Goal: Task Accomplishment & Management: Use online tool/utility

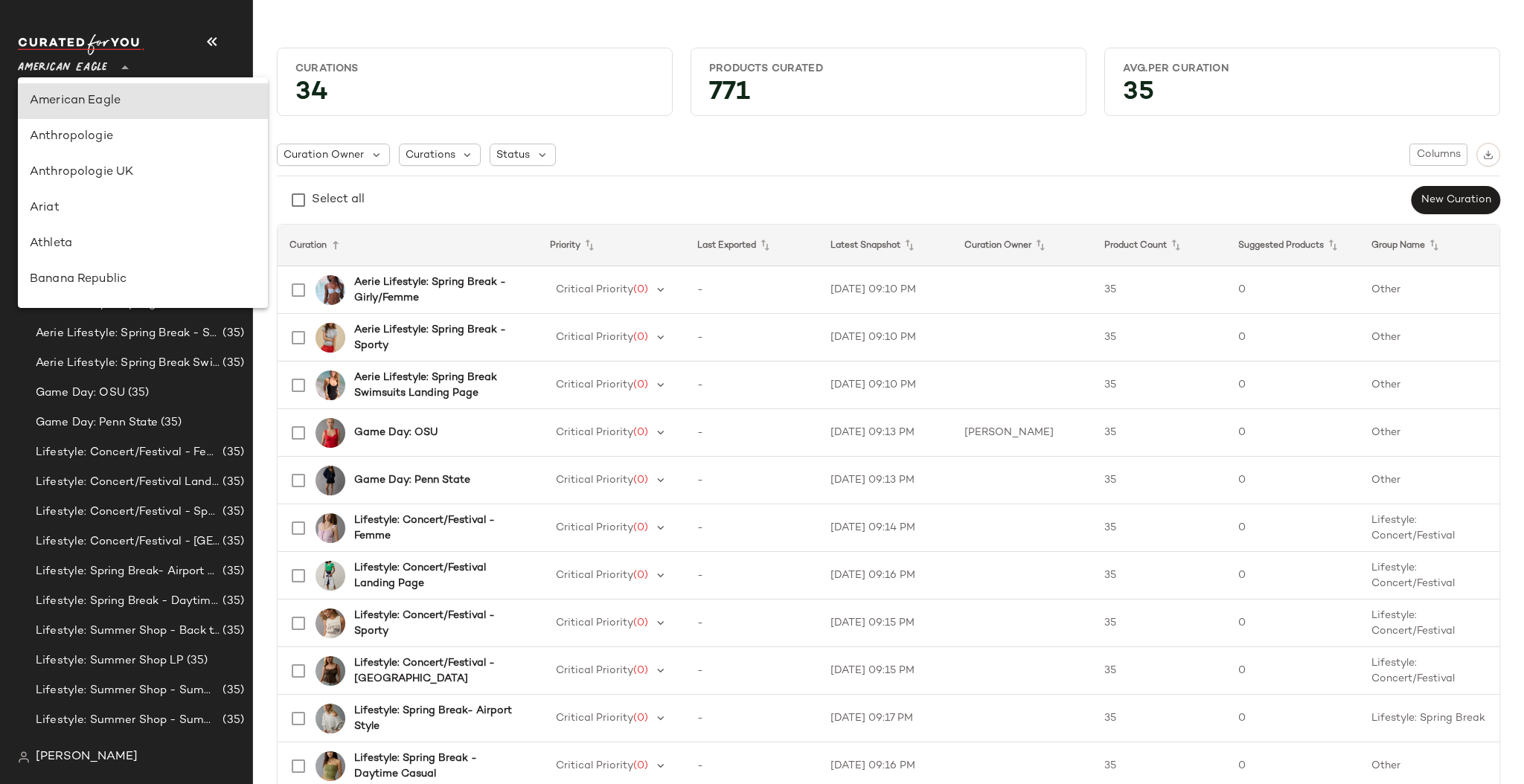
click at [83, 75] on span "American Eagle" at bounding box center [62, 64] width 90 height 27
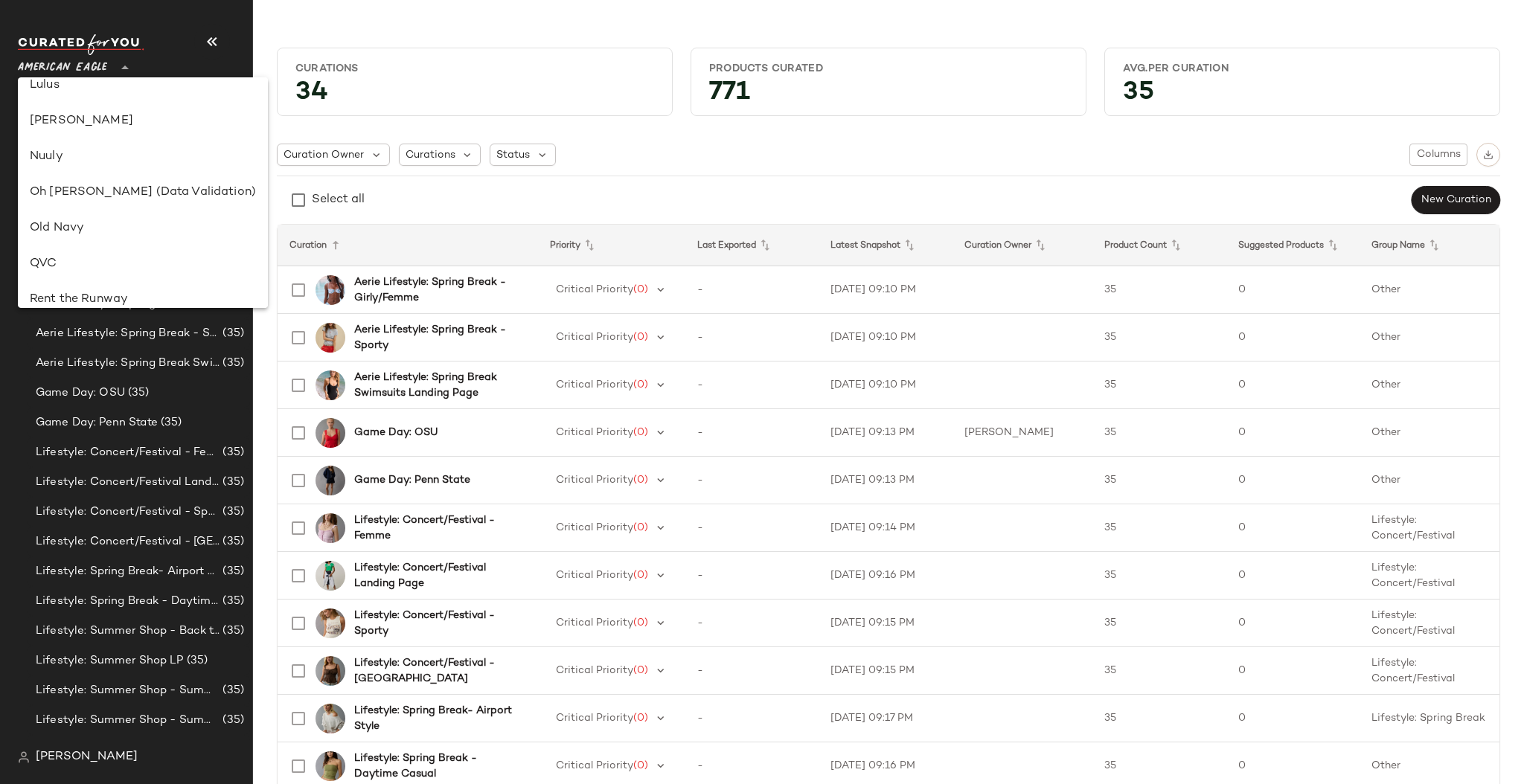
scroll to position [557, 0]
click at [67, 223] on div "Old Navy" at bounding box center [143, 223] width 226 height 18
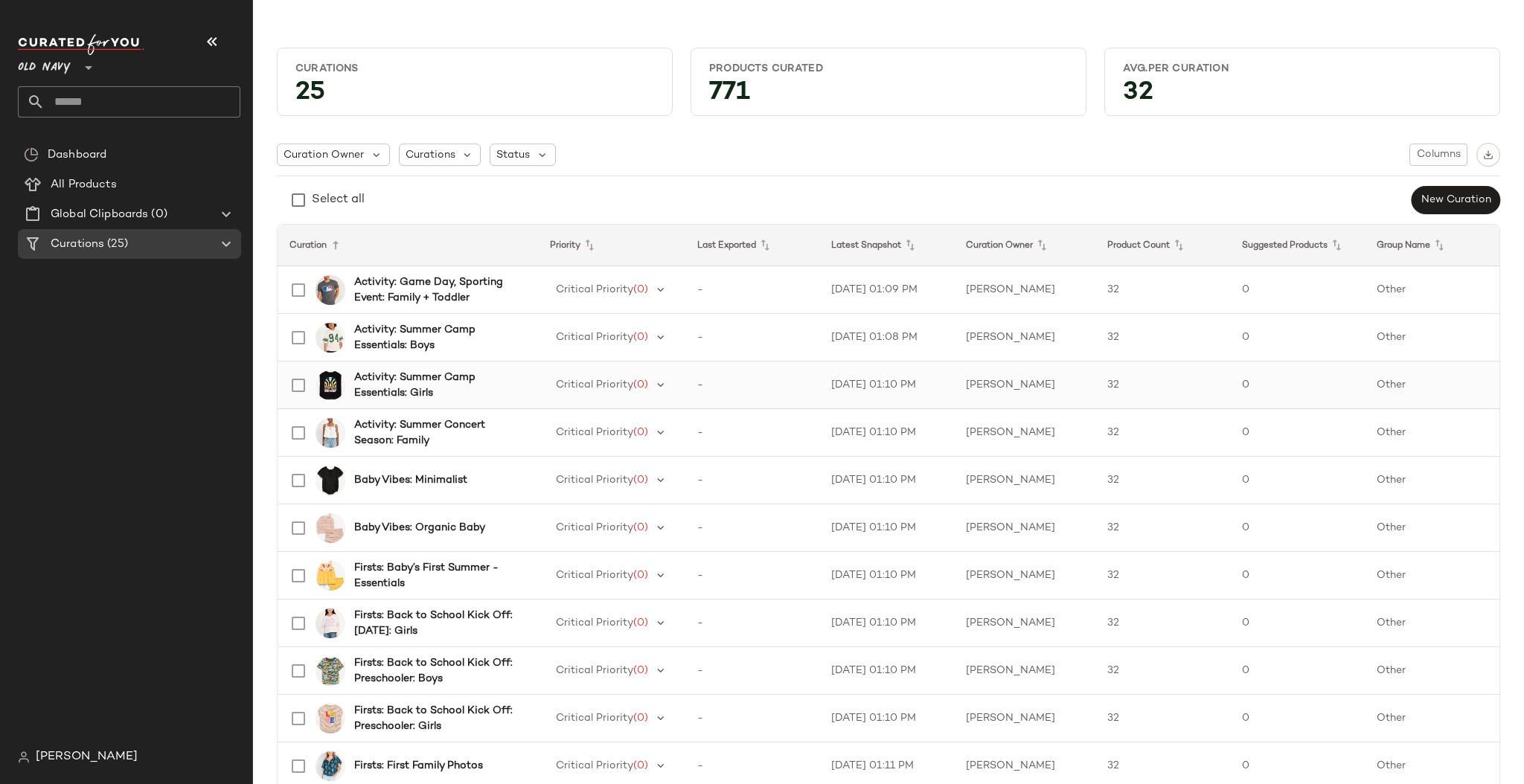
scroll to position [23, 0]
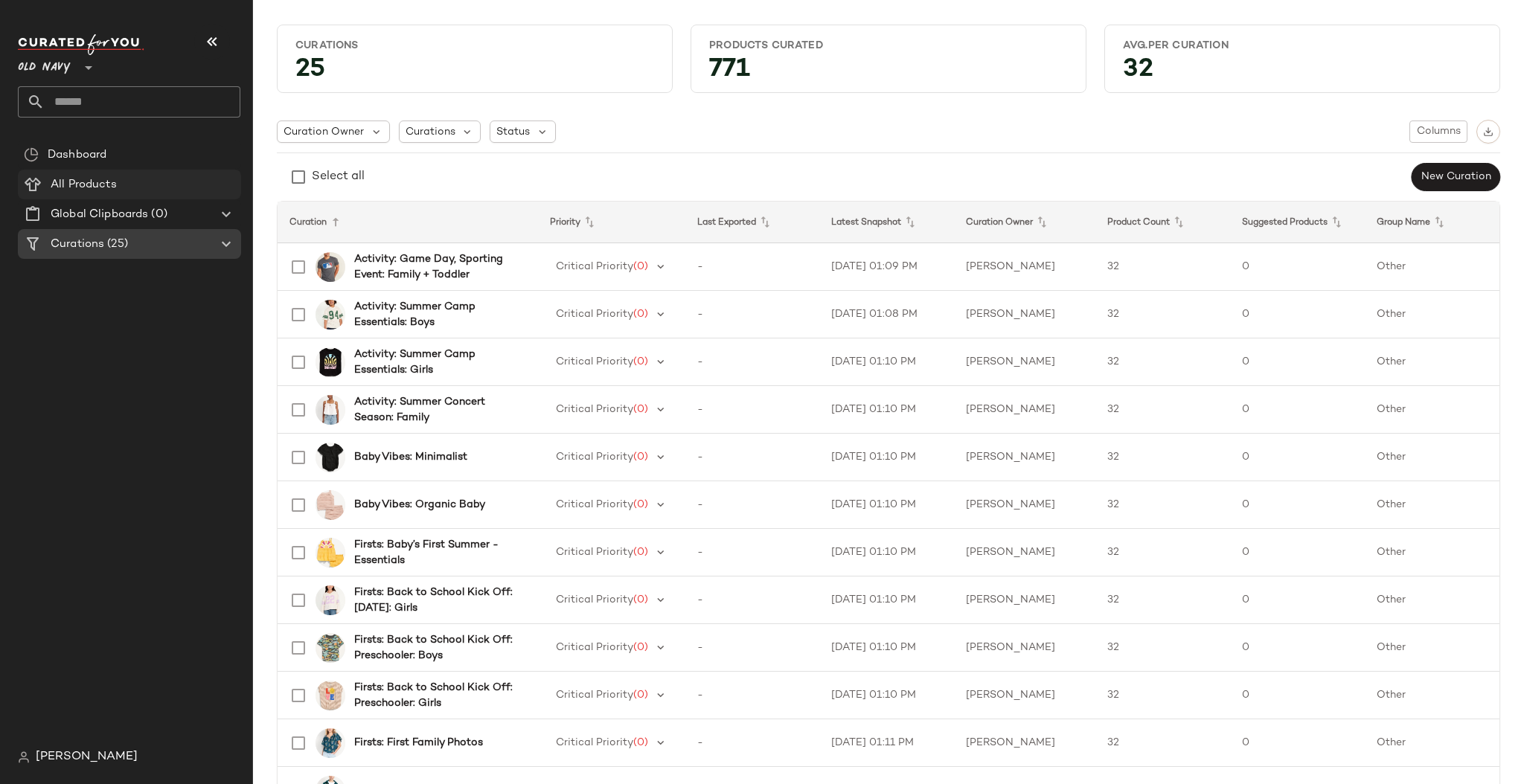
click at [78, 180] on span "All Products" at bounding box center [83, 184] width 67 height 17
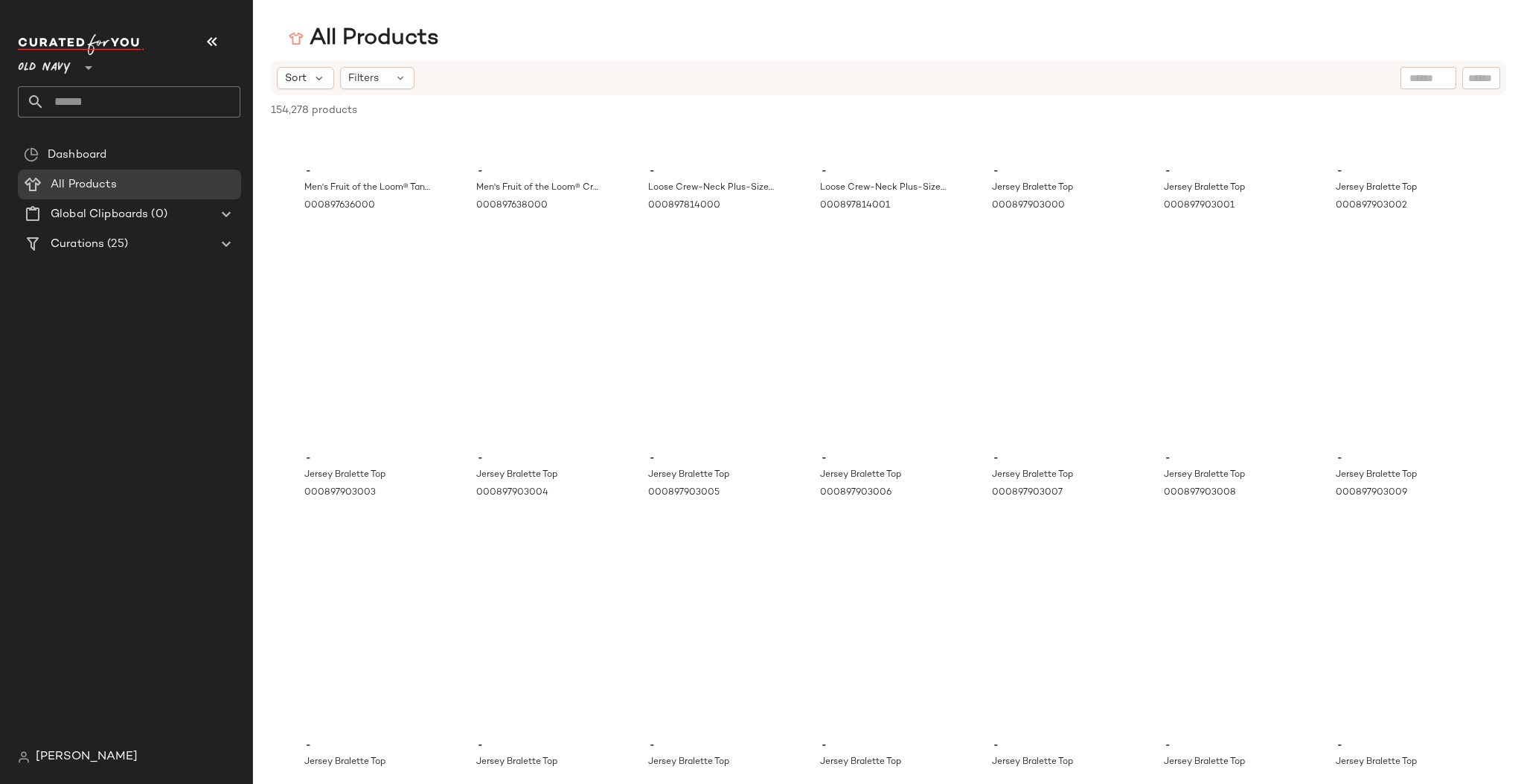
scroll to position [13045, 0]
click at [54, 66] on span "Old Navy" at bounding box center [44, 64] width 53 height 27
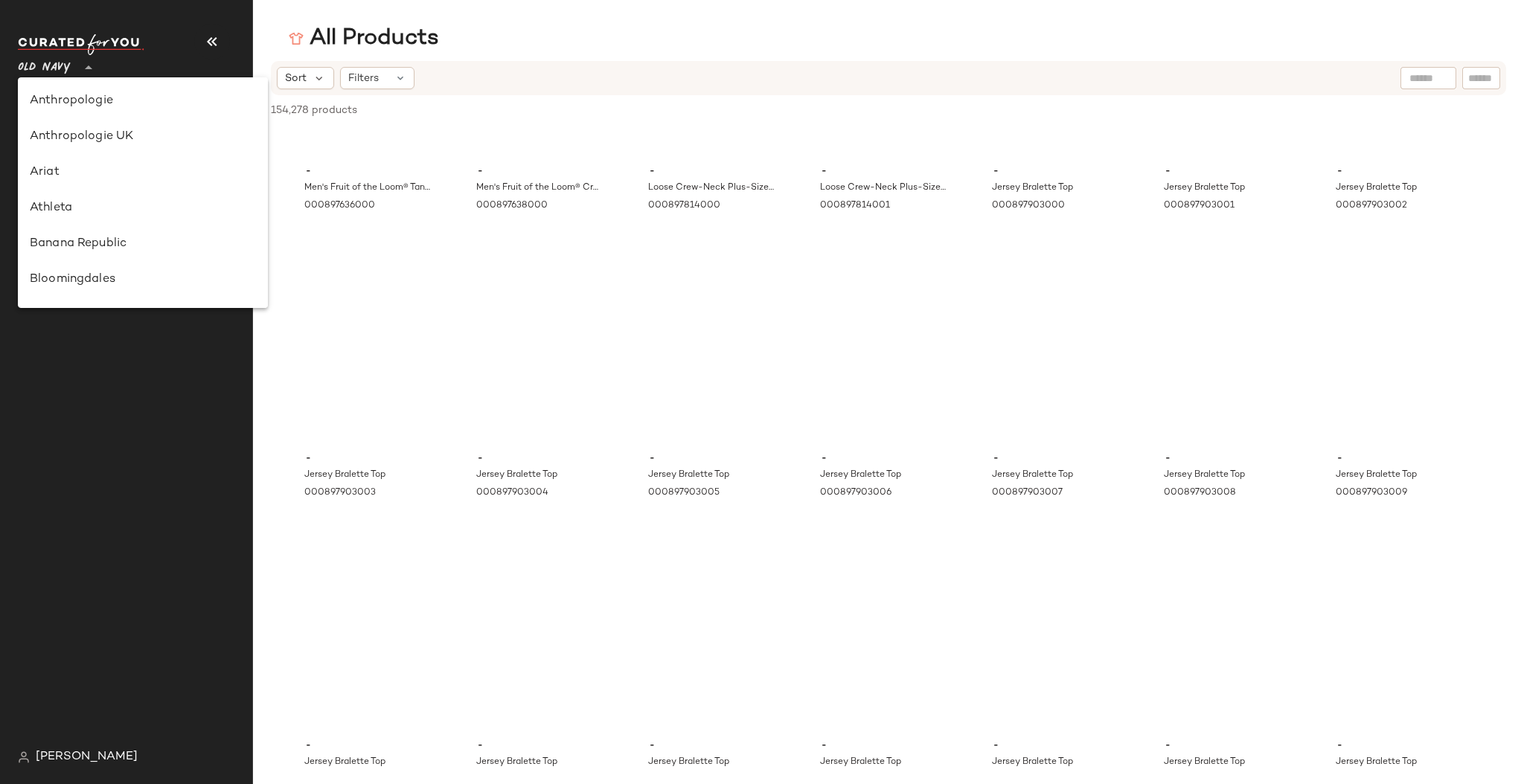
scroll to position [0, 0]
click at [61, 67] on span "Old Navy" at bounding box center [44, 64] width 53 height 27
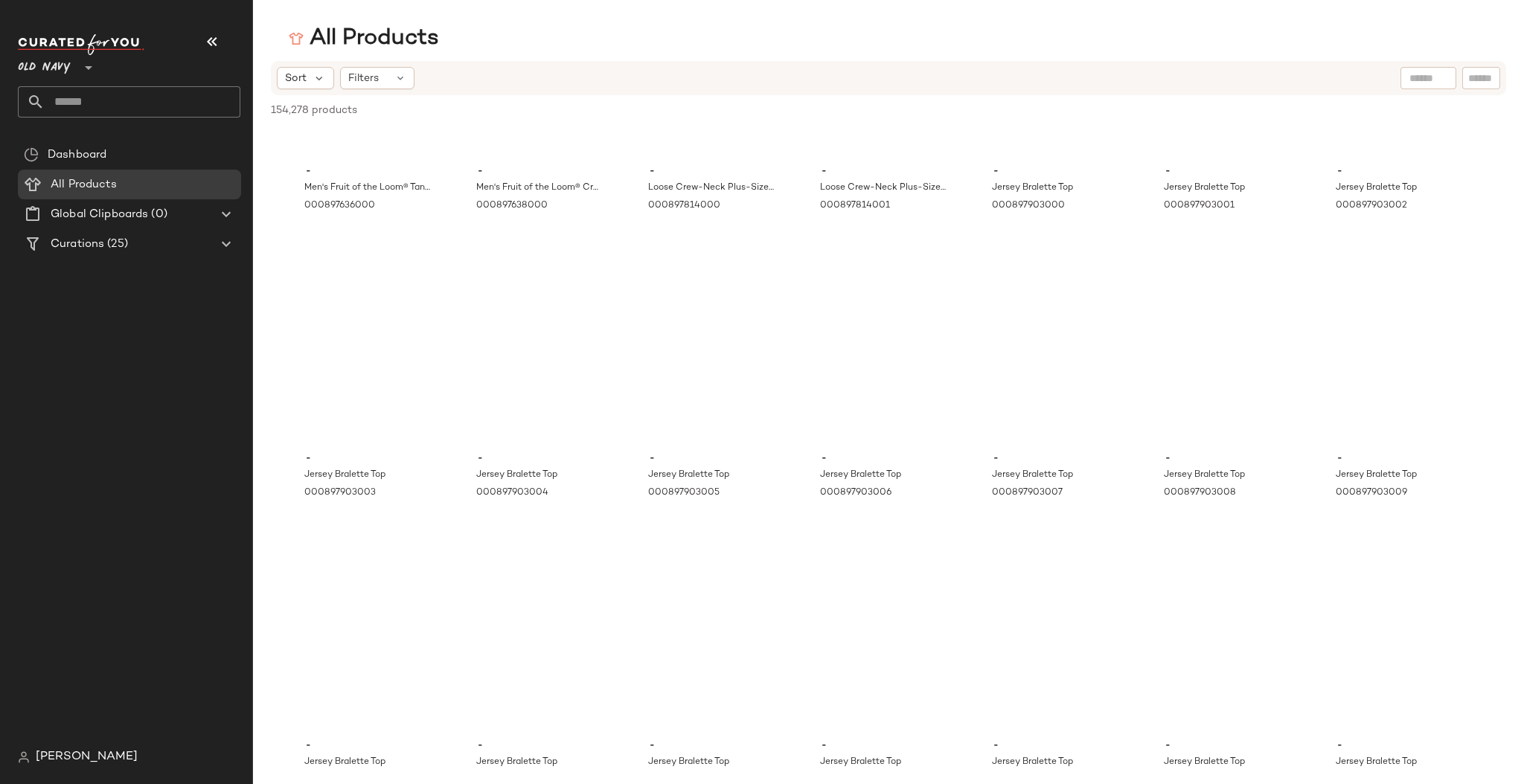
click at [61, 67] on span "Old Navy" at bounding box center [44, 64] width 53 height 27
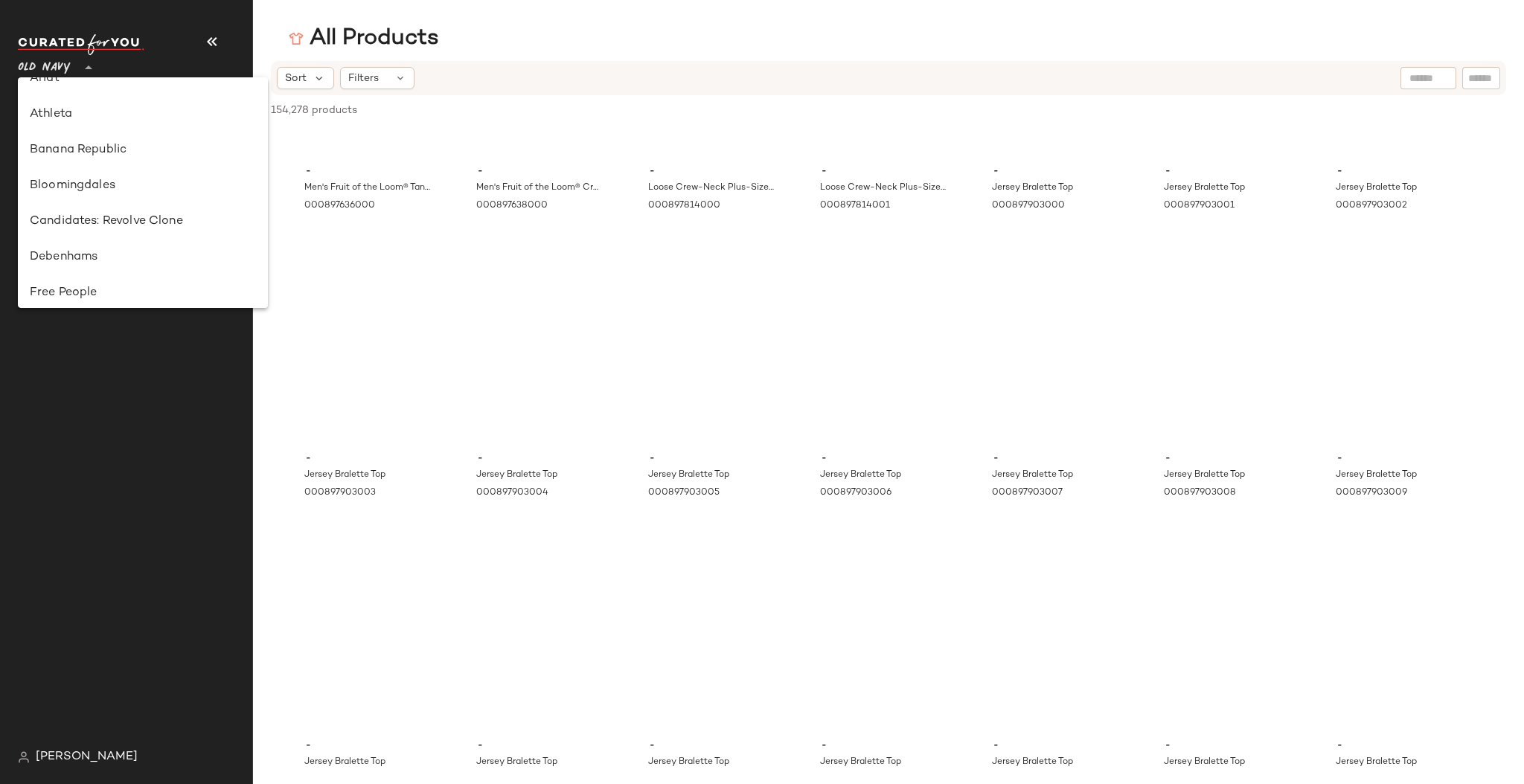
scroll to position [131, 0]
click at [178, 37] on div at bounding box center [129, 44] width 223 height 20
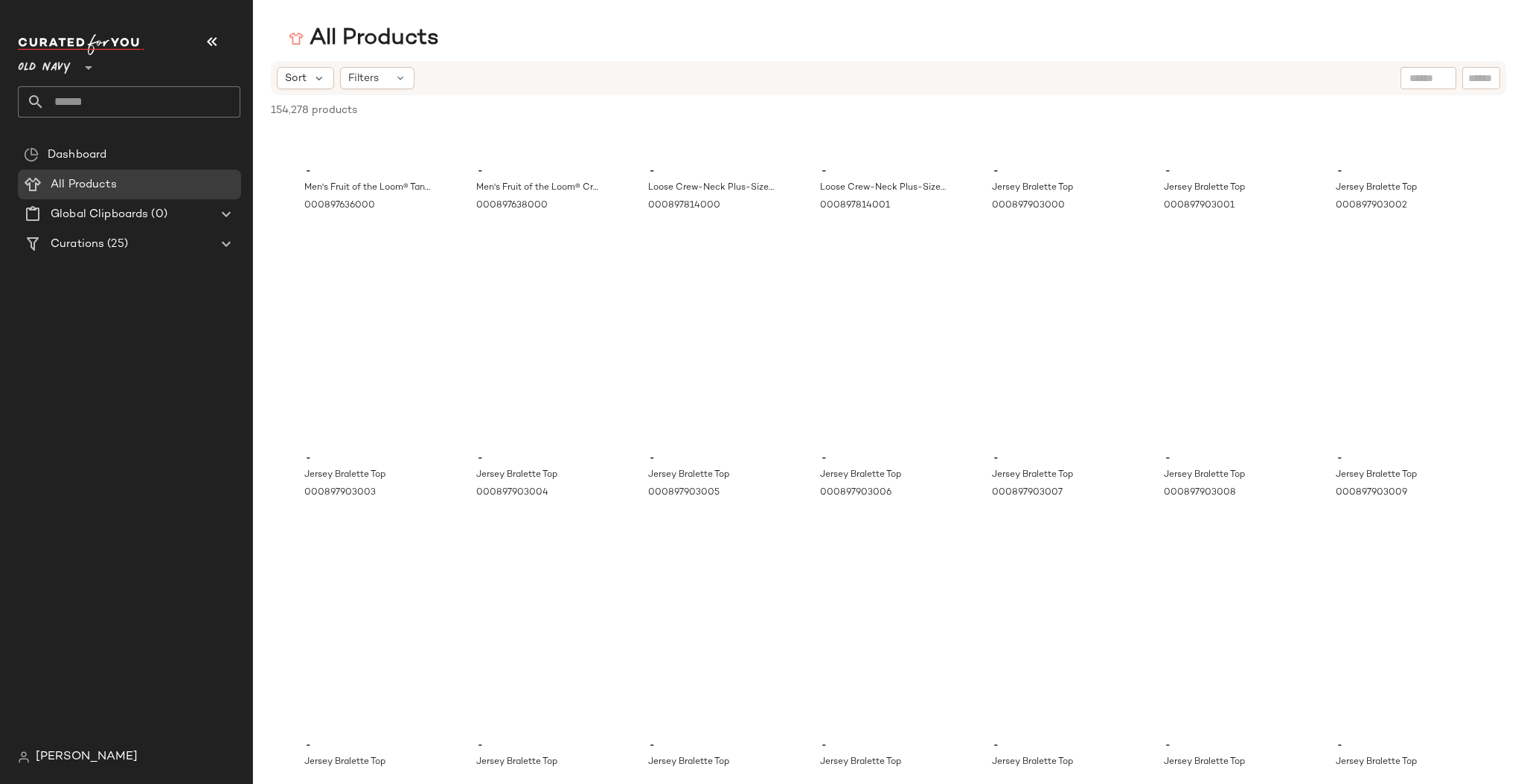
click at [49, 73] on span "Old Navy" at bounding box center [44, 64] width 53 height 27
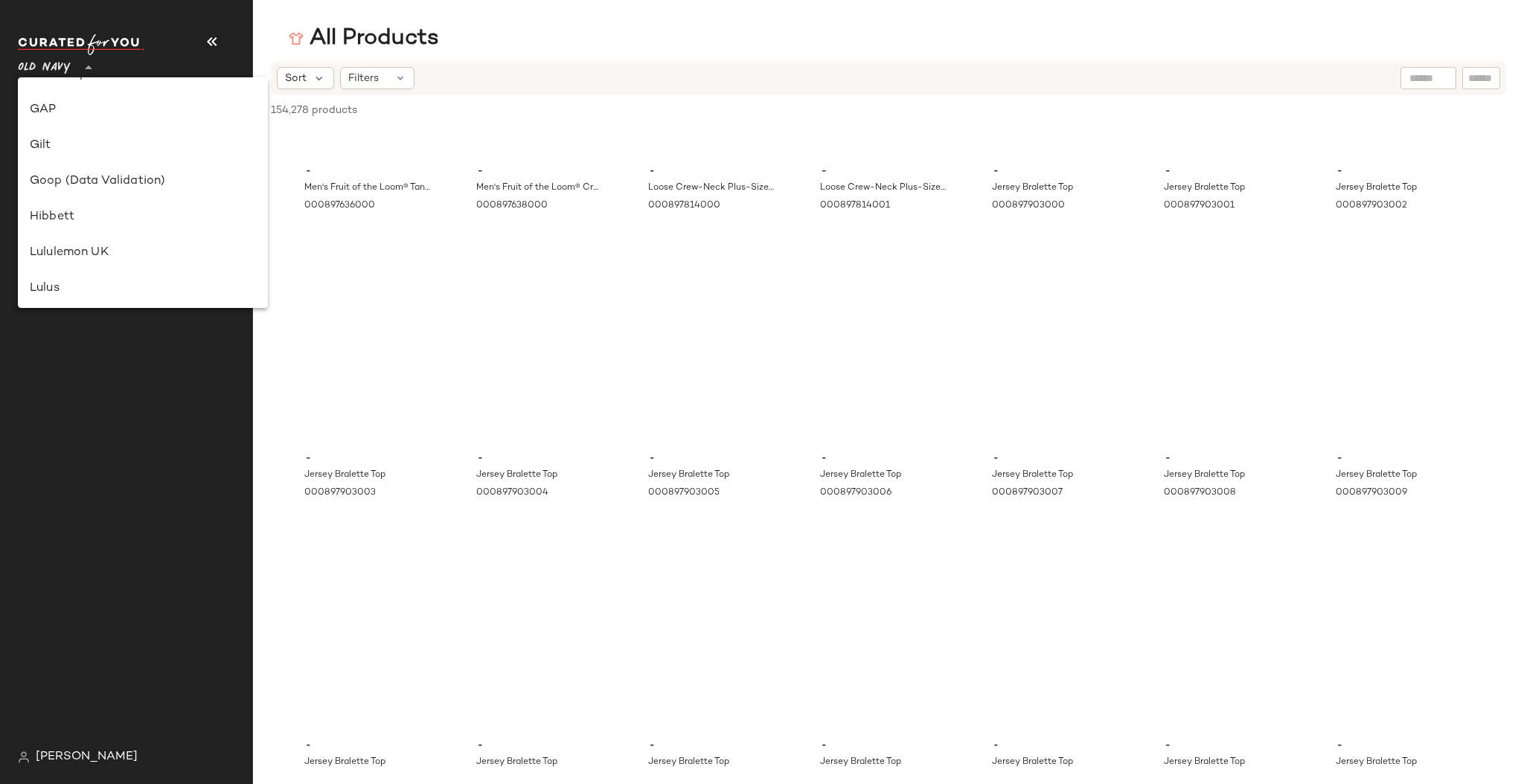
scroll to position [347, 0]
click at [53, 182] on div "Goop (Data Validation)" at bounding box center [143, 183] width 226 height 18
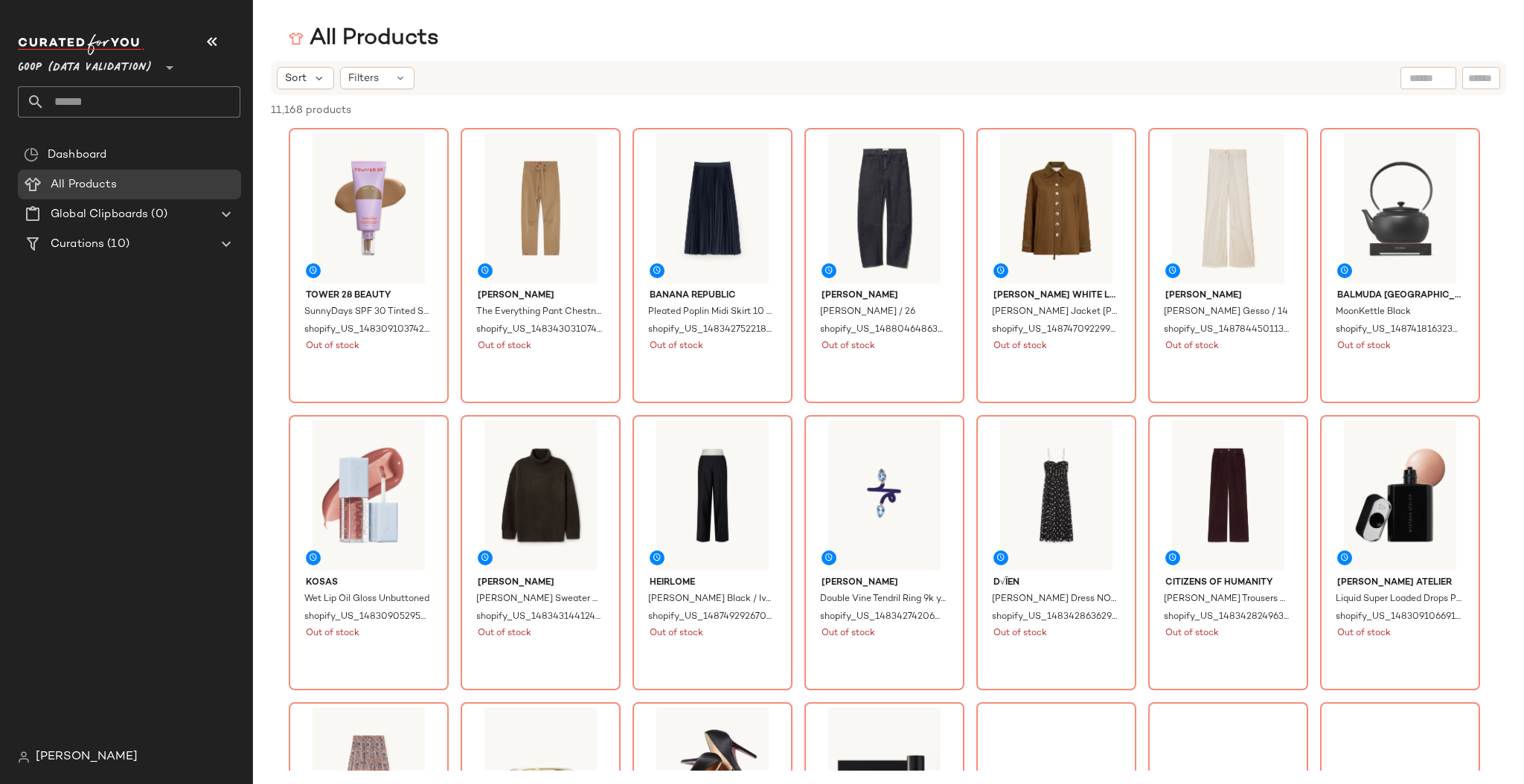
click at [53, 755] on span "[PERSON_NAME]" at bounding box center [86, 757] width 102 height 18
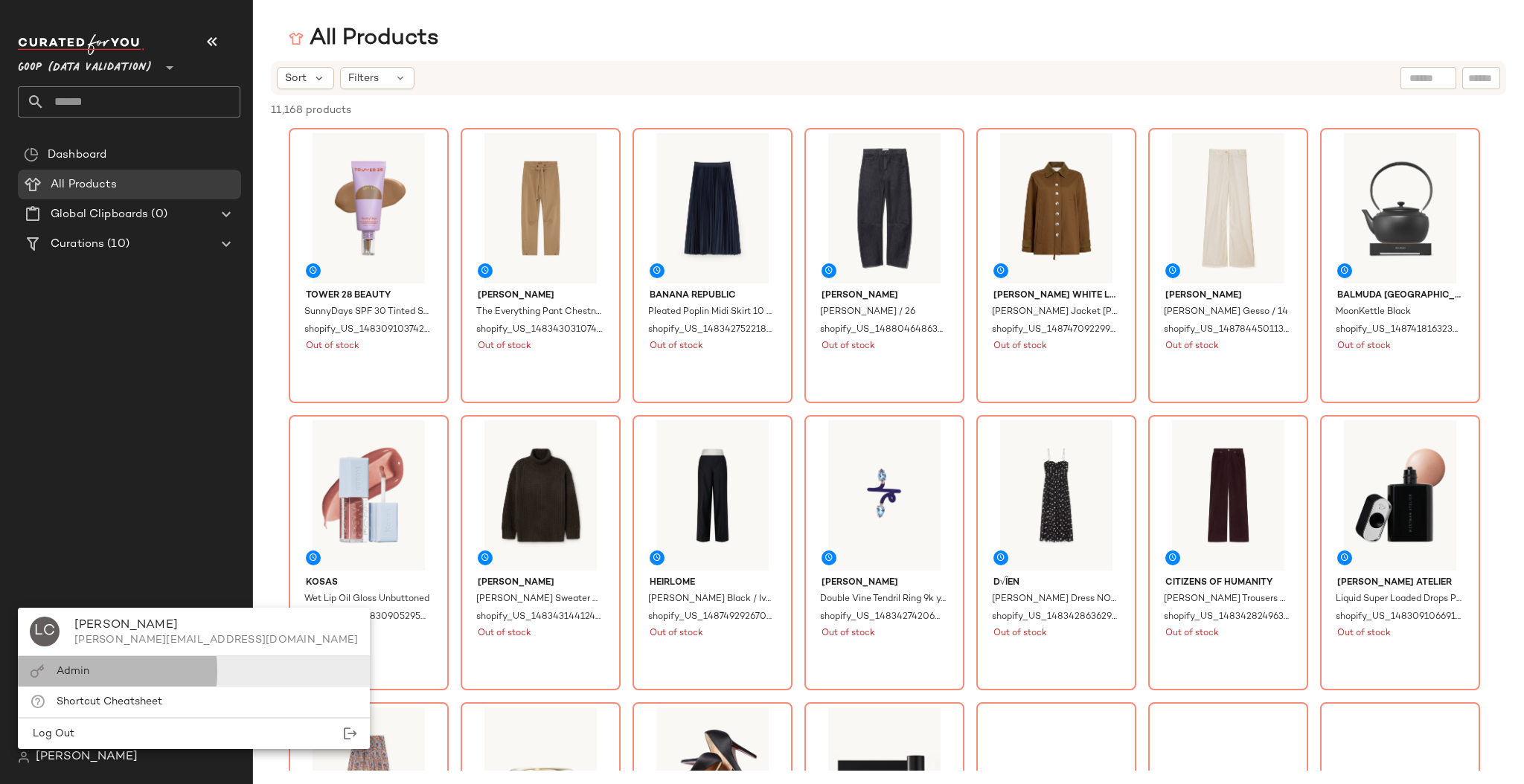
click at [89, 670] on span "Admin" at bounding box center [73, 671] width 33 height 12
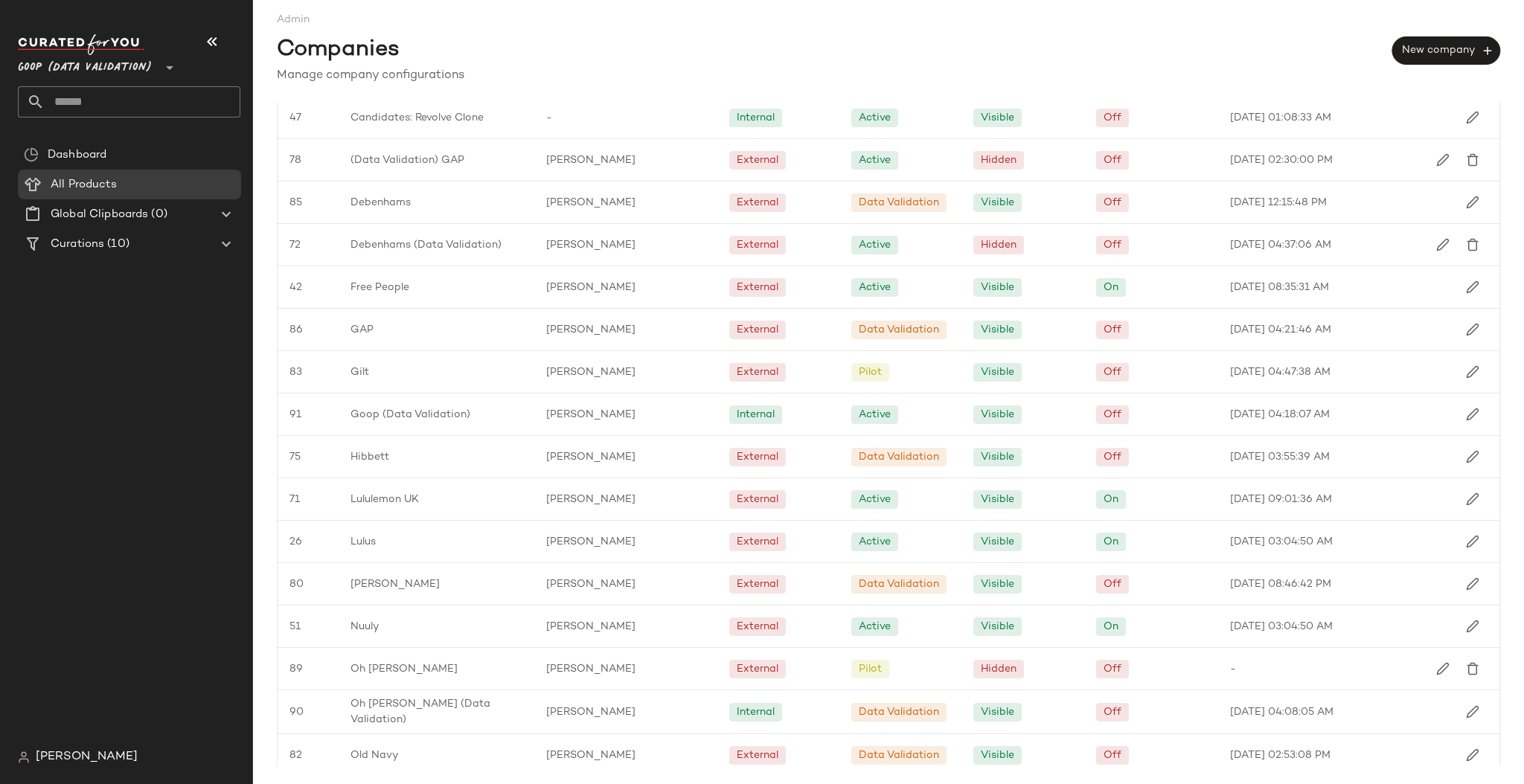
scroll to position [427, 0]
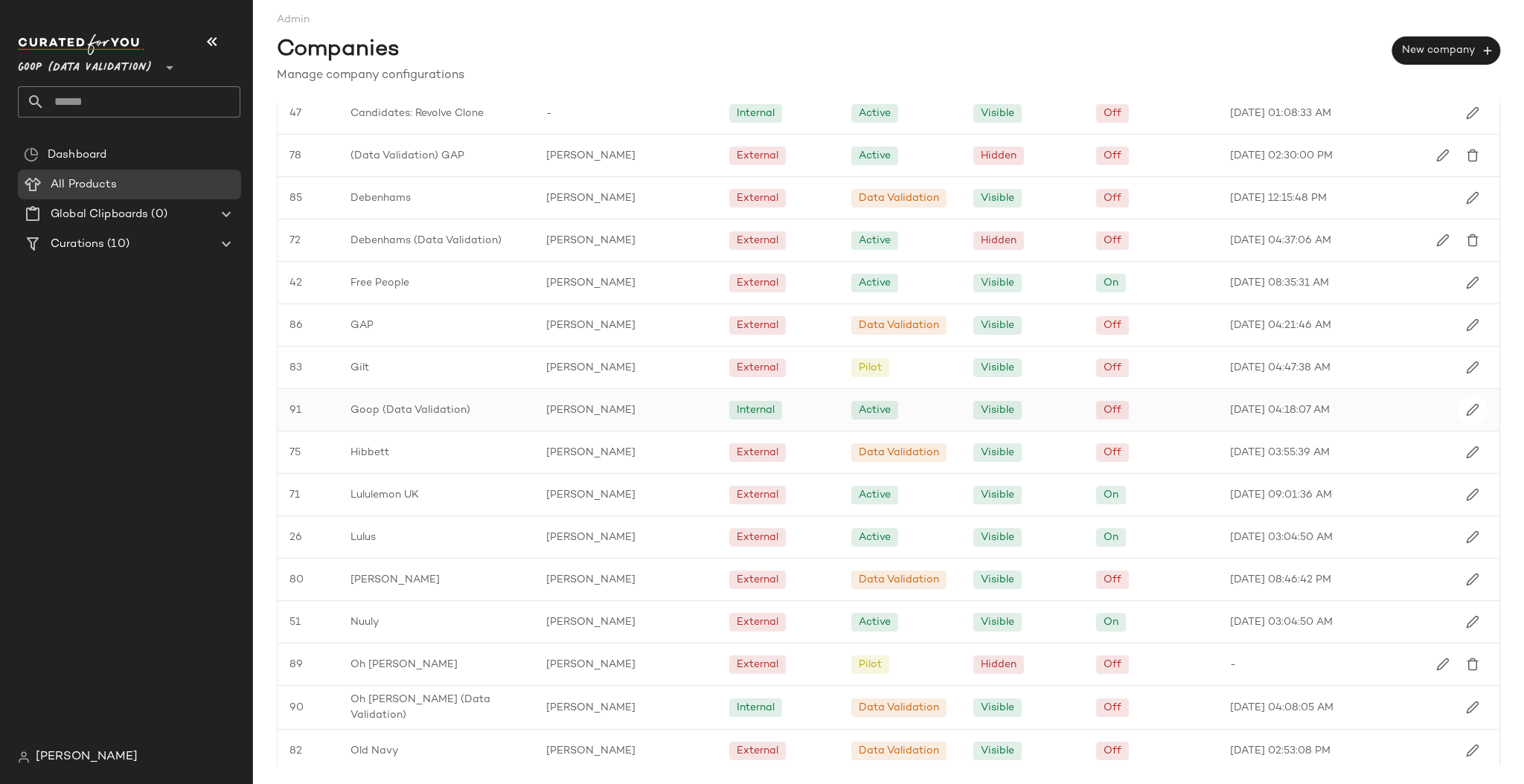
click at [412, 408] on span "Goop (Data Validation)" at bounding box center [410, 411] width 120 height 16
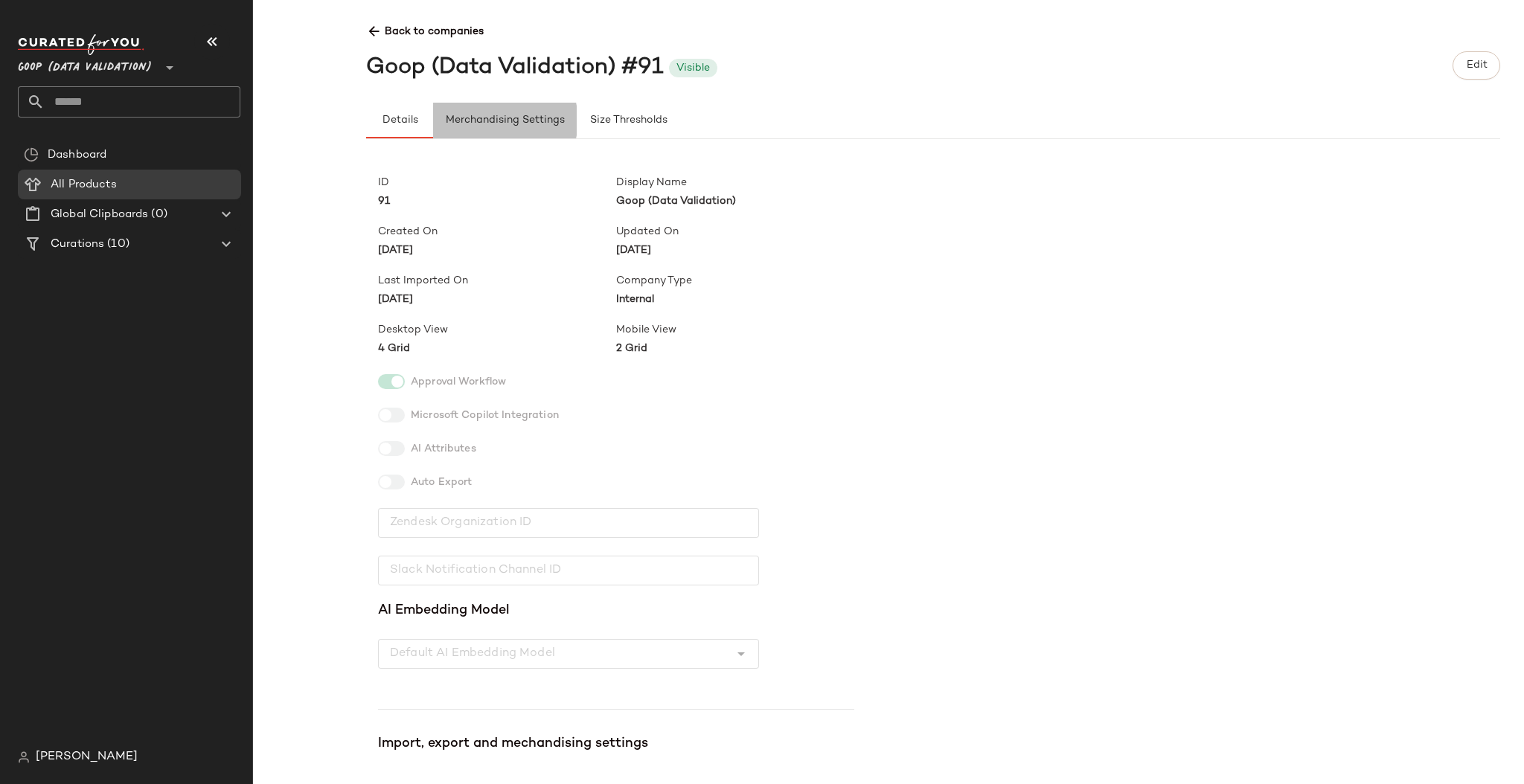
click at [505, 122] on span "Merchandising Settings" at bounding box center [505, 120] width 120 height 12
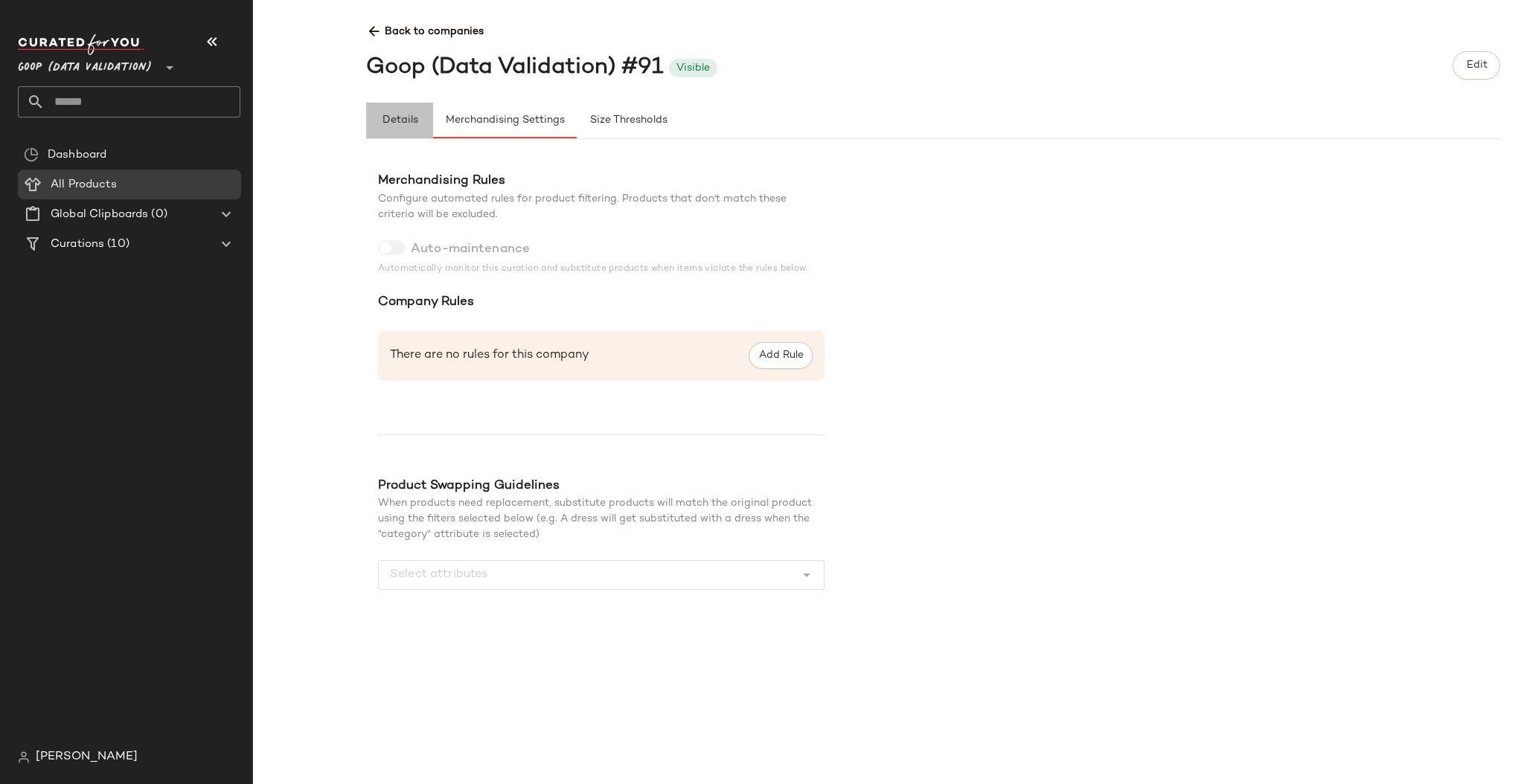
click at [393, 112] on button "Details" at bounding box center [399, 121] width 67 height 35
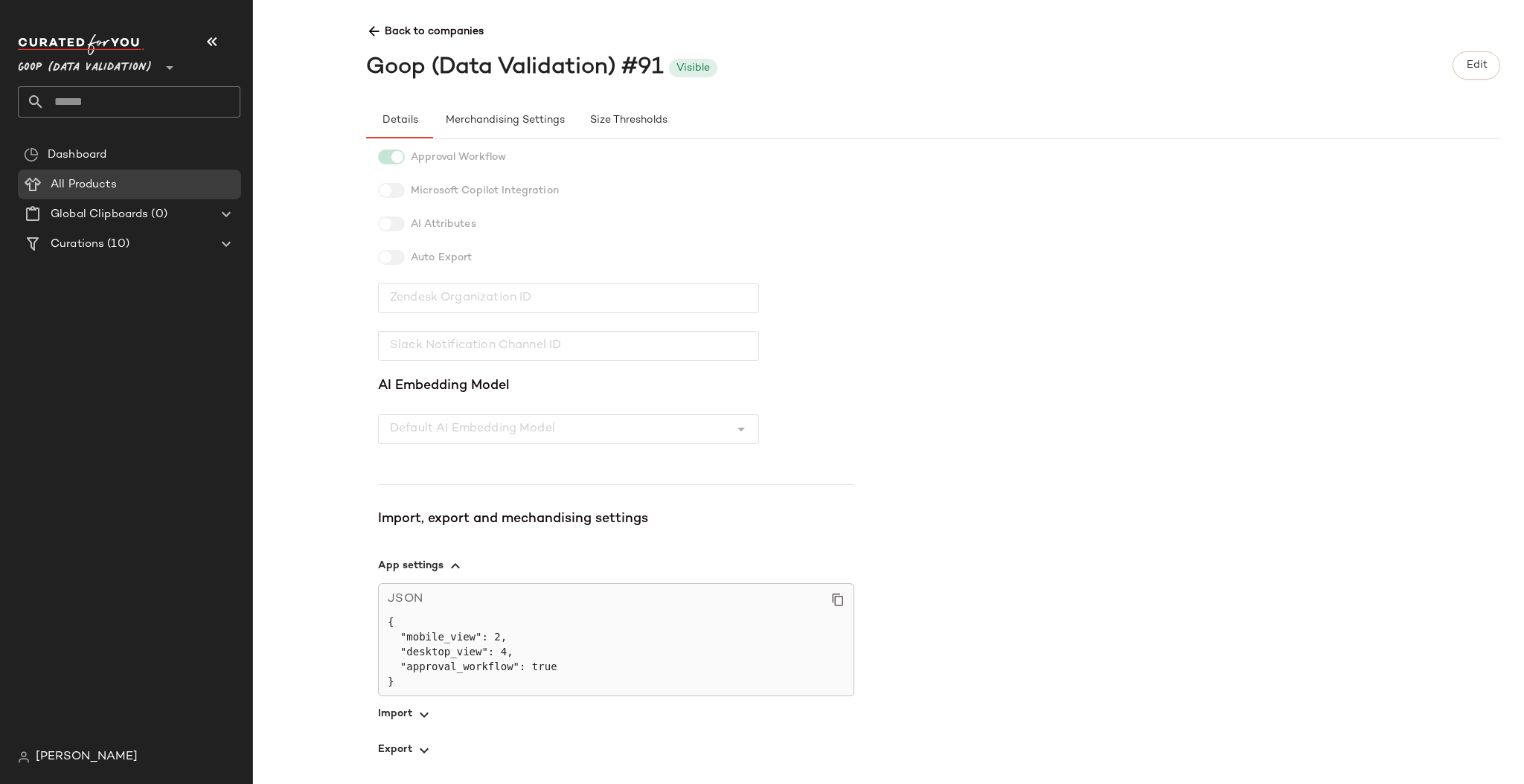
scroll to position [255, 0]
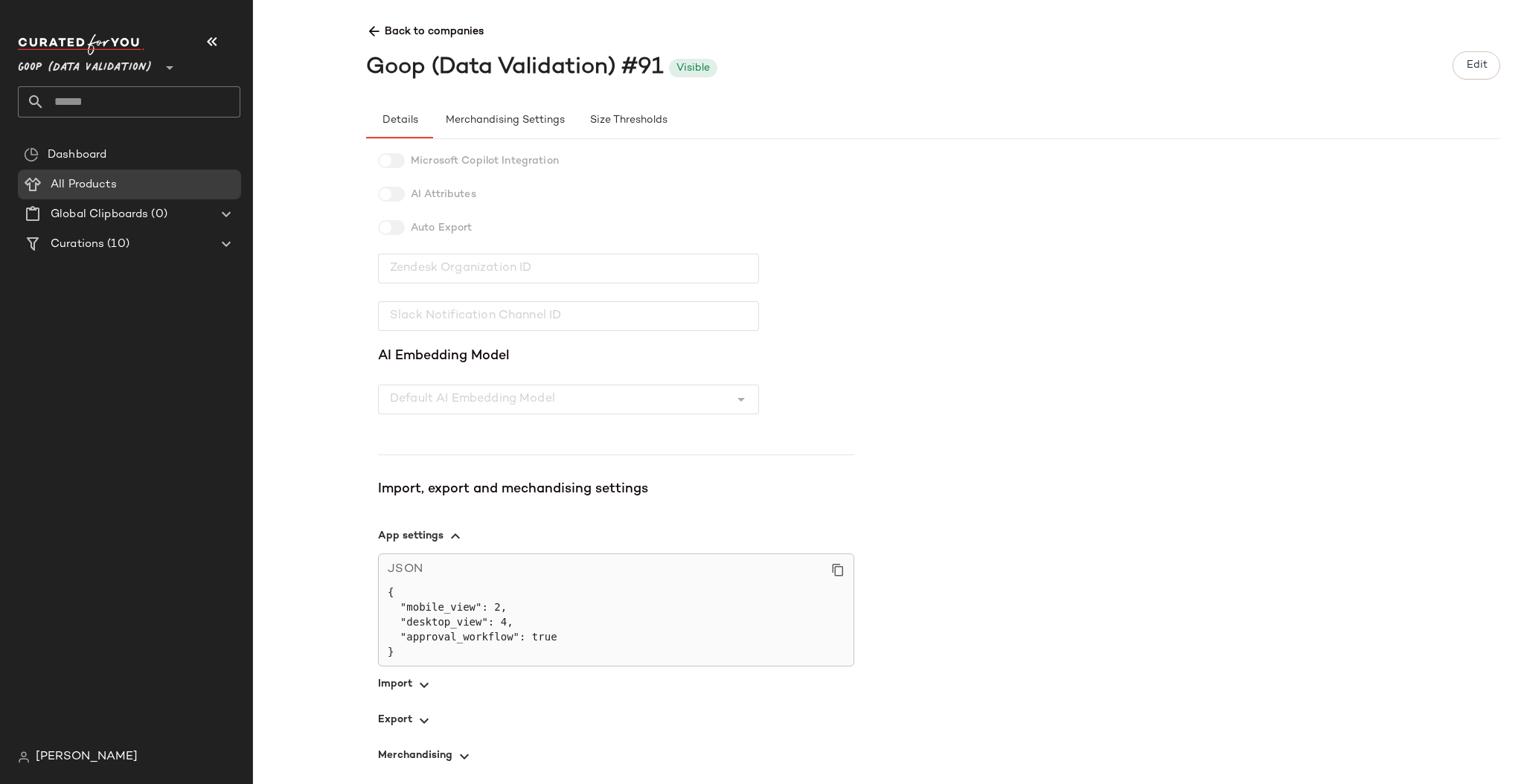
click at [467, 752] on icon "button" at bounding box center [464, 757] width 18 height 18
click at [82, 153] on span "Dashboard" at bounding box center [77, 154] width 59 height 17
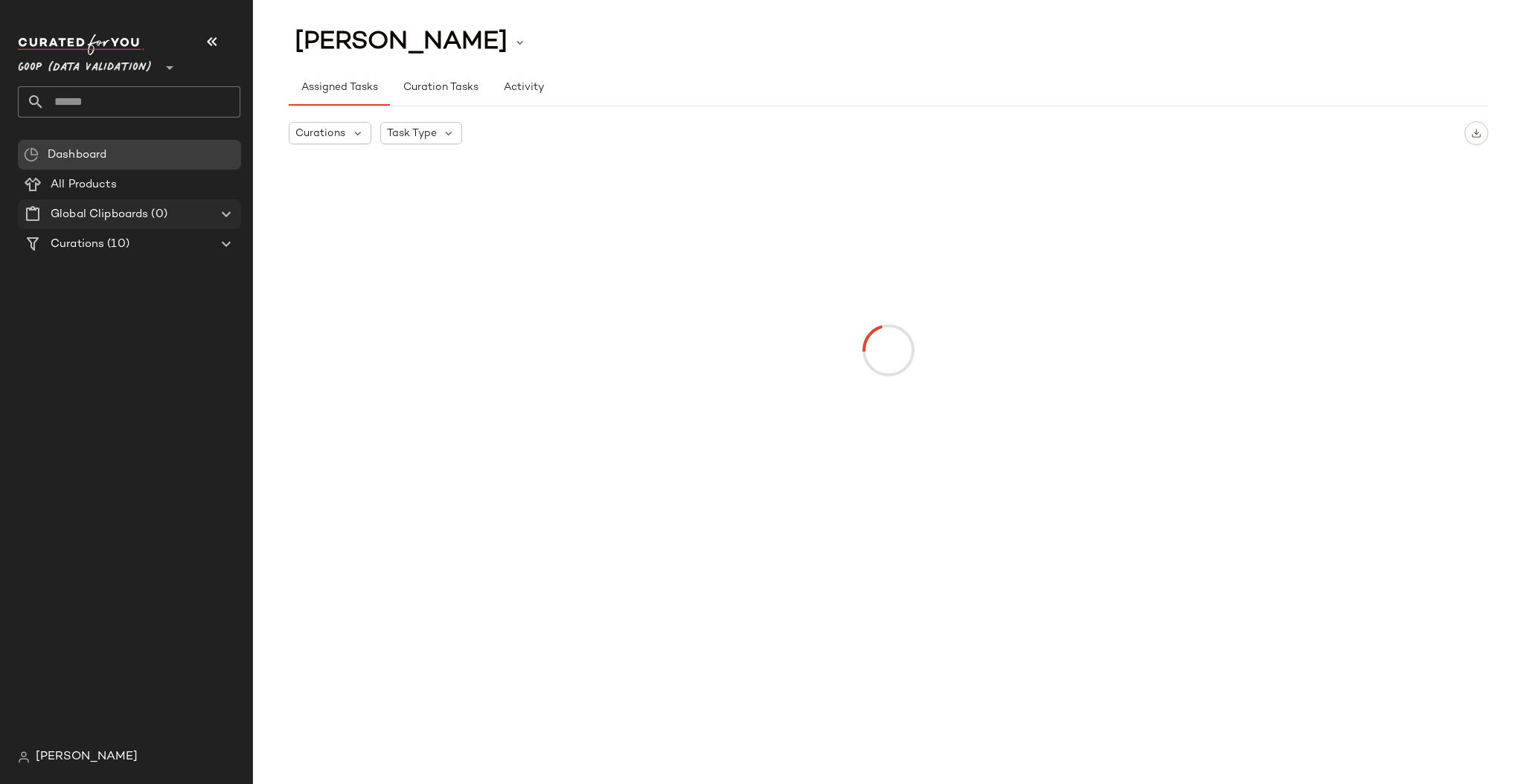
click at [101, 209] on span "Global Clipboards" at bounding box center [99, 214] width 98 height 17
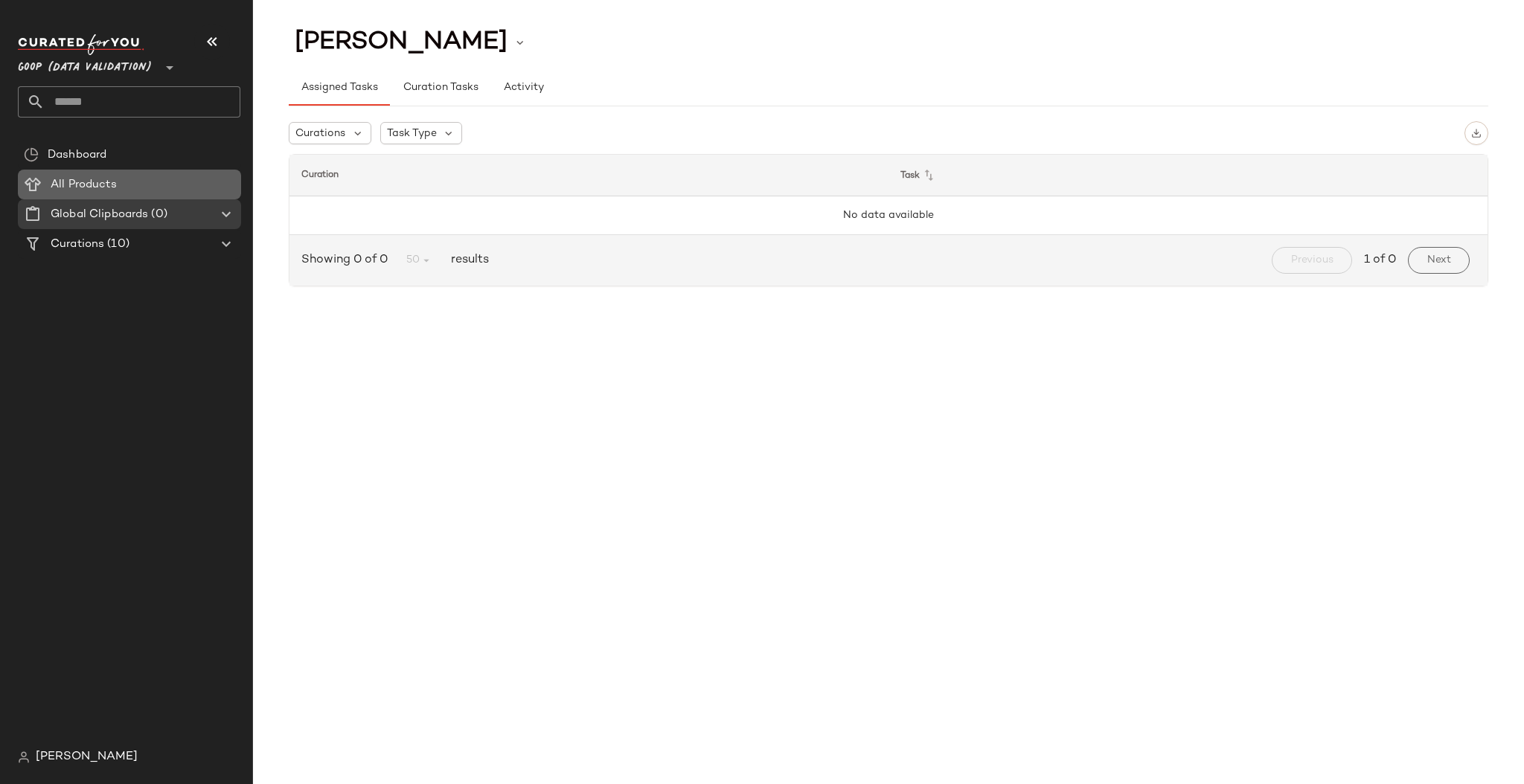
click at [92, 184] on span "All Products" at bounding box center [83, 184] width 67 height 17
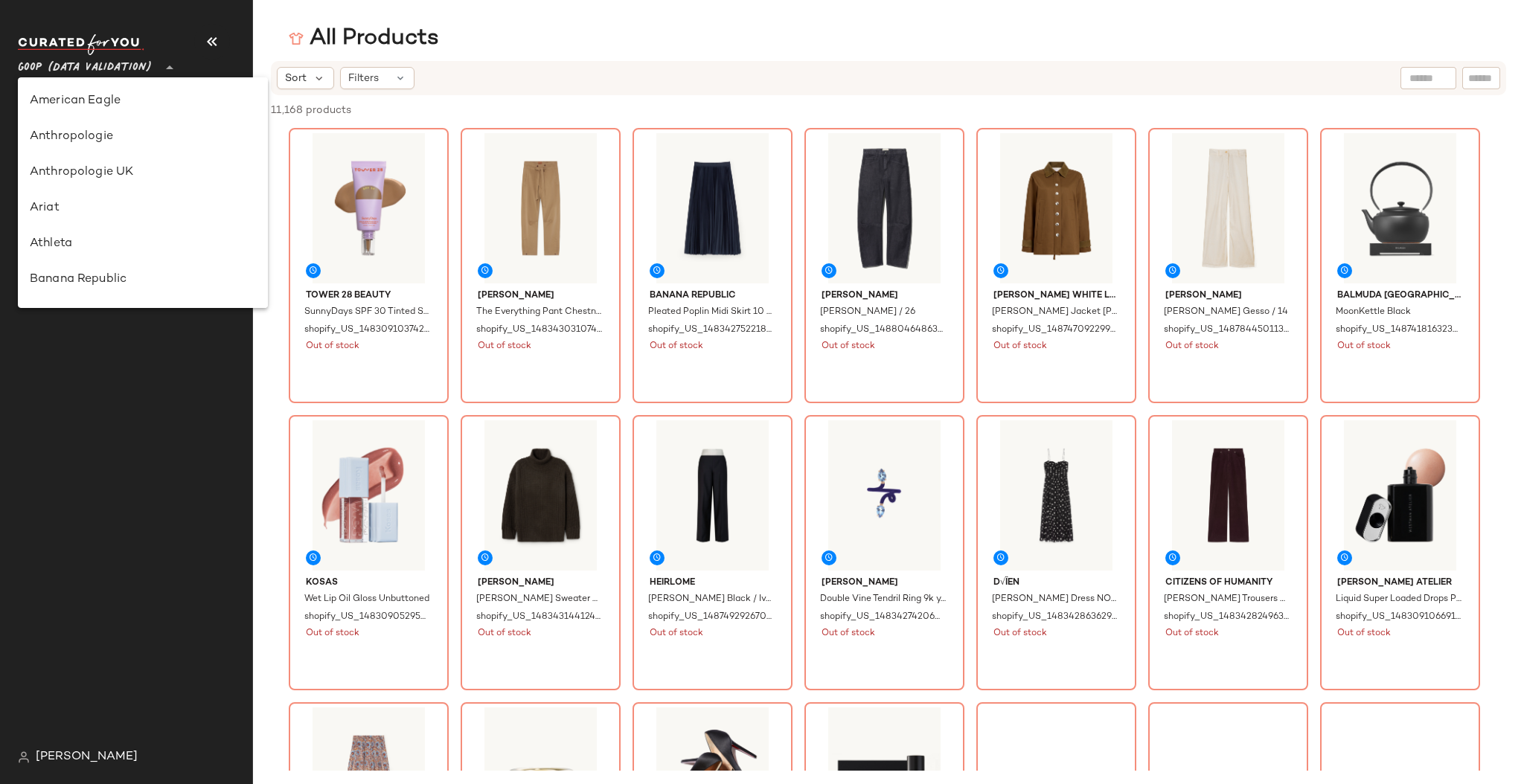
click at [41, 64] on span "Goop (Data Validation)" at bounding box center [84, 64] width 134 height 27
click at [592, 57] on div "All Products Sort Filters 11,168 products • 0 selected Deselect All Tower 28 Be…" at bounding box center [762, 404] width 1524 height 760
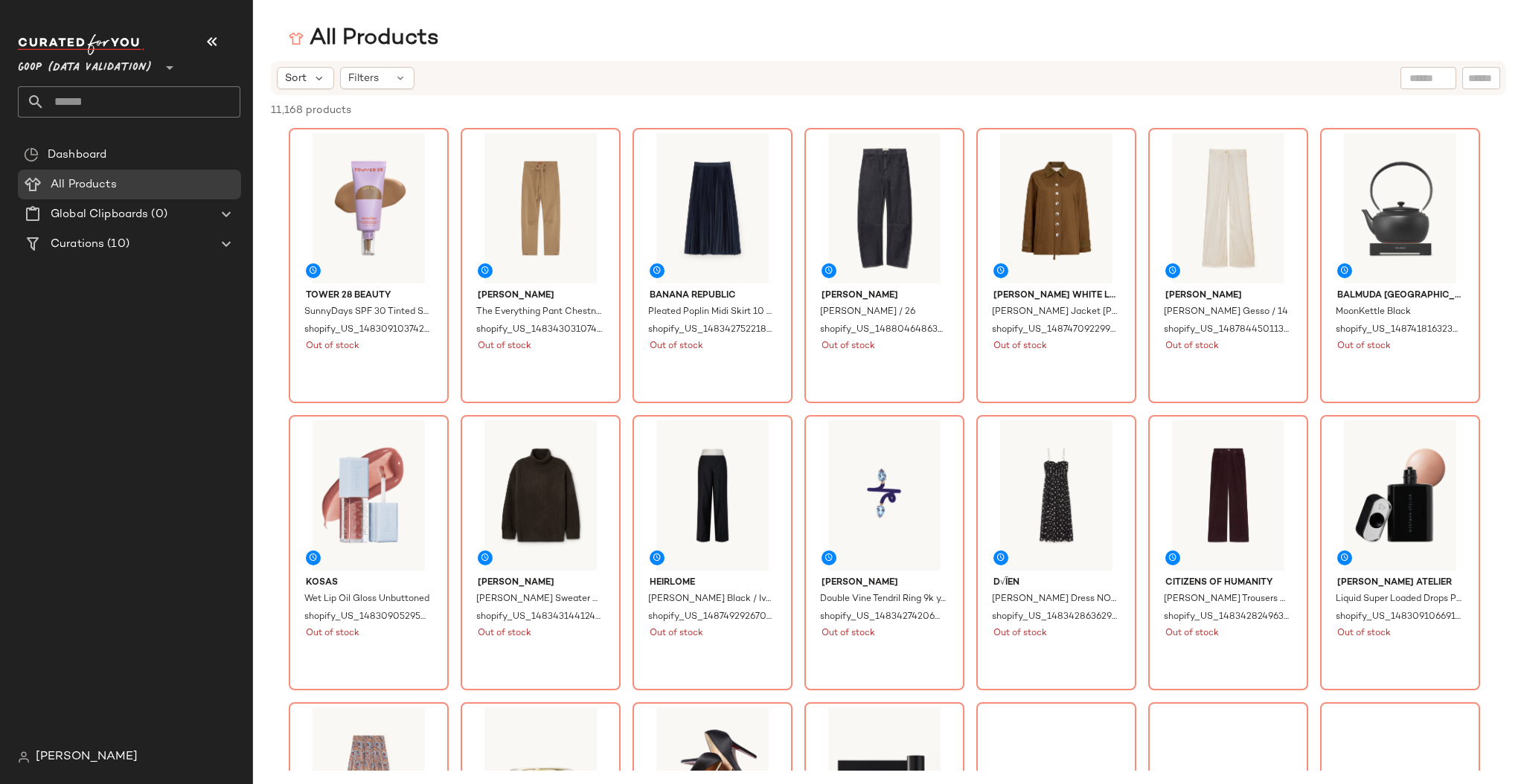
click at [1436, 80] on div at bounding box center [1428, 77] width 56 height 22
click at [77, 242] on span "Curations" at bounding box center [77, 244] width 53 height 17
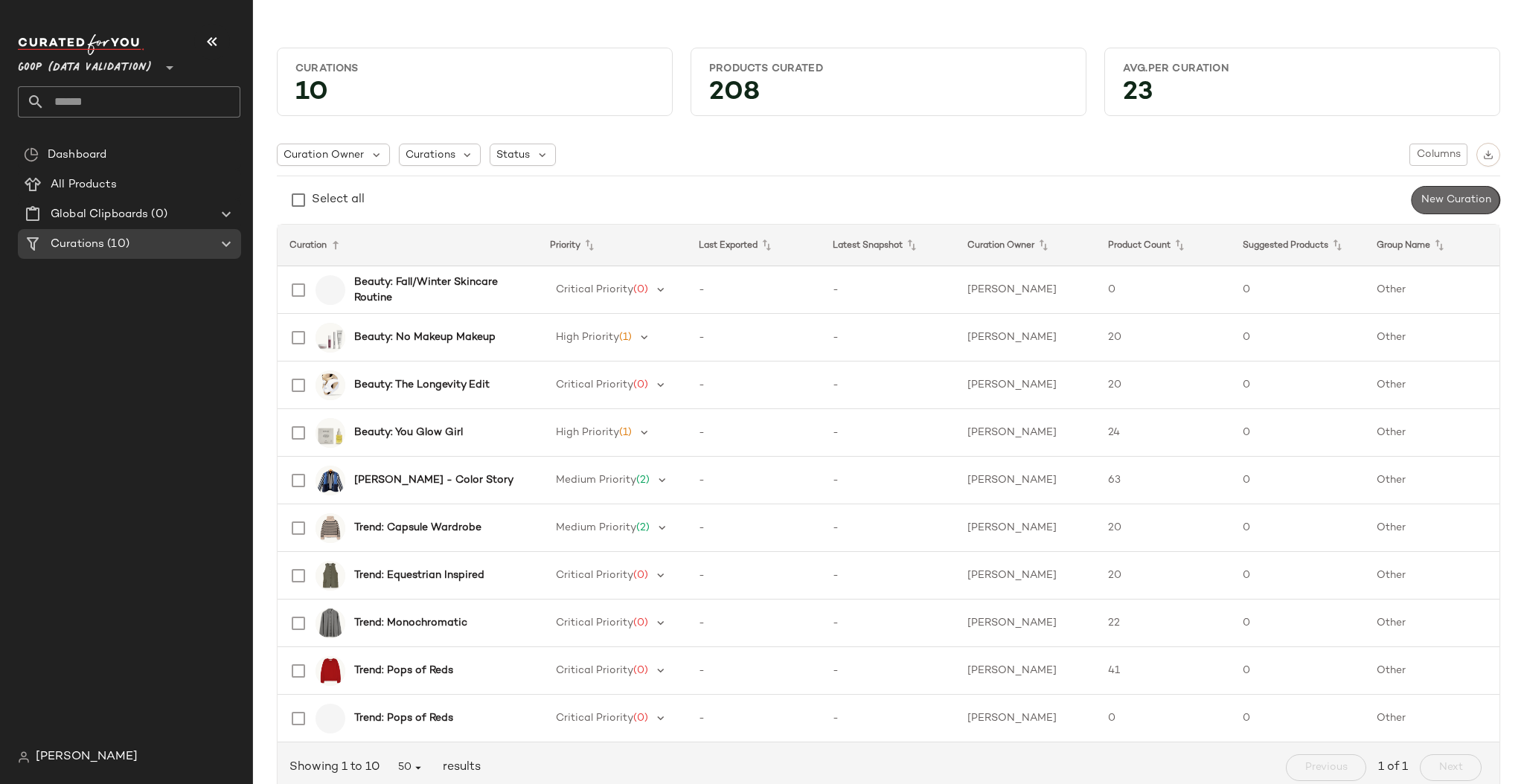
click at [1437, 204] on span "New Curation" at bounding box center [1456, 200] width 71 height 12
click at [38, 58] on span "Goop (Data Validation)" at bounding box center [84, 64] width 134 height 27
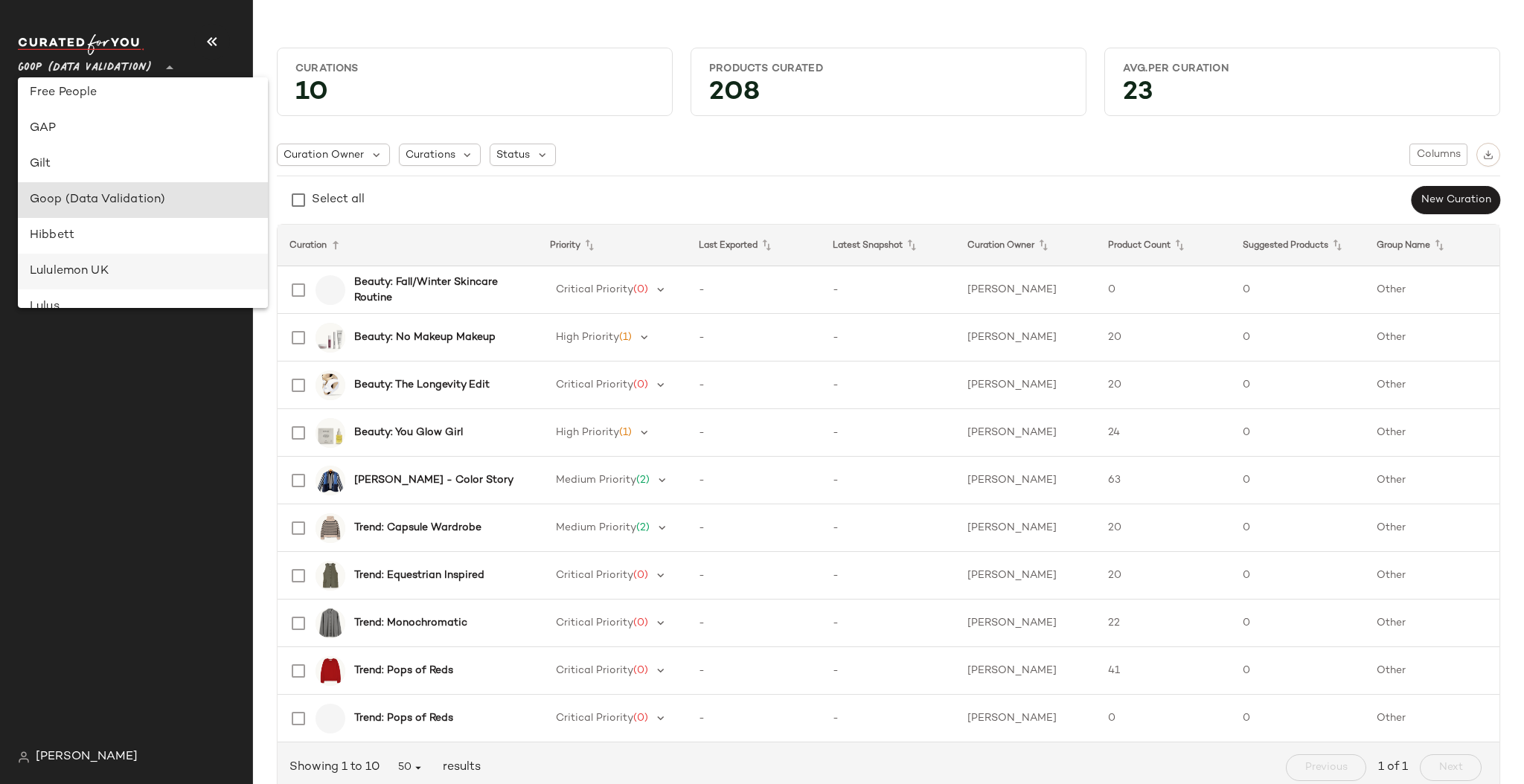
scroll to position [295, 0]
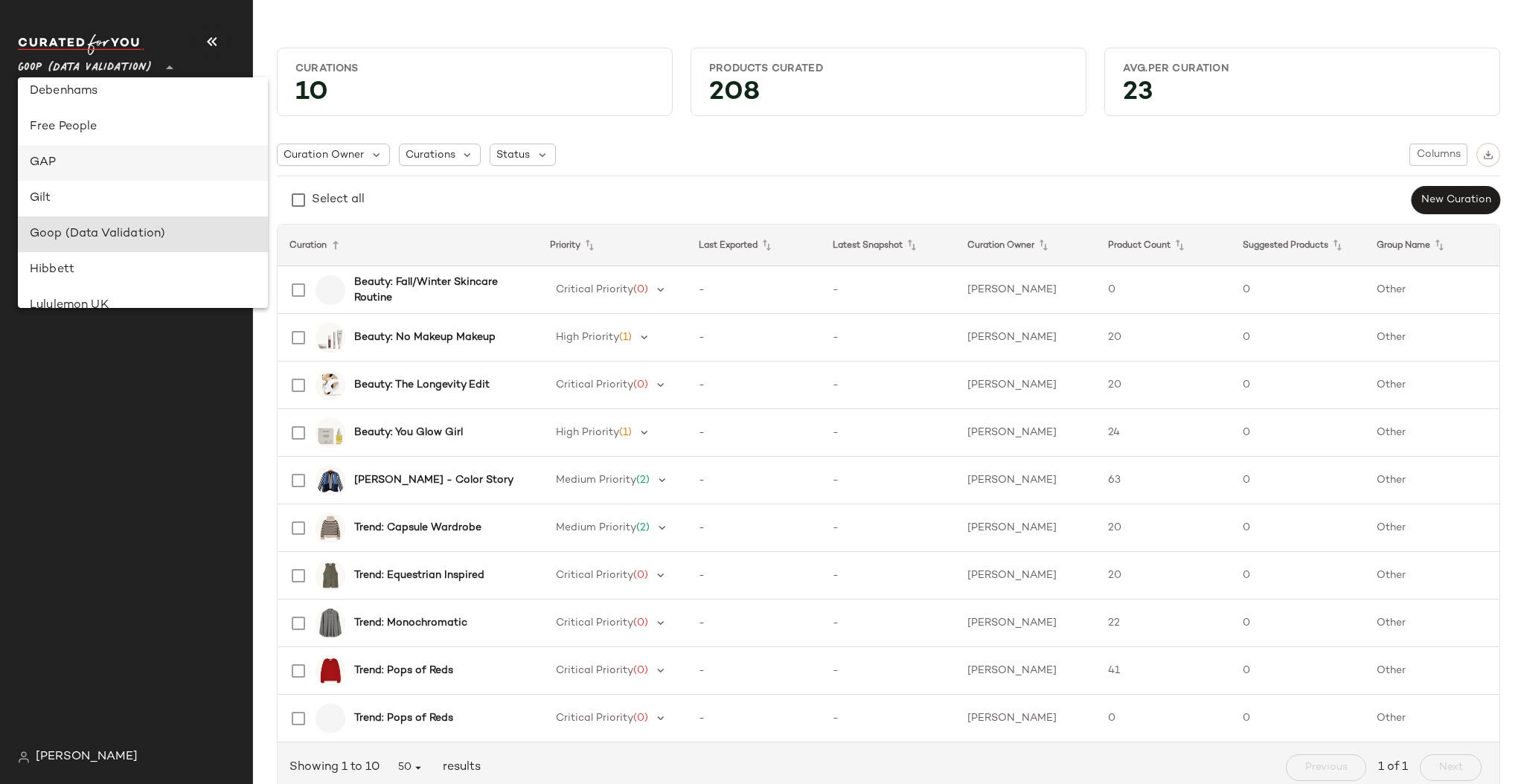
click at [61, 169] on div "GAP" at bounding box center [143, 163] width 226 height 18
type input "**"
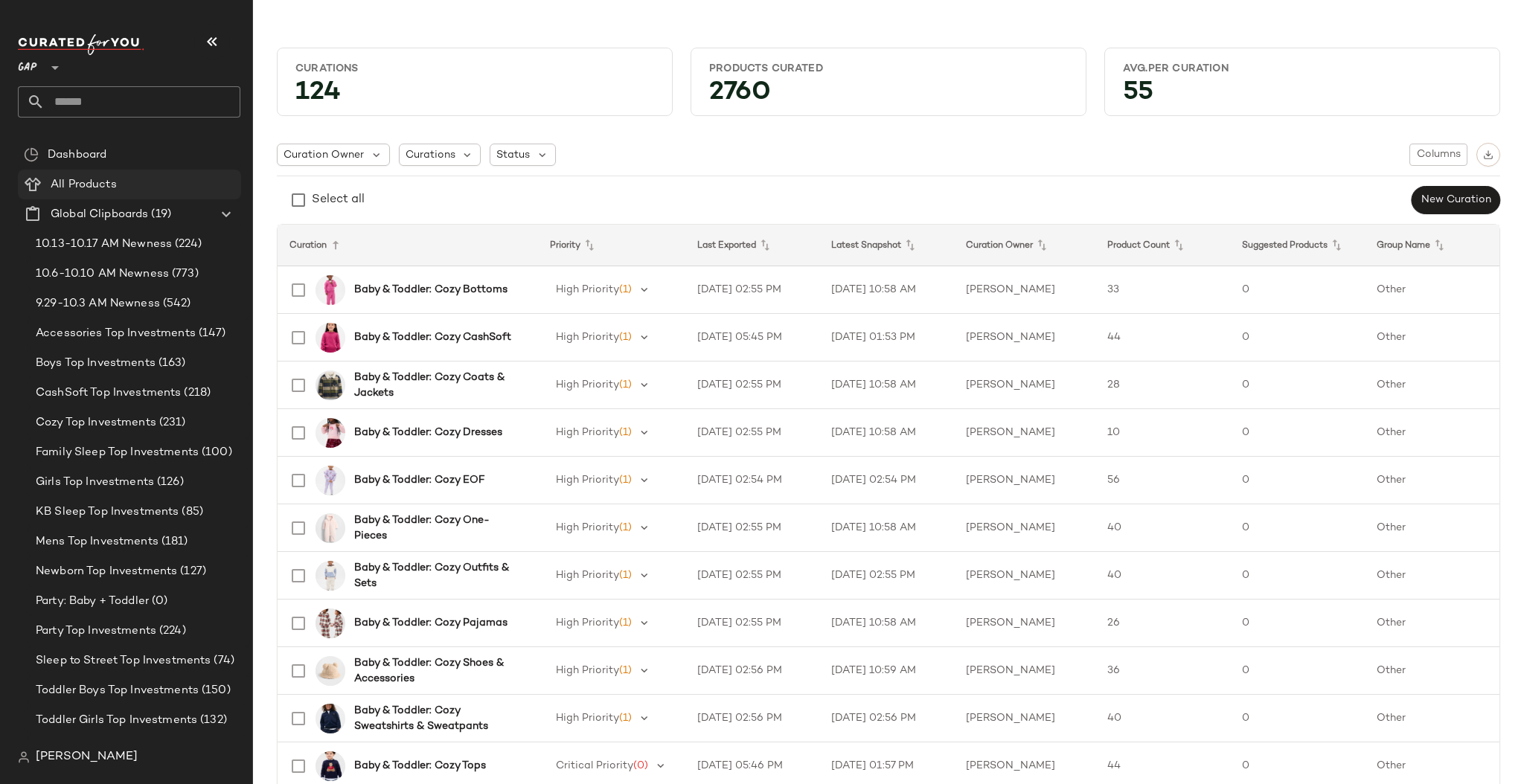
click at [81, 184] on span "All Products" at bounding box center [83, 184] width 67 height 17
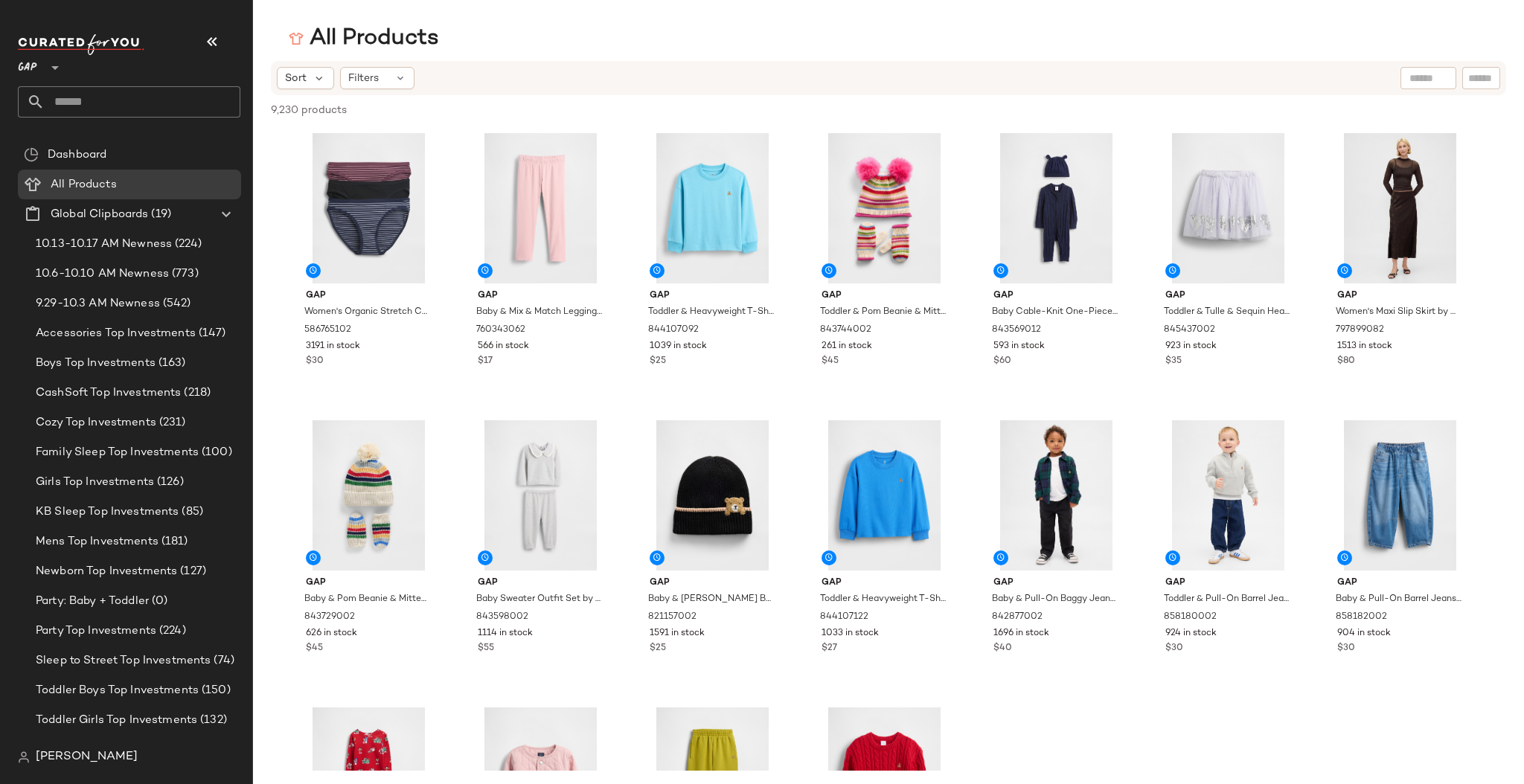
click at [1437, 85] on div at bounding box center [1428, 77] width 56 height 22
click at [1477, 76] on input "Filter" at bounding box center [1431, 79] width 127 height 16
type input "**********"
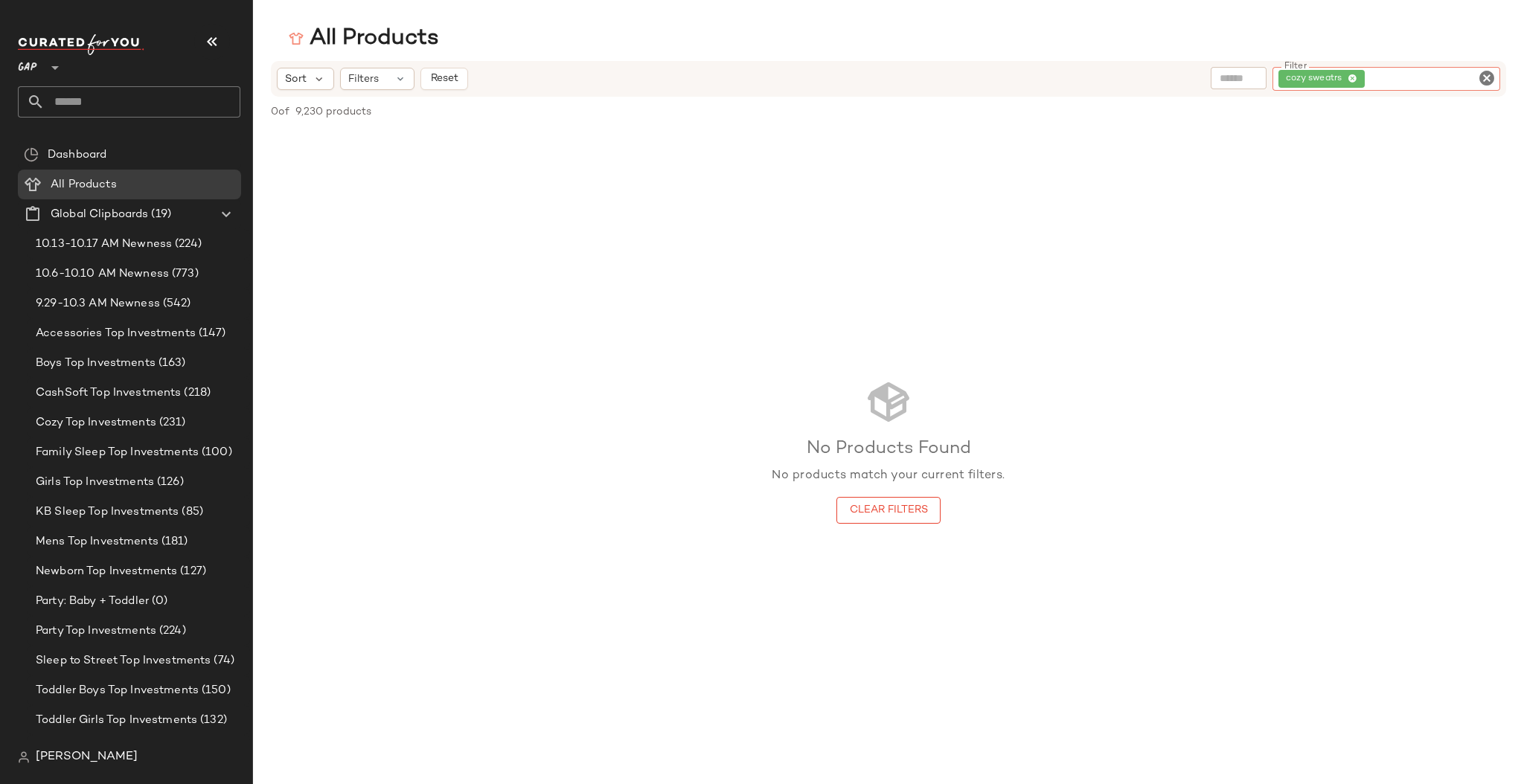
click at [1489, 76] on icon "Clear Filter" at bounding box center [1487, 78] width 18 height 18
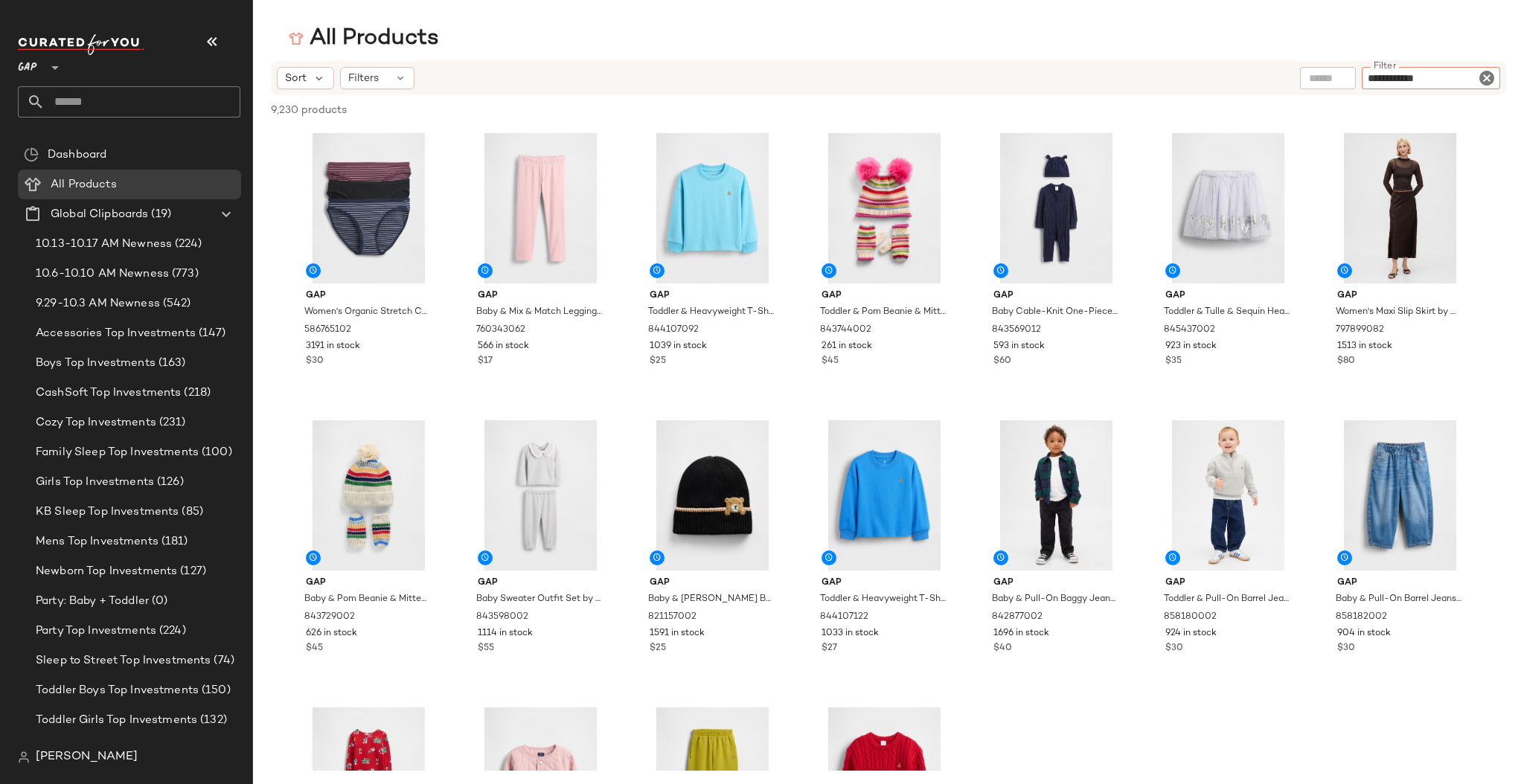
type input "**********"
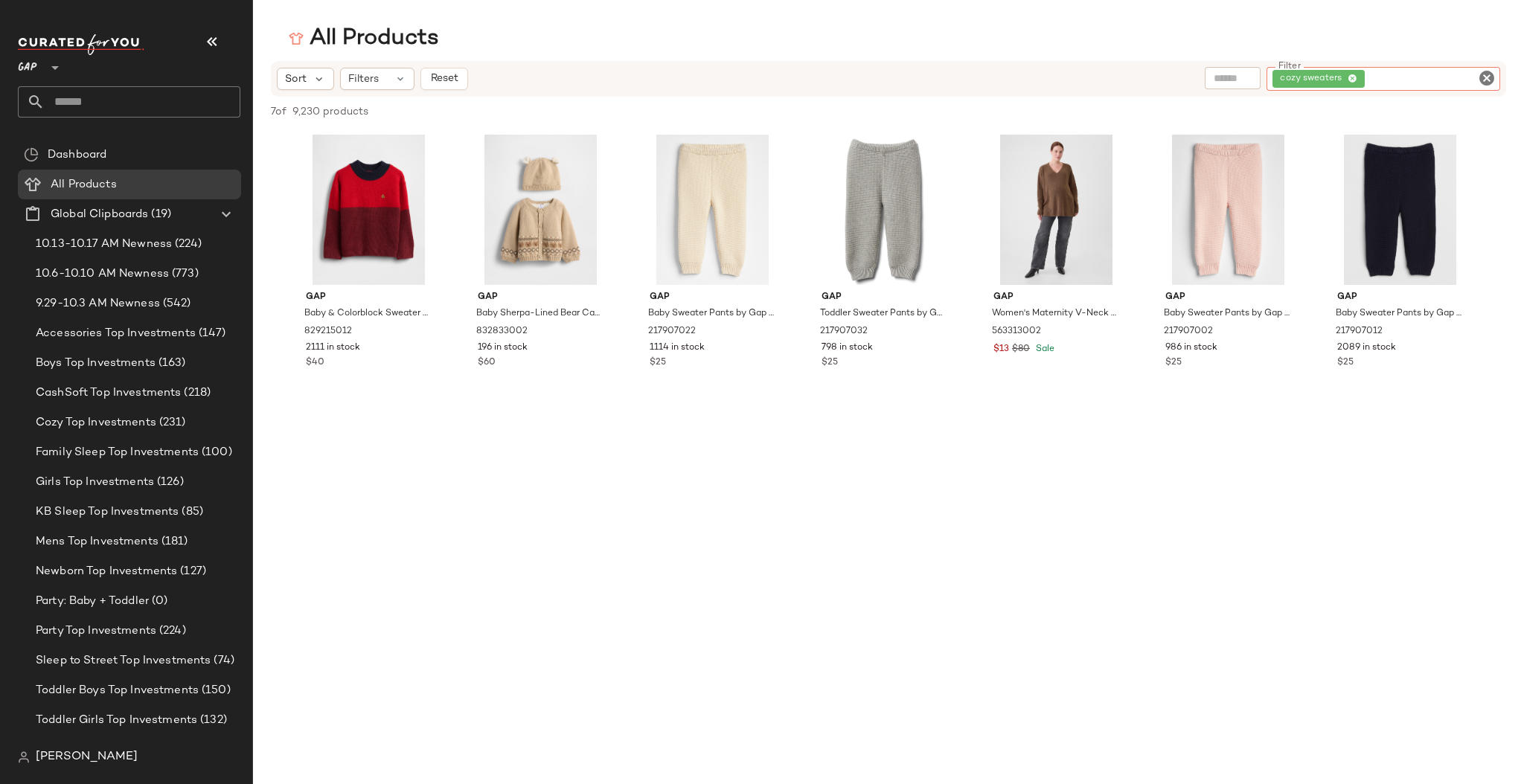
click at [1486, 77] on icon "Clear Filter" at bounding box center [1487, 78] width 18 height 18
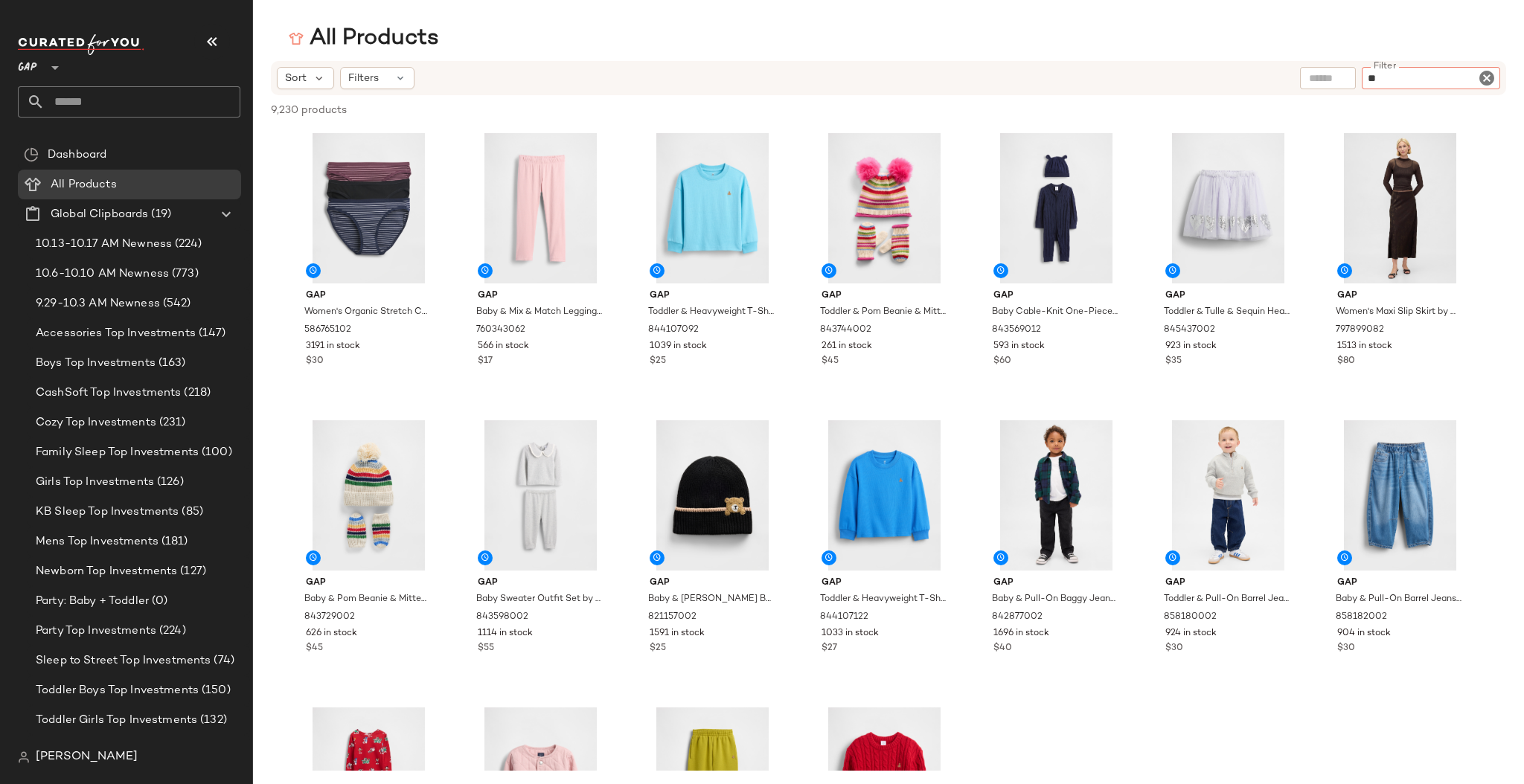
type input "*"
click at [108, 421] on span "Cozy Top Investments" at bounding box center [96, 422] width 121 height 17
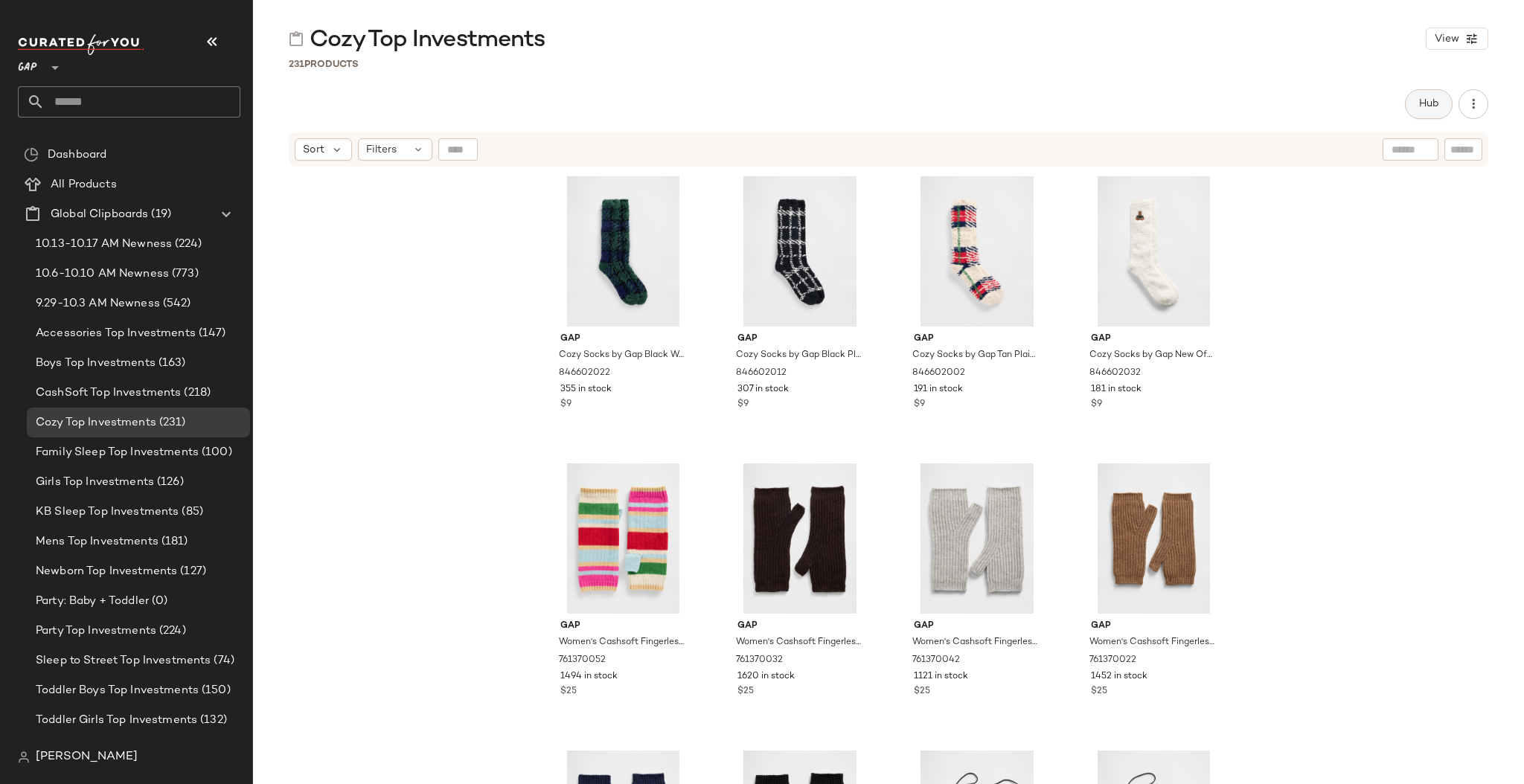
click at [1428, 108] on span "Hub" at bounding box center [1428, 104] width 20 height 12
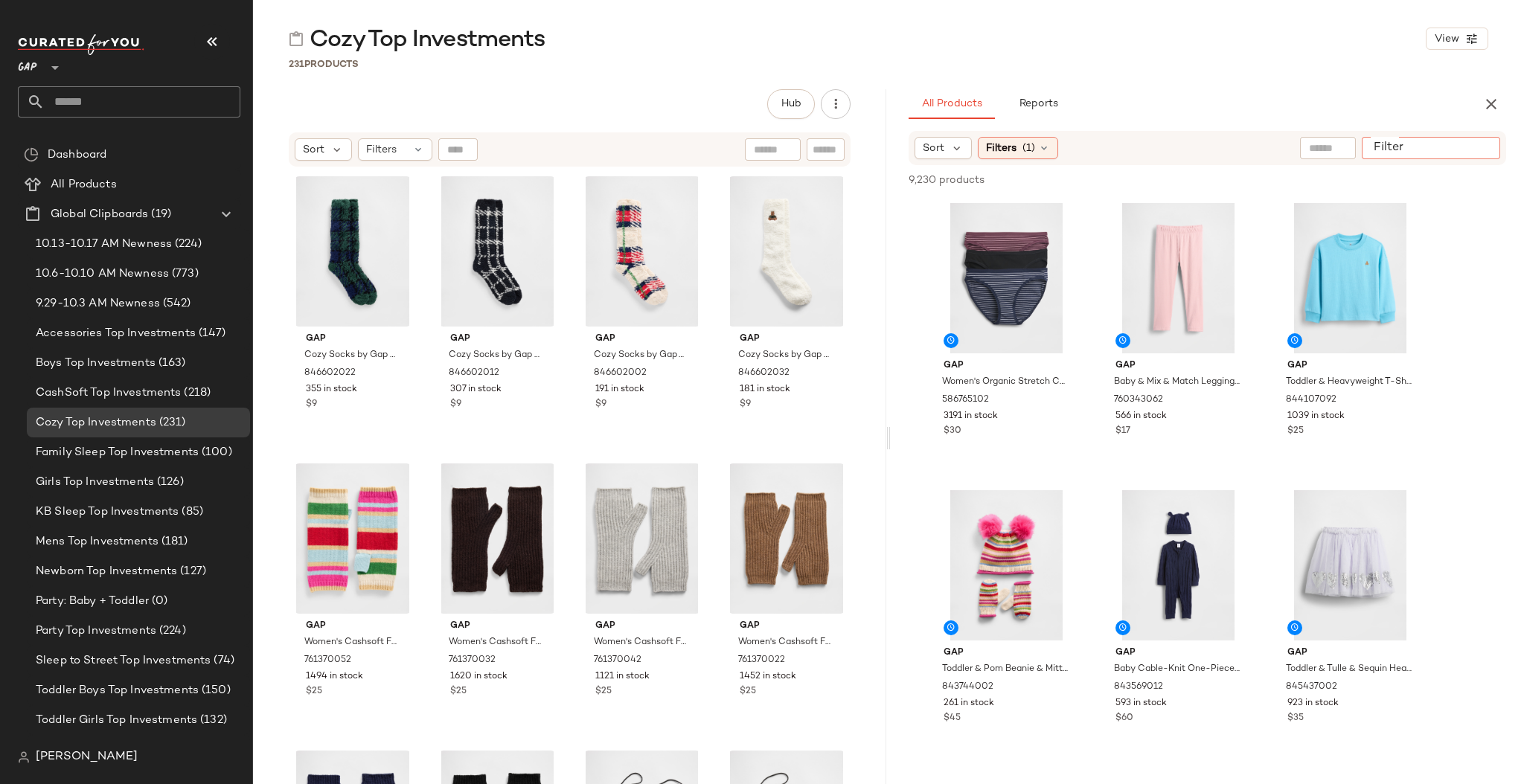
click at [1476, 148] on input "Filter" at bounding box center [1431, 149] width 127 height 16
type input "****"
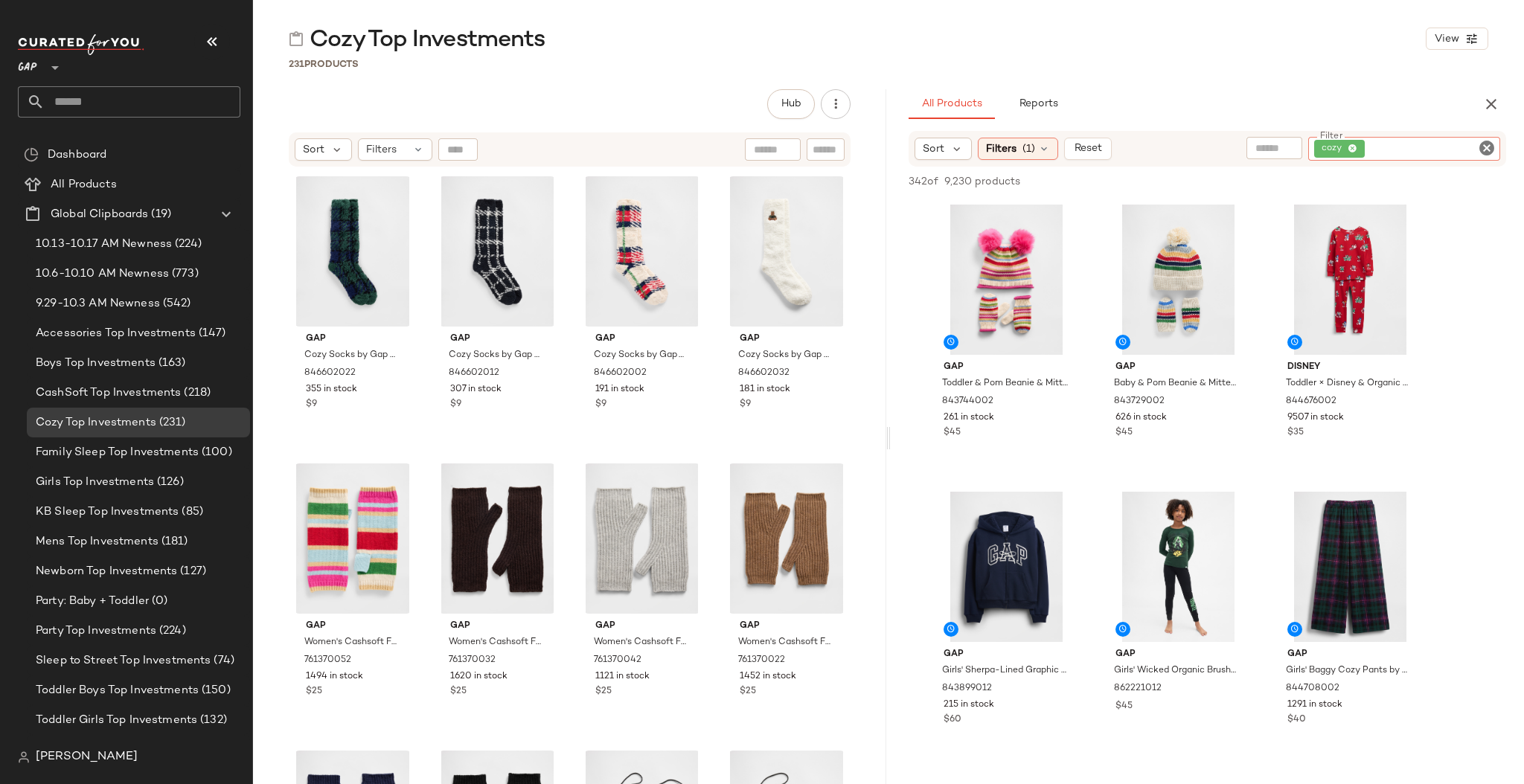
click at [1483, 145] on icon "Clear Filter" at bounding box center [1487, 148] width 18 height 18
click at [1336, 145] on input "text" at bounding box center [1327, 149] width 38 height 16
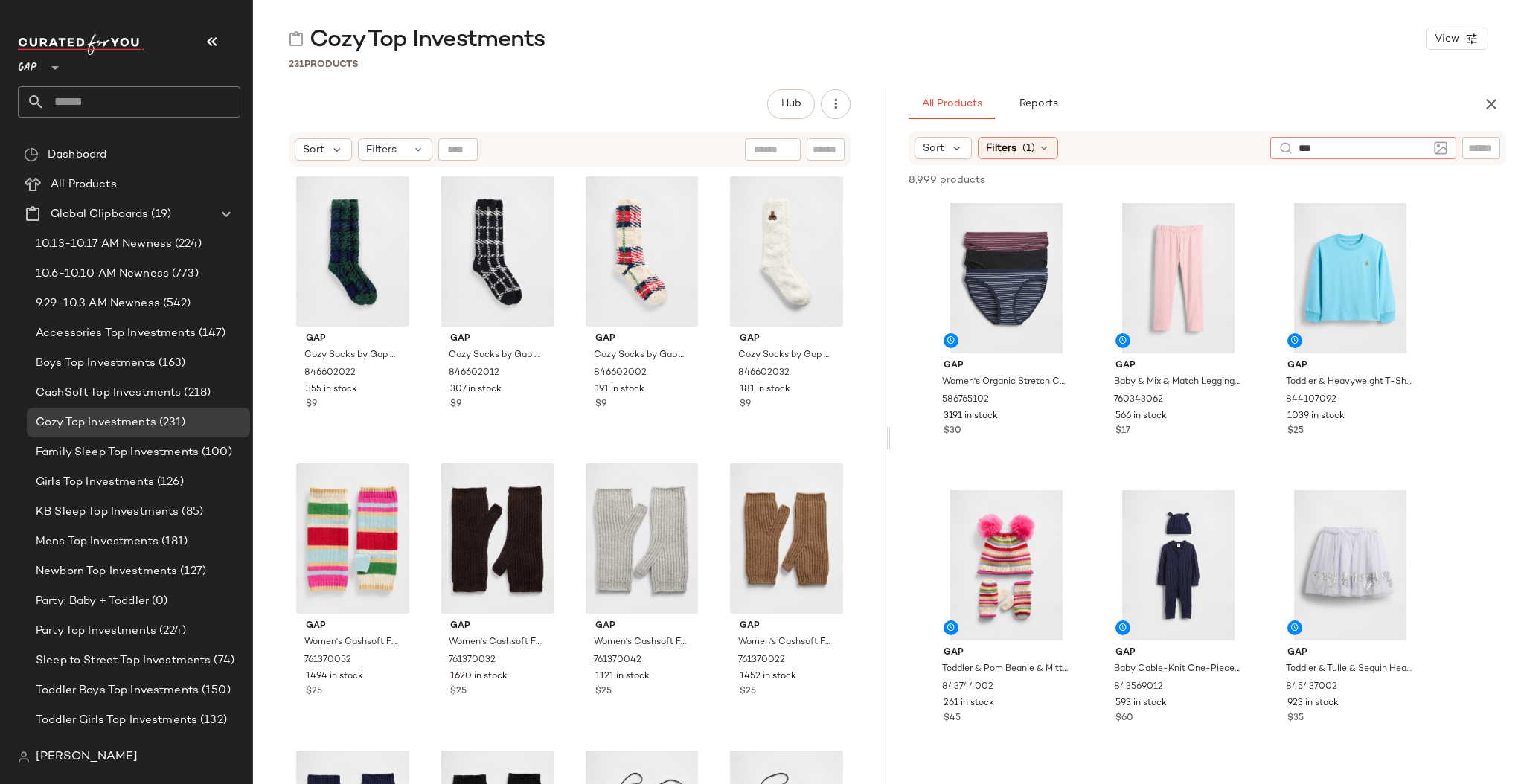
type input "****"
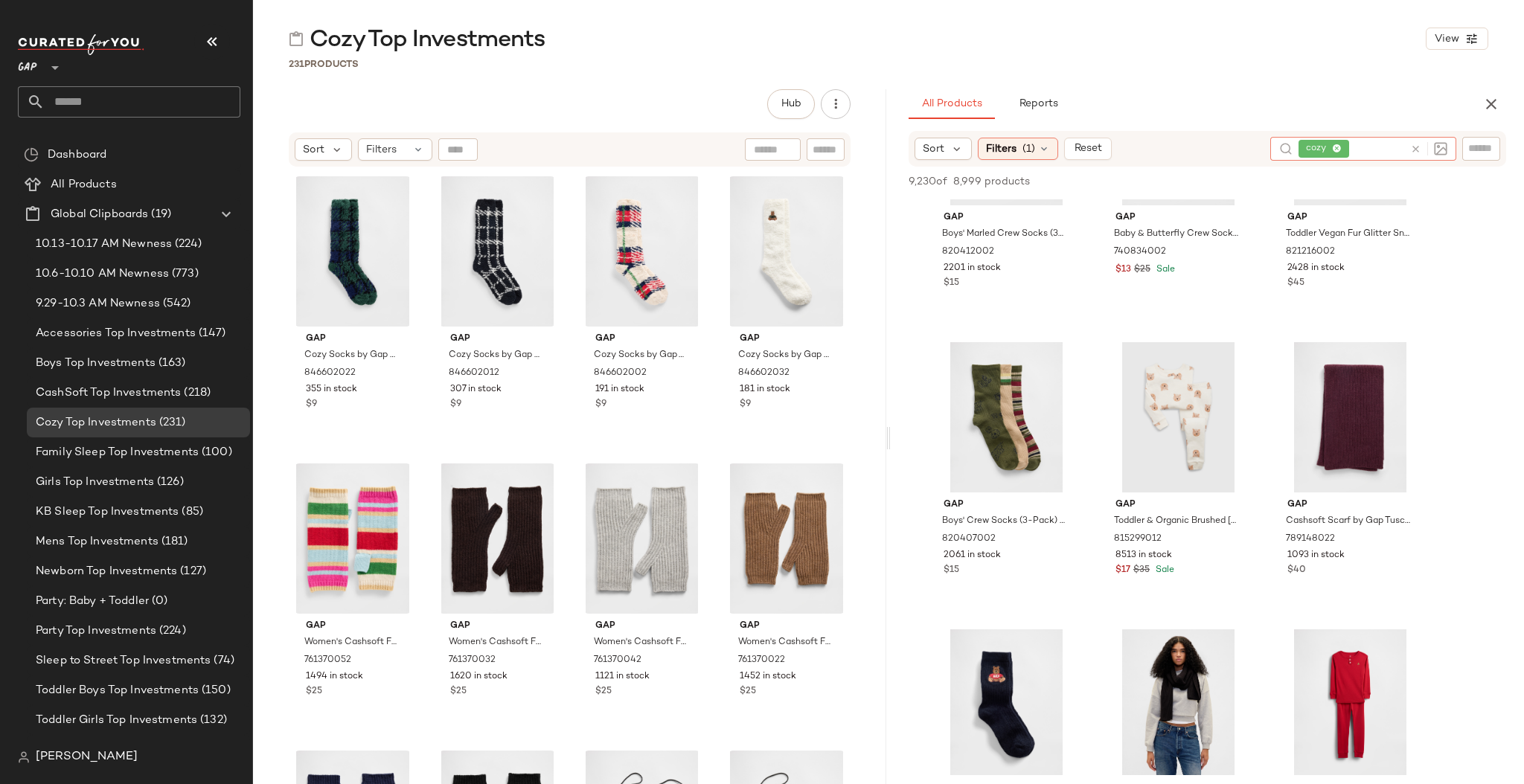
scroll to position [5320, 0]
click at [1493, 105] on icon "button" at bounding box center [1491, 104] width 18 height 18
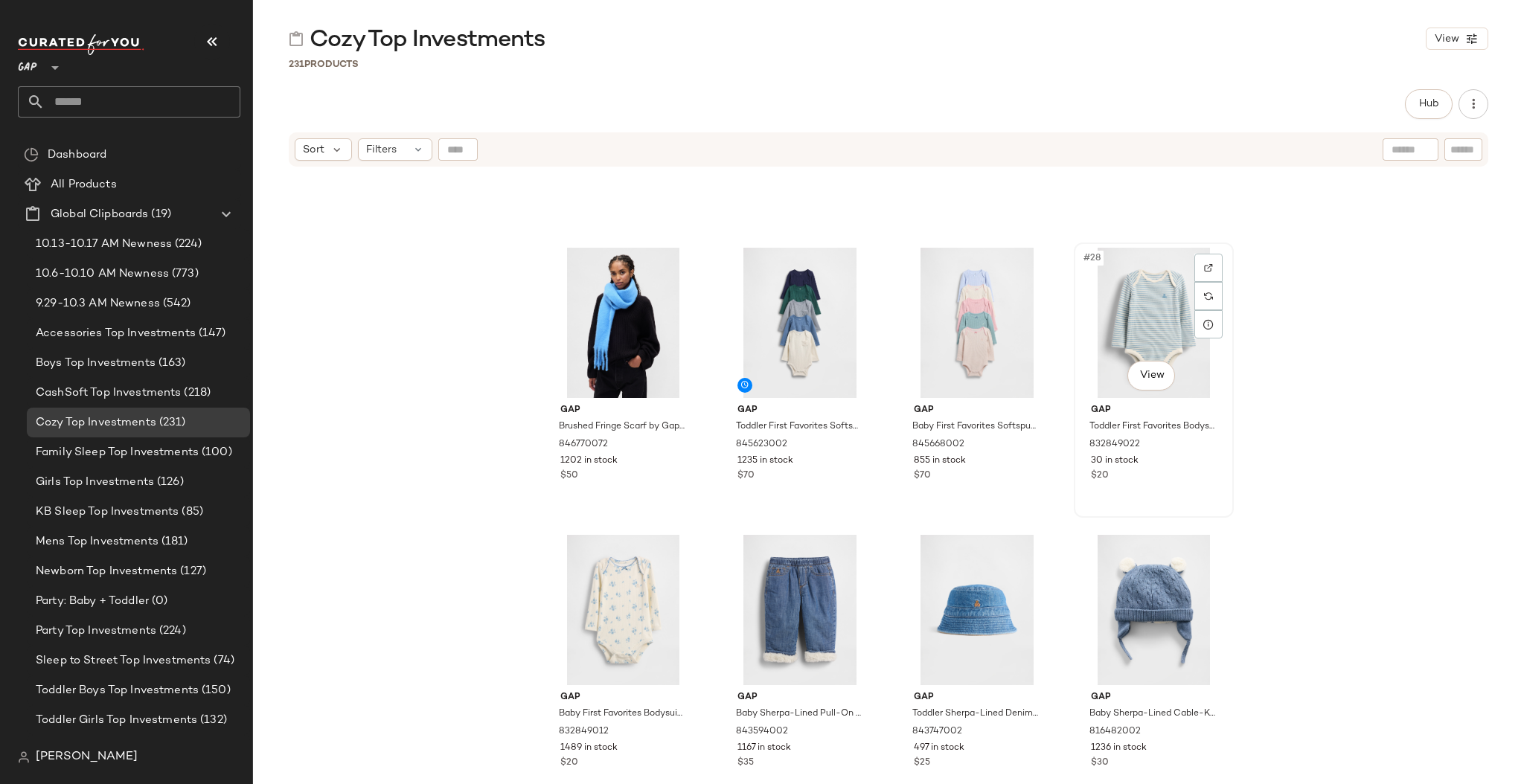
scroll to position [1675, 0]
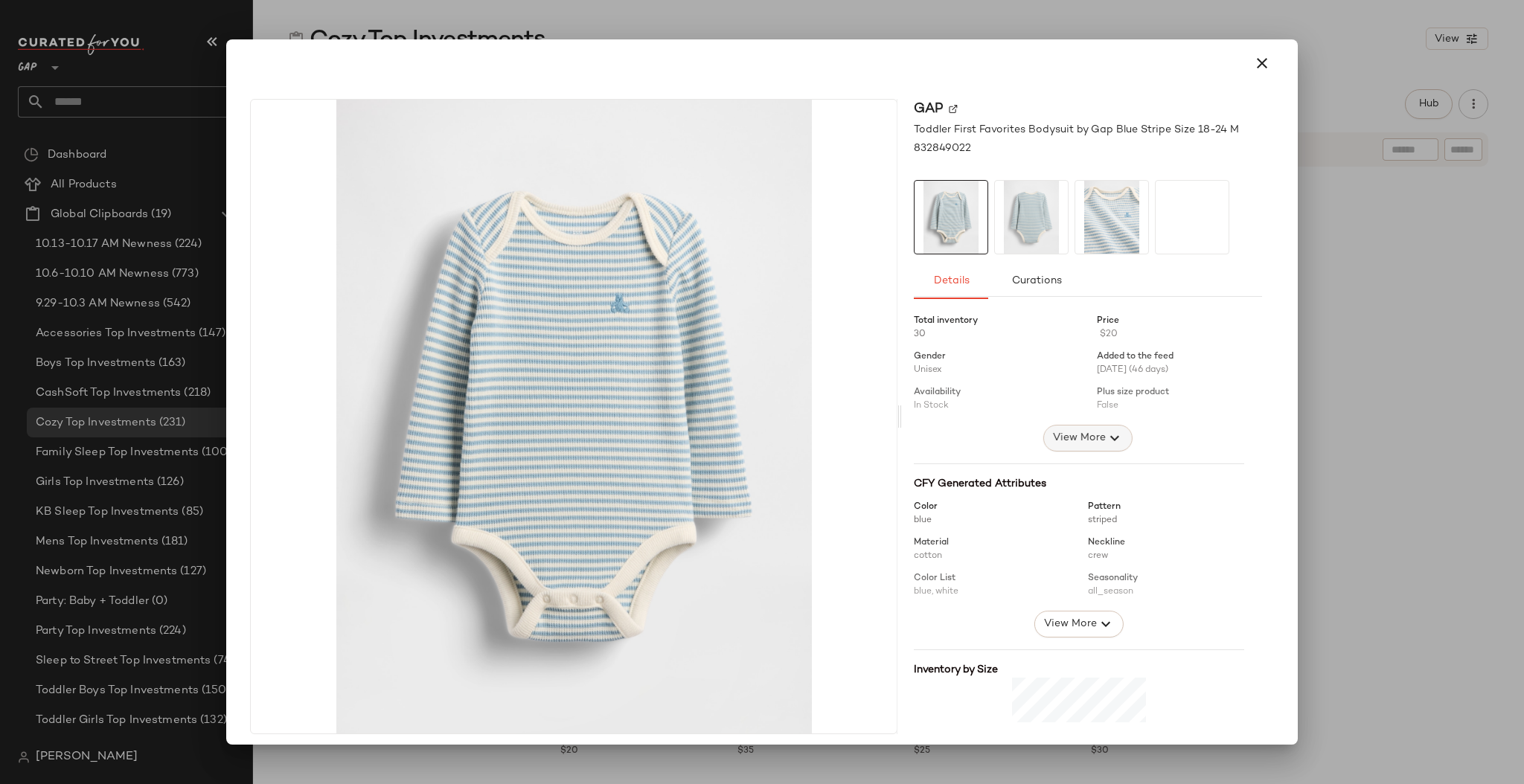
click at [1073, 436] on span "View More" at bounding box center [1079, 438] width 53 height 18
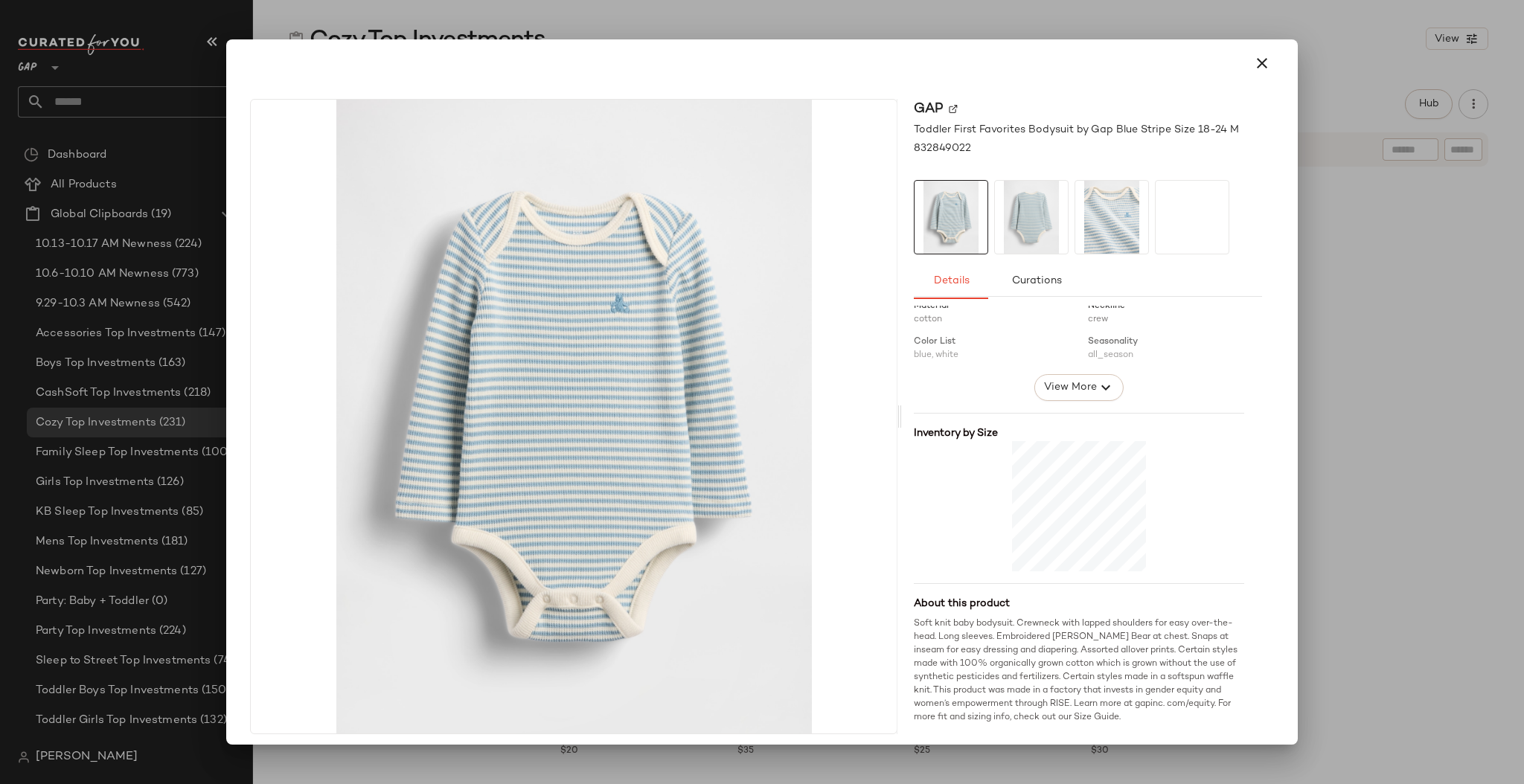
scroll to position [452, 0]
click at [1253, 67] on icon "button" at bounding box center [1261, 63] width 18 height 18
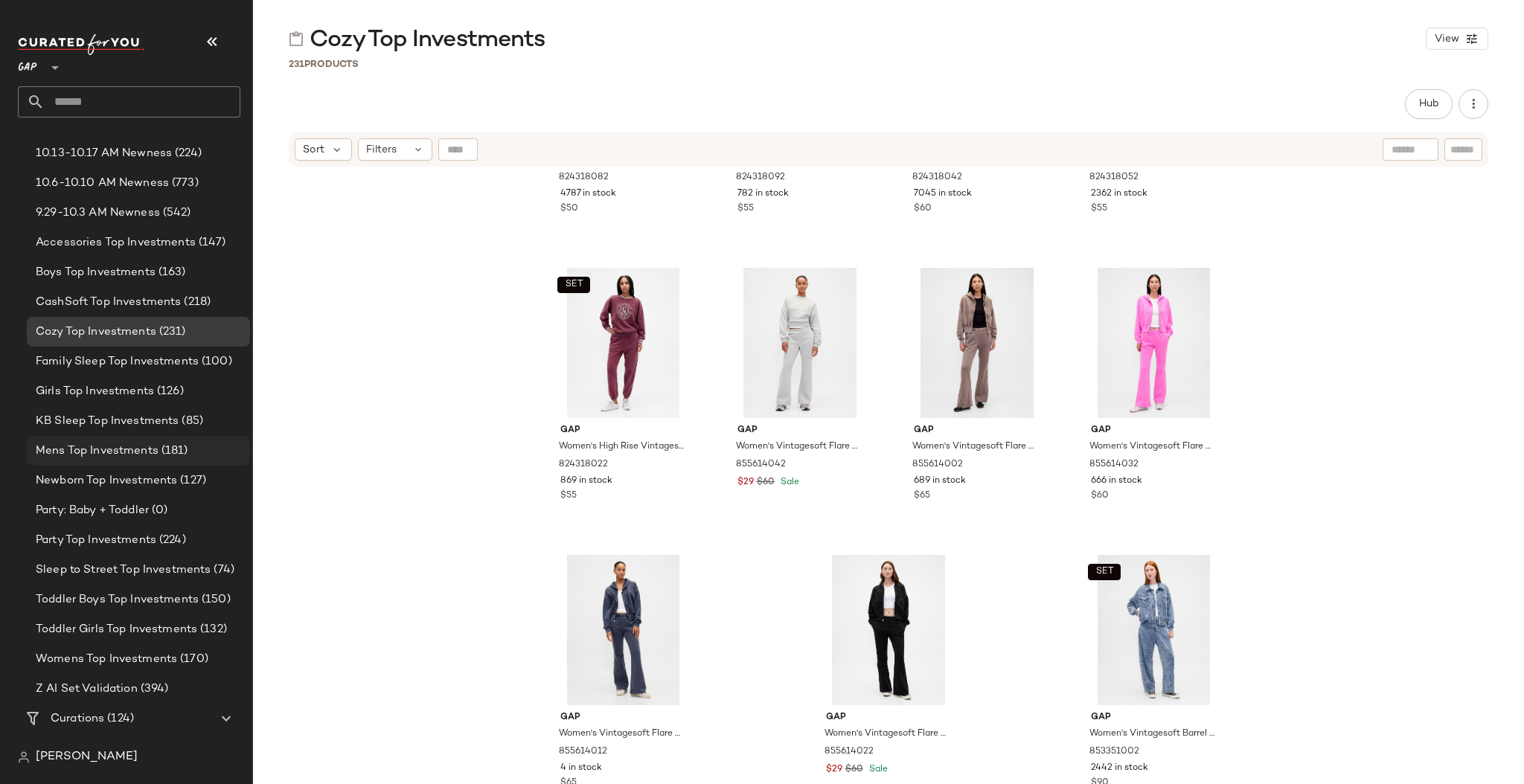
scroll to position [90, 0]
click at [104, 662] on span "Womens Top Investments" at bounding box center [106, 661] width 141 height 17
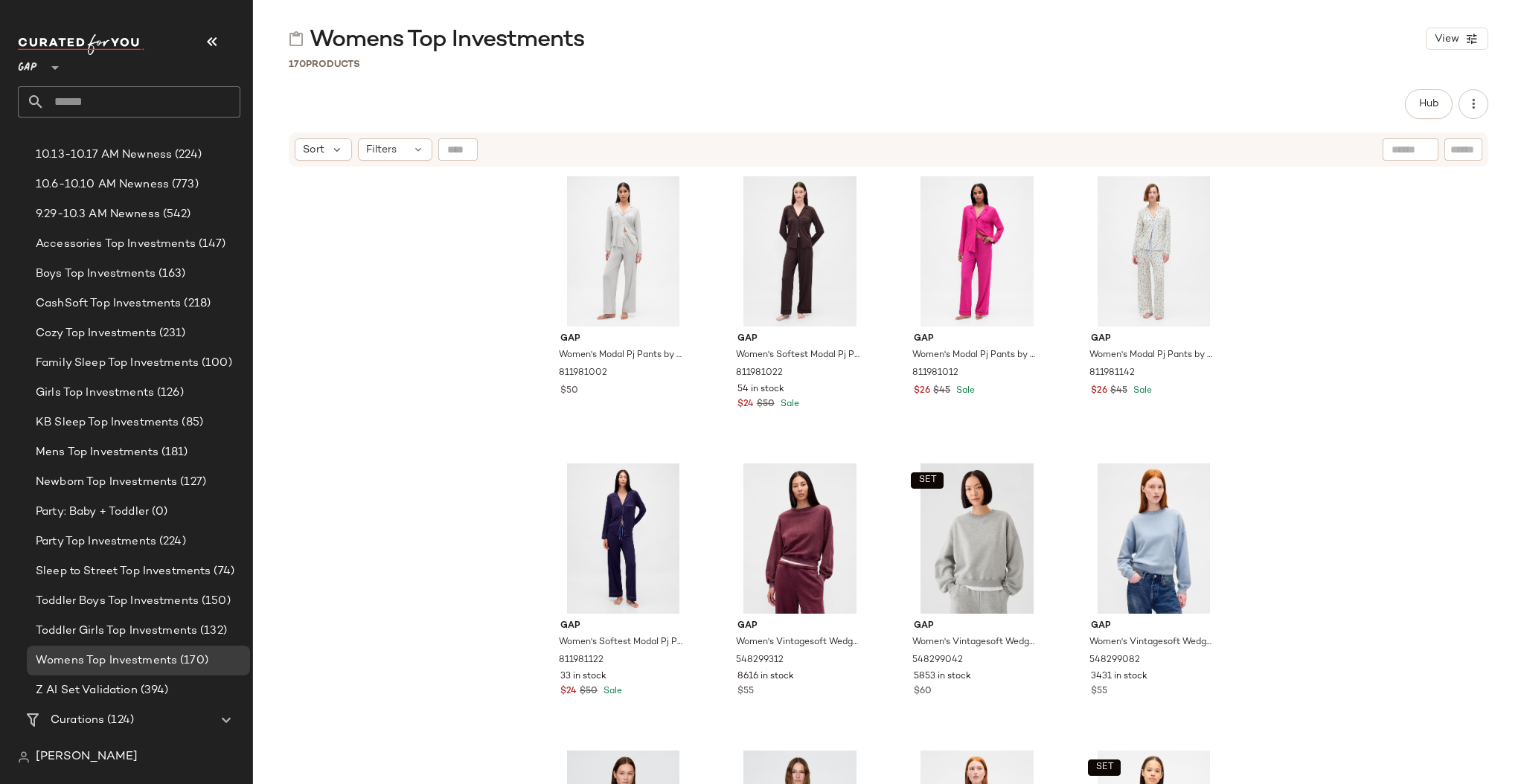
click at [1457, 145] on input "text" at bounding box center [1463, 150] width 26 height 16
type input "****"
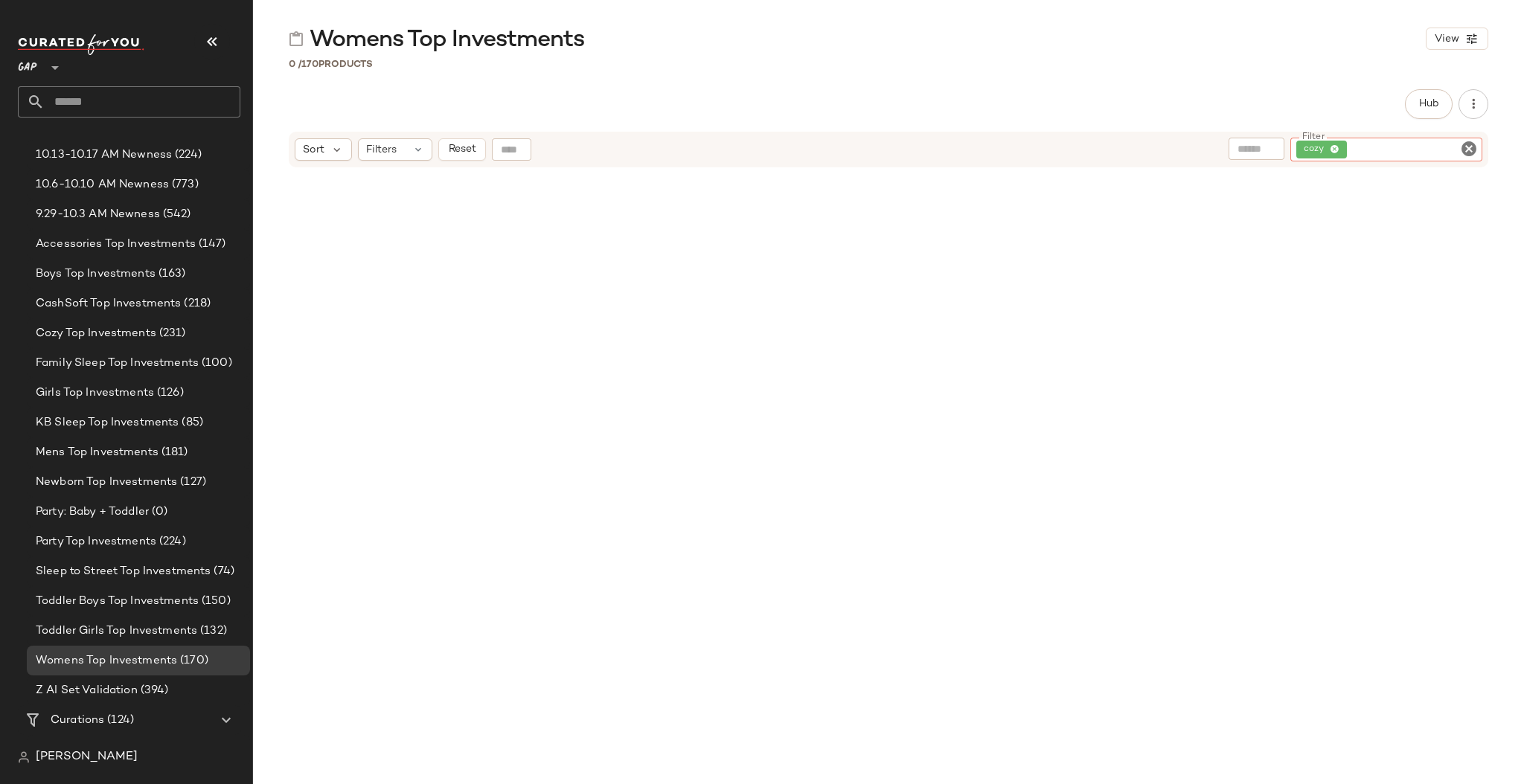
click at [1472, 150] on icon "Clear Filter" at bounding box center [1469, 149] width 18 height 18
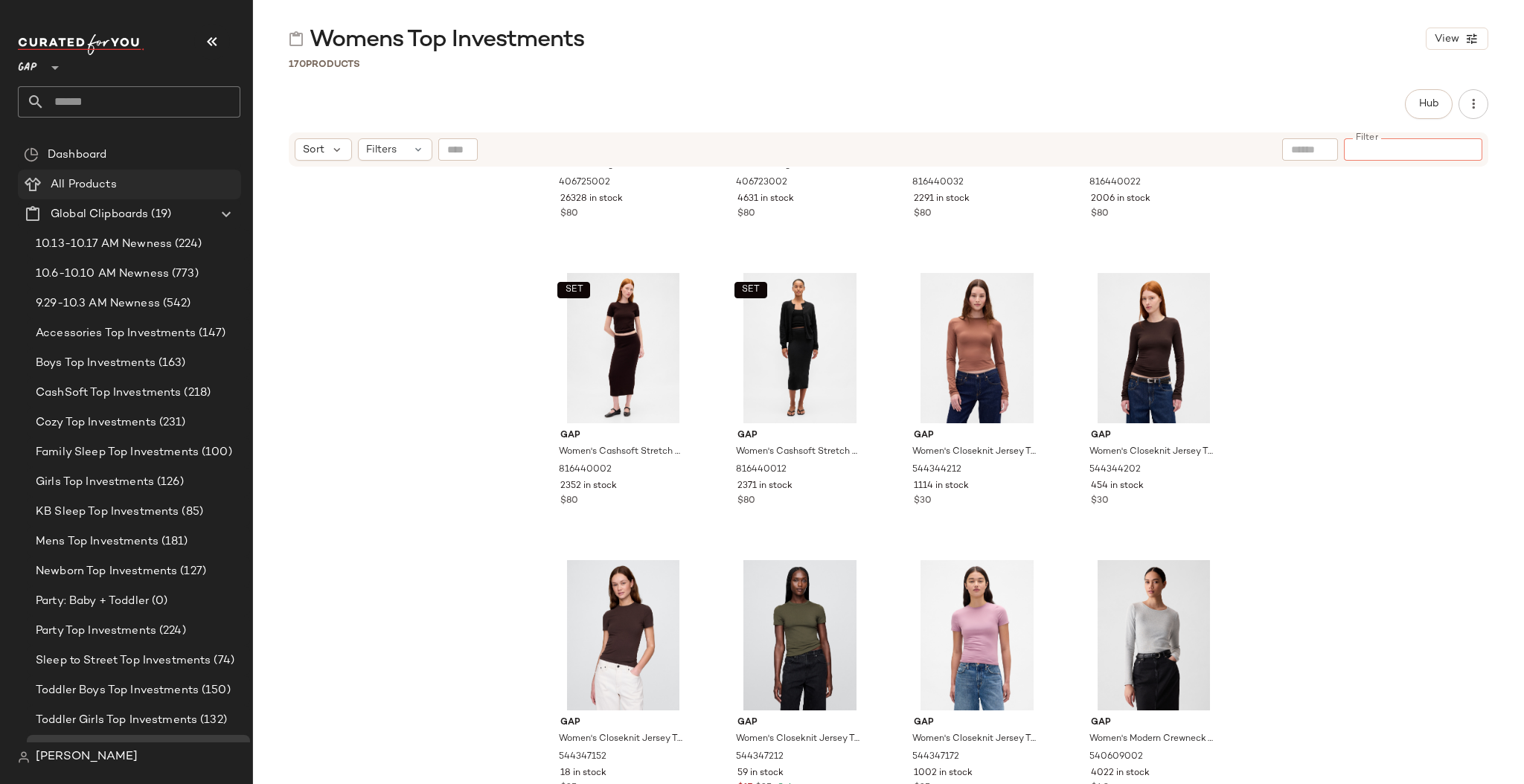
click at [102, 181] on span "All Products" at bounding box center [83, 184] width 67 height 17
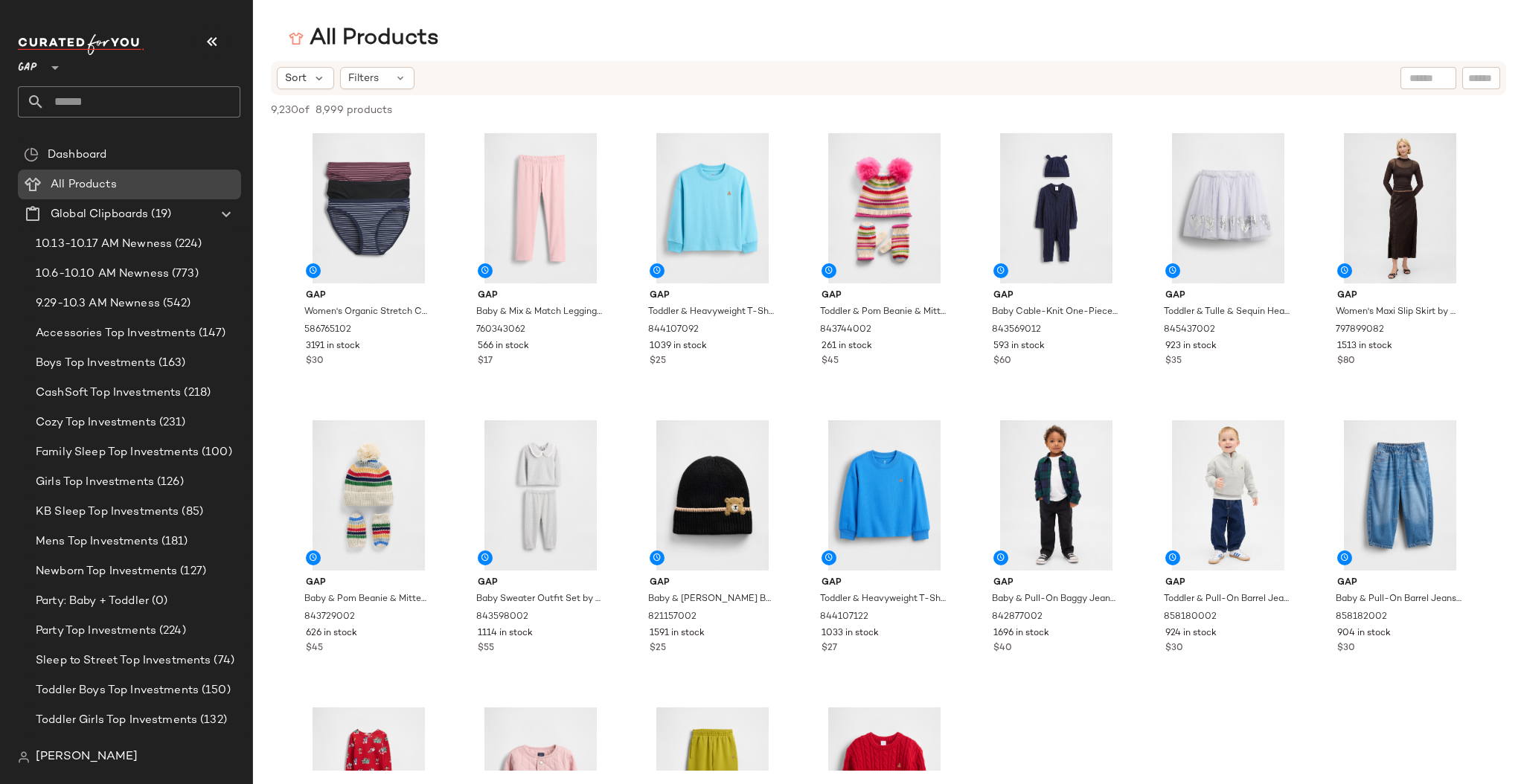
click at [82, 187] on span "All Products" at bounding box center [83, 184] width 67 height 17
click at [1474, 81] on input "text" at bounding box center [1481, 79] width 26 height 16
type input "********"
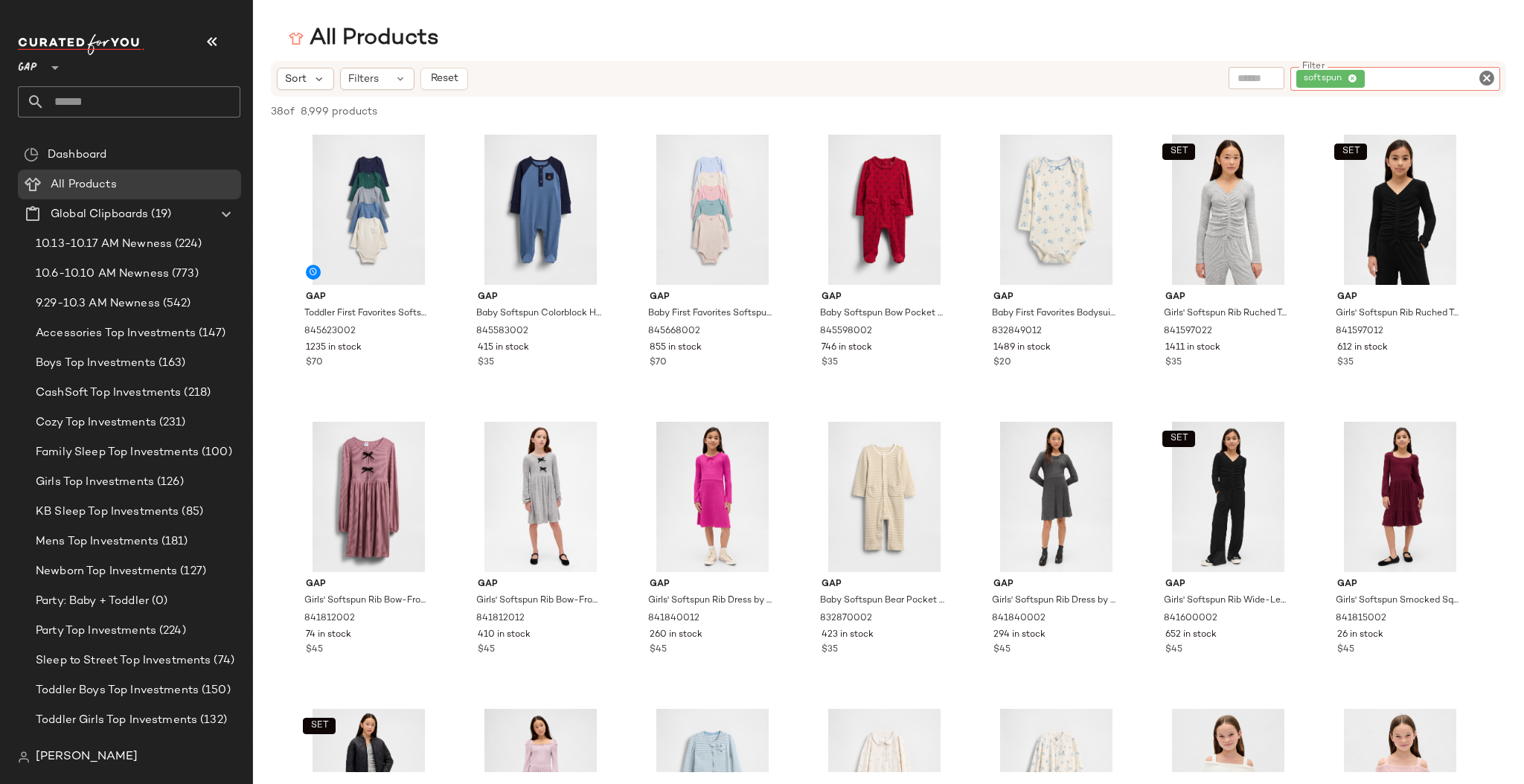
click at [1355, 79] on icon at bounding box center [1352, 79] width 10 height 10
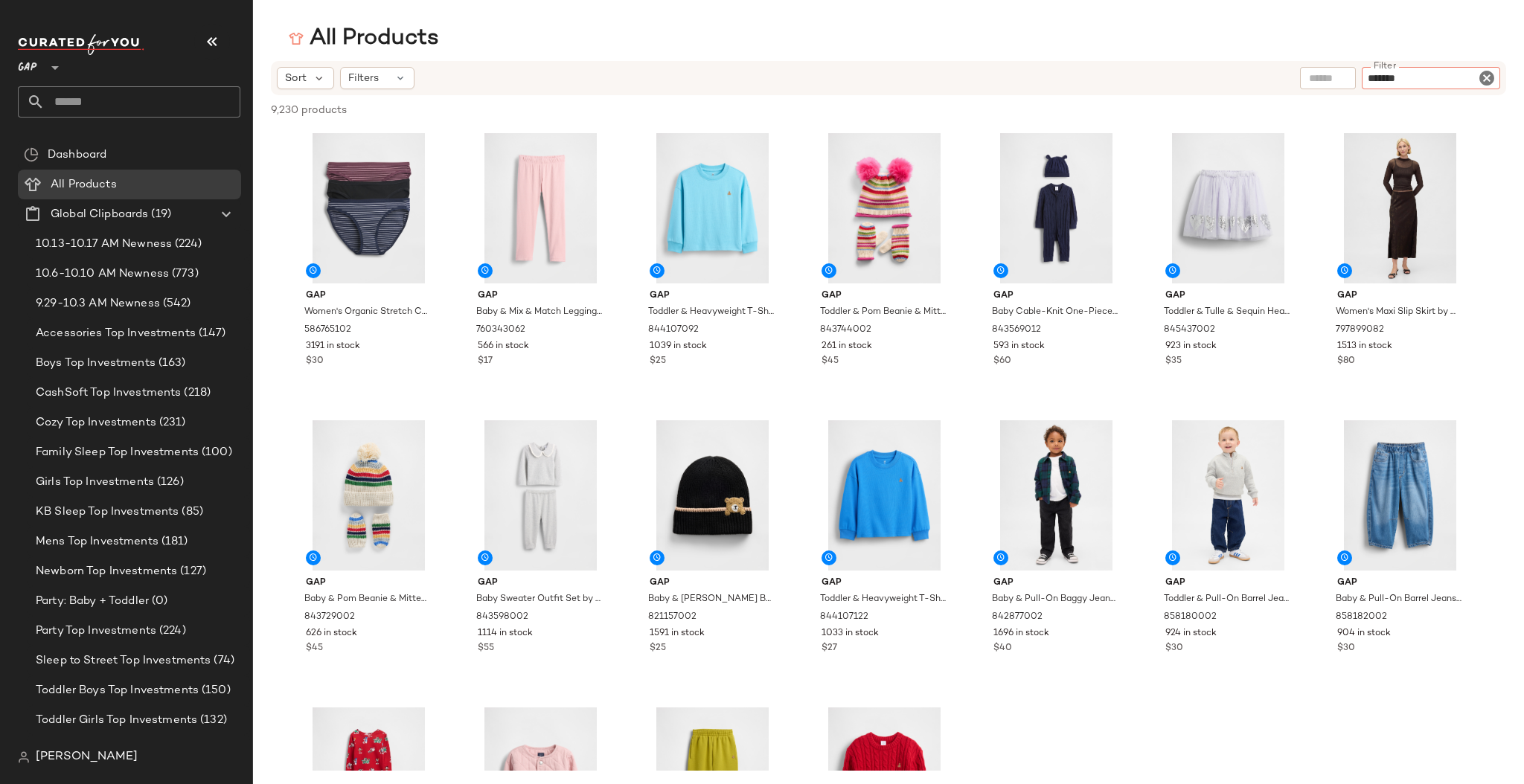
type input "********"
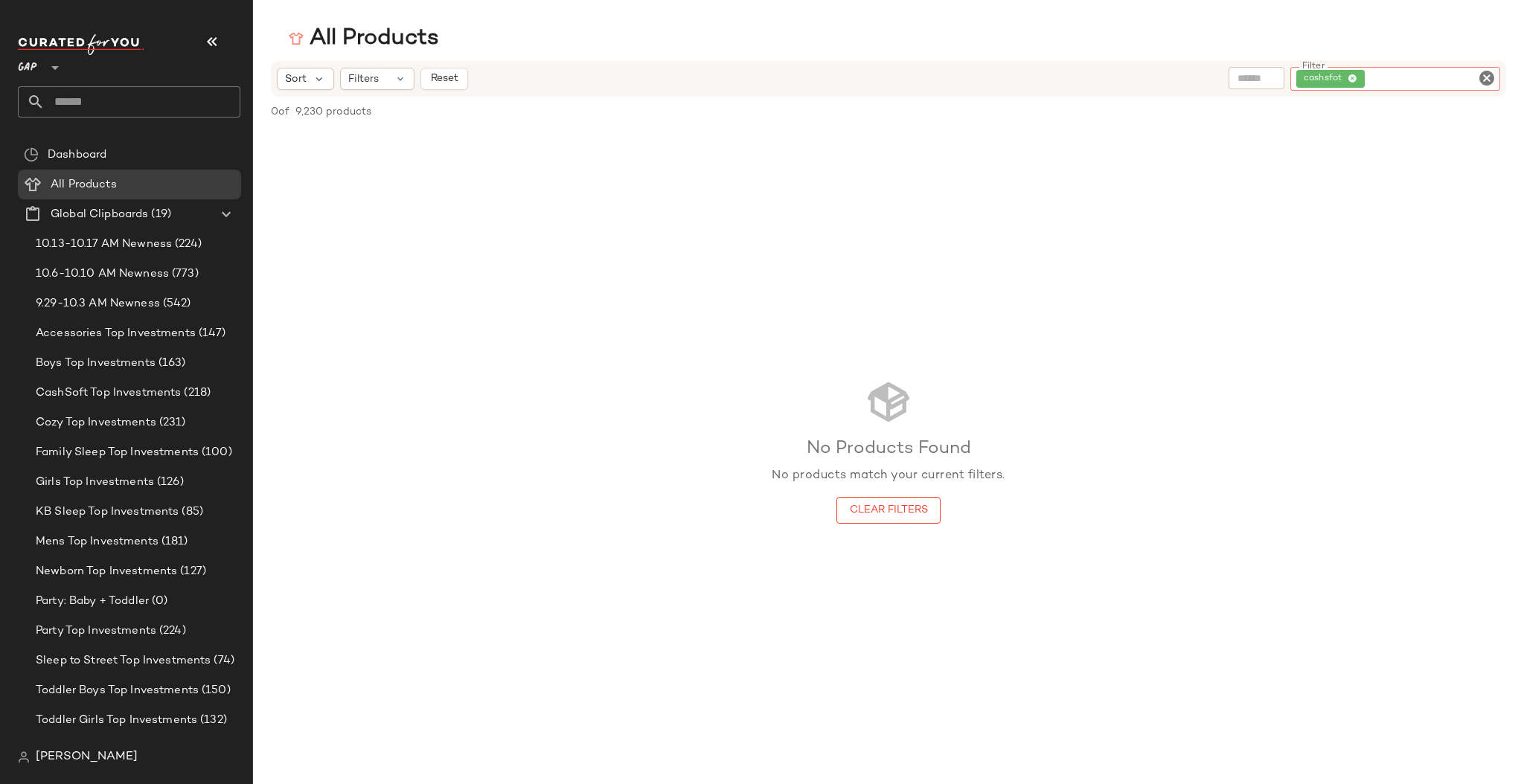
click at [1485, 78] on icon "Clear Filter" at bounding box center [1487, 78] width 18 height 18
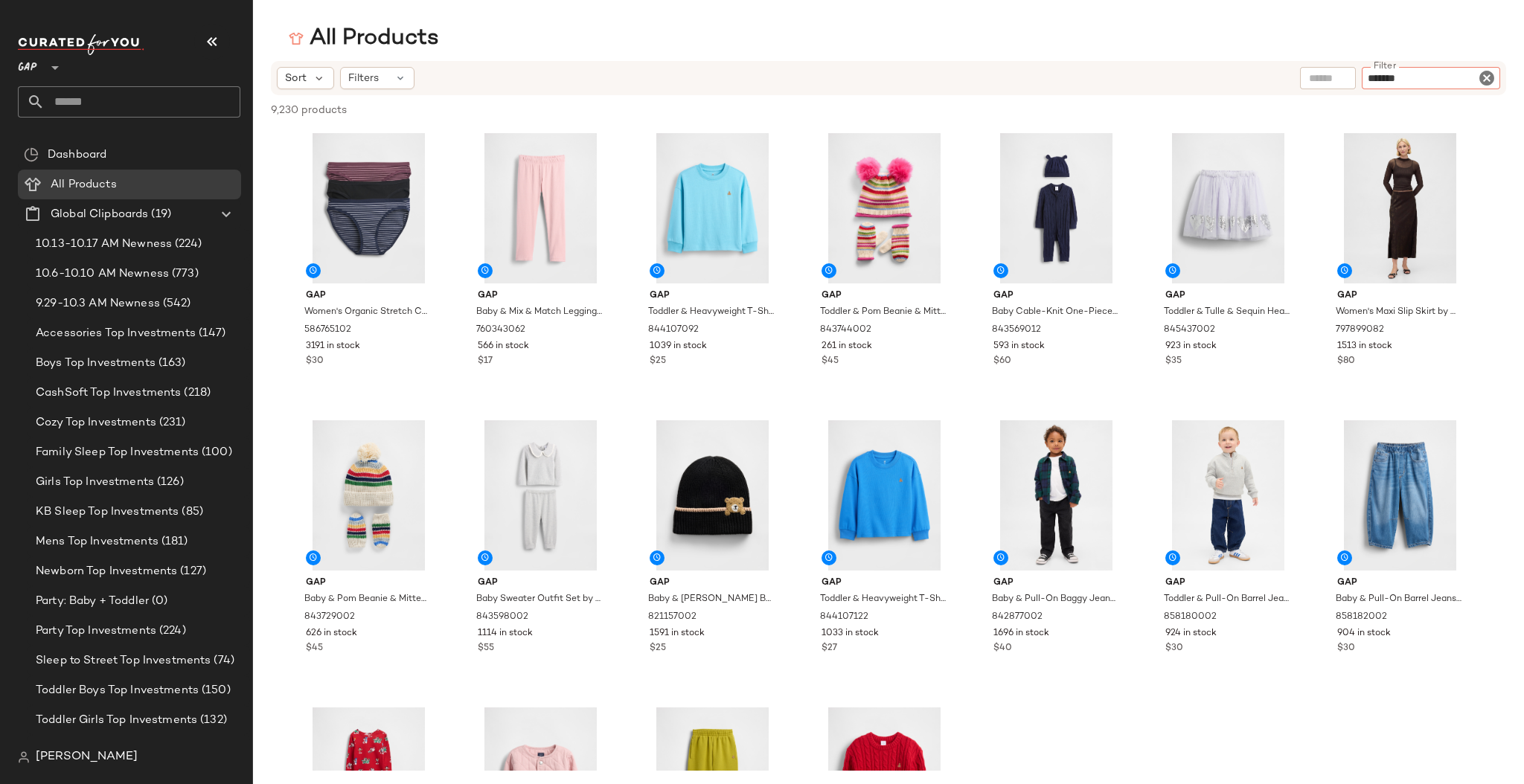
type input "********"
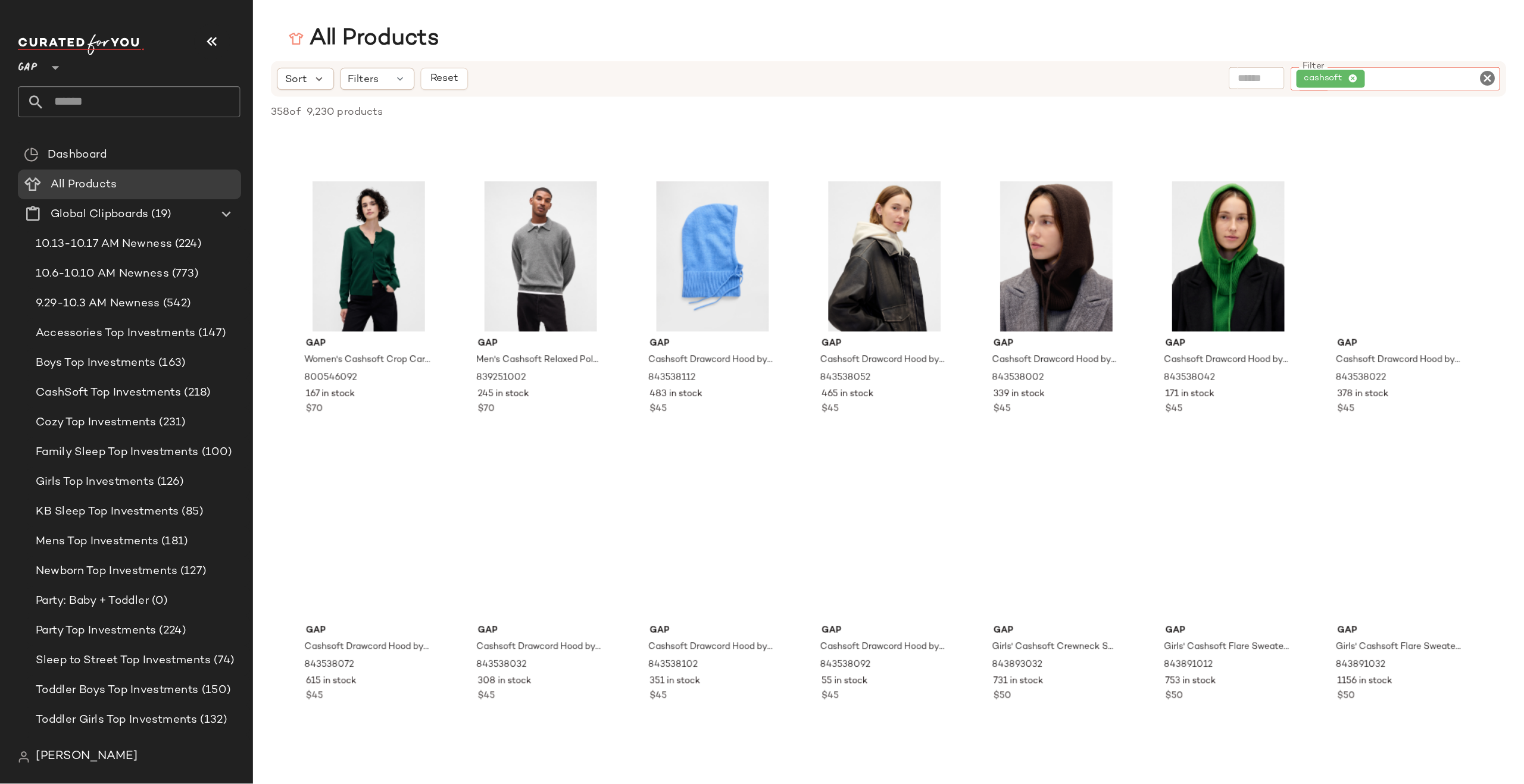
scroll to position [2720, 0]
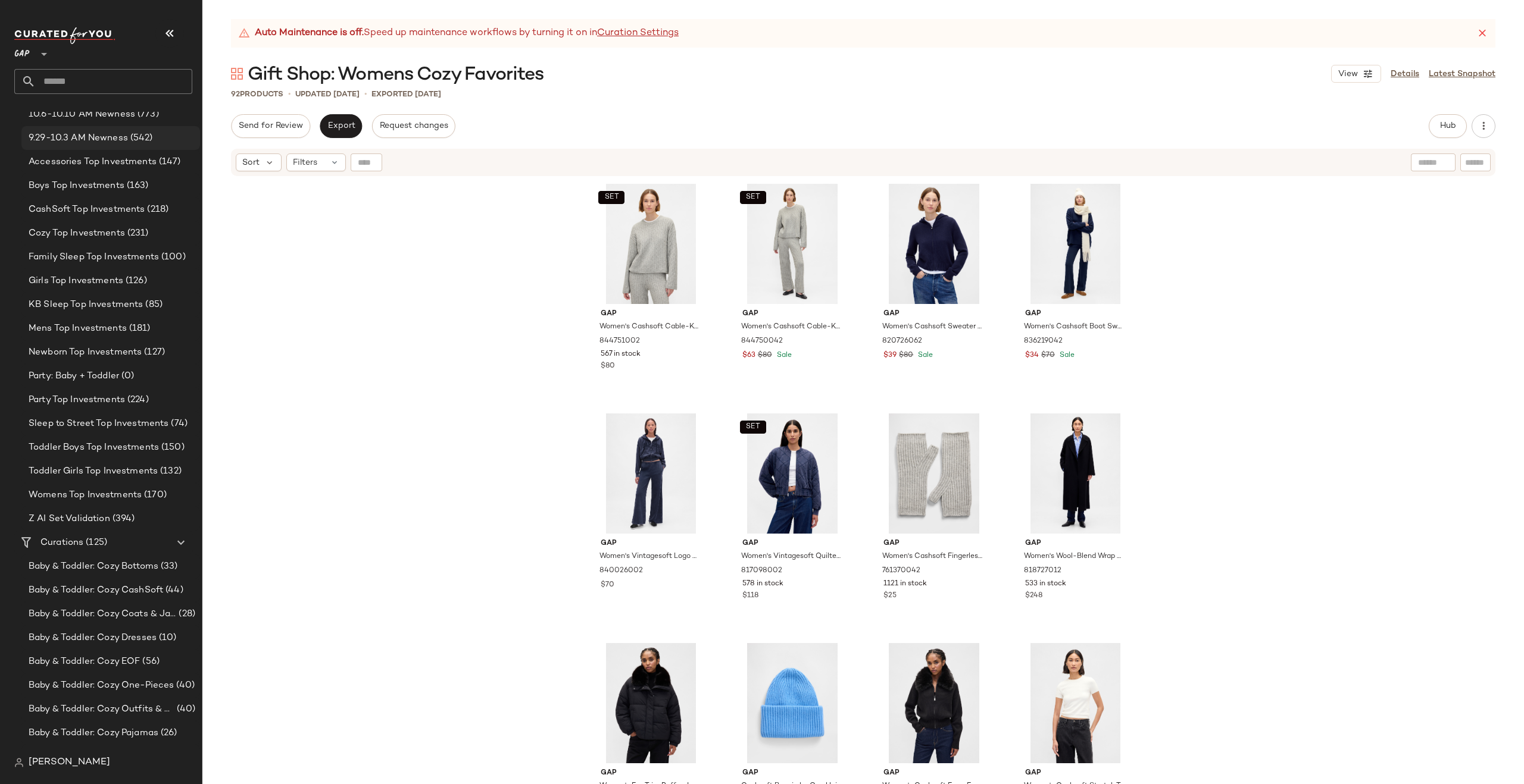
scroll to position [109, 0]
click at [79, 487] on span "Womens Top Investments" at bounding box center [84, 491] width 113 height 13
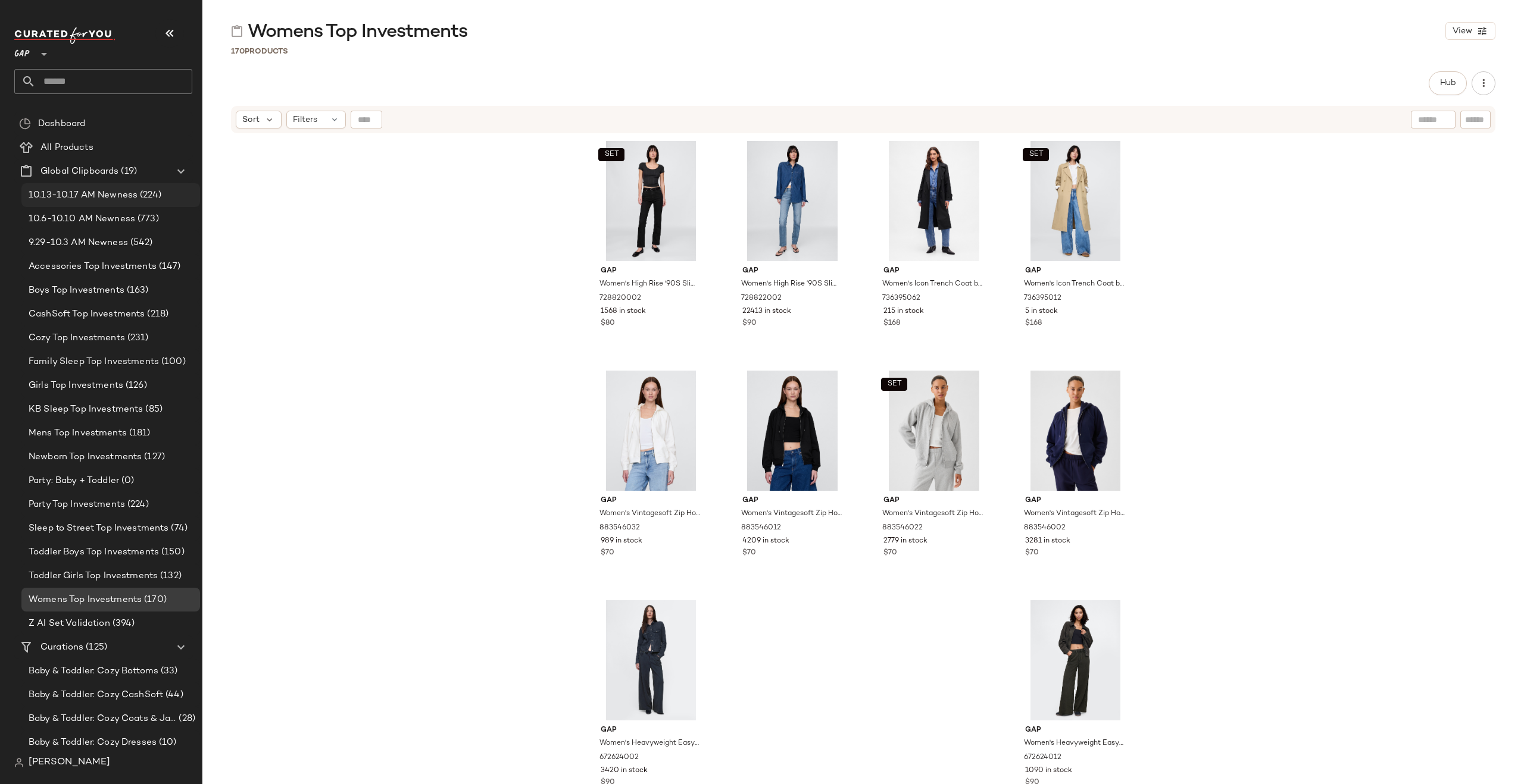
click at [62, 192] on span "10.13-10.17 AM Newness" at bounding box center [82, 195] width 109 height 13
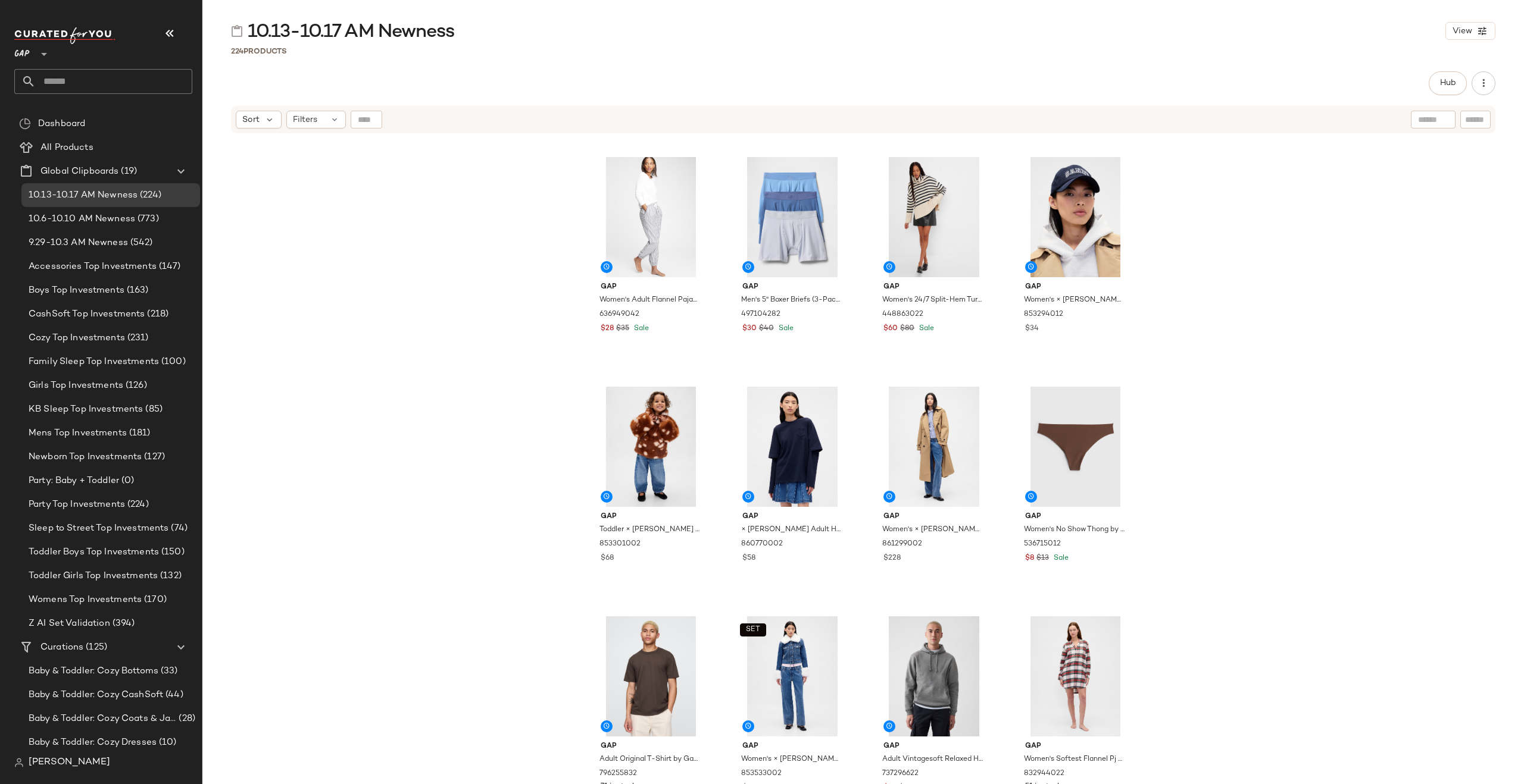
scroll to position [12184, 0]
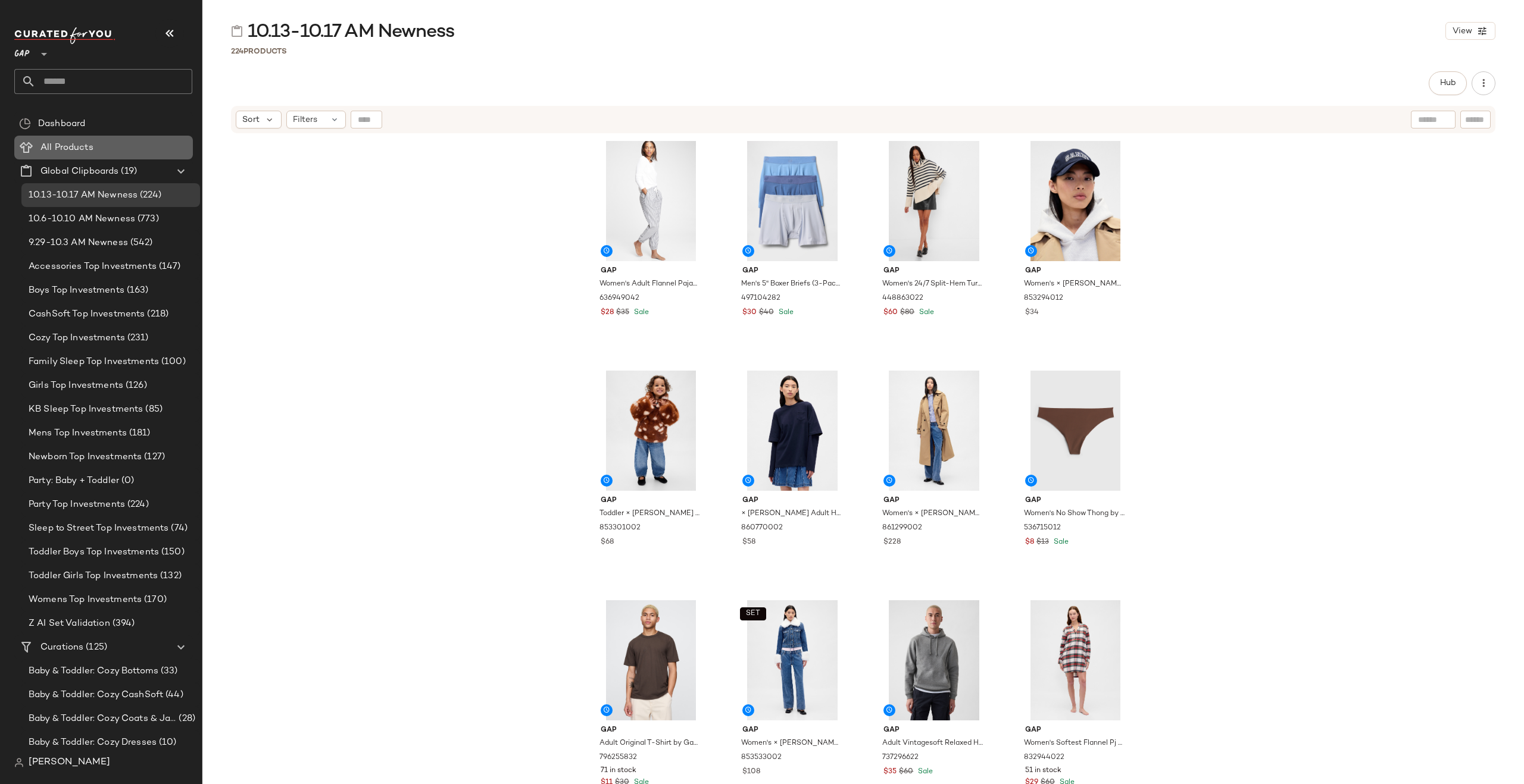
click at [72, 143] on span "All Products" at bounding box center [67, 148] width 53 height 13
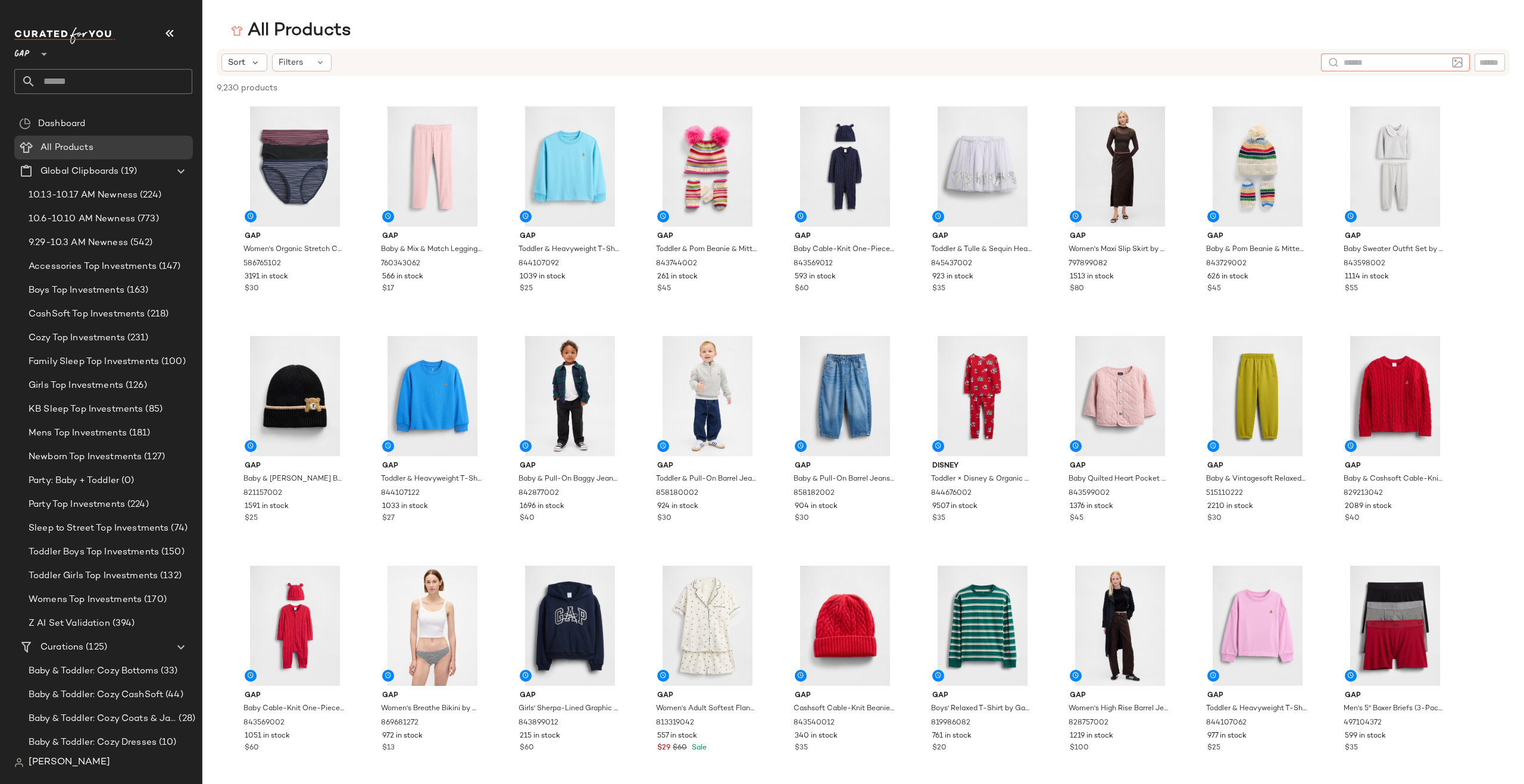
click at [1219, 62] on input "text" at bounding box center [1396, 63] width 104 height 13
type input "******"
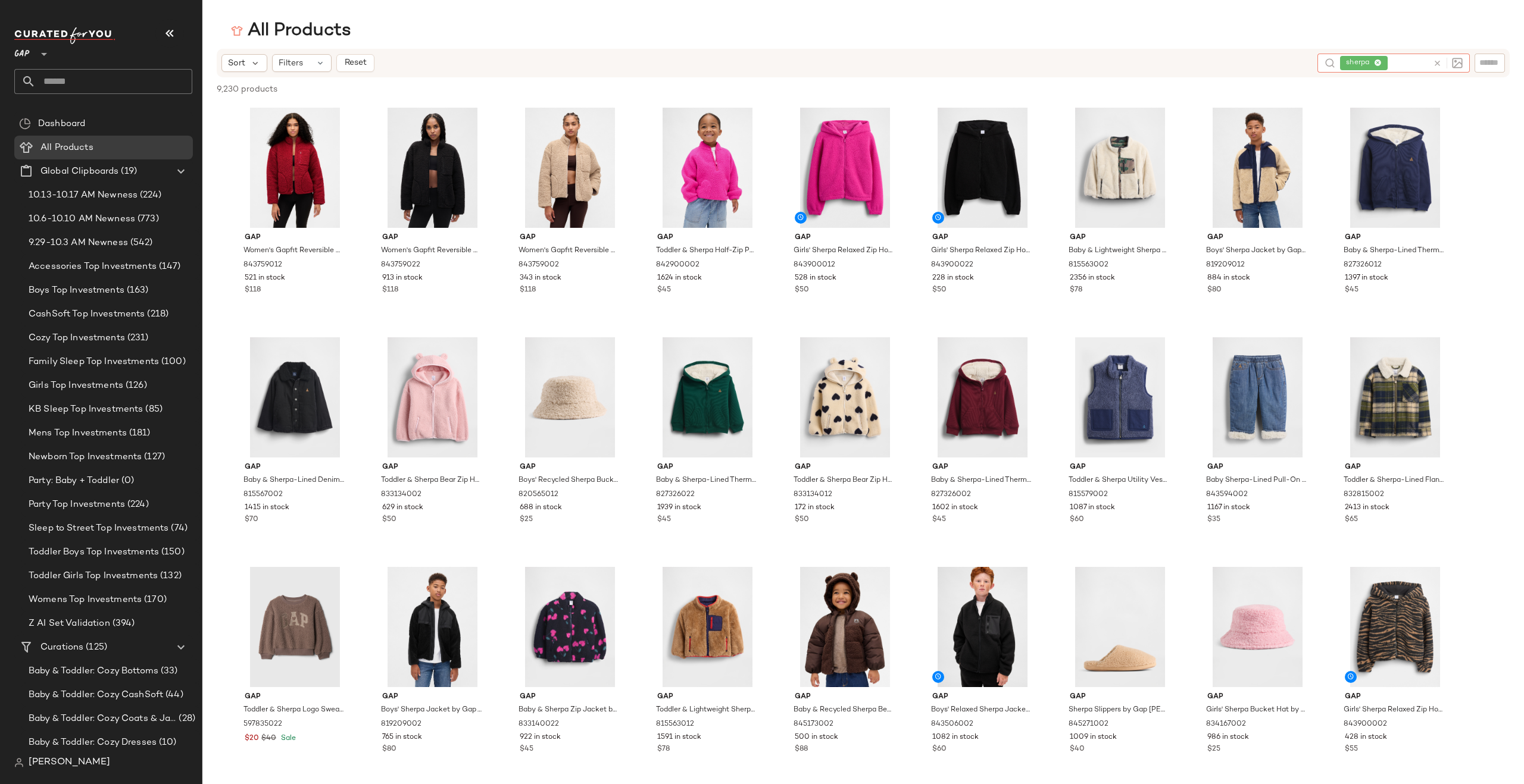
click at [1219, 64] on icon at bounding box center [1437, 63] width 9 height 9
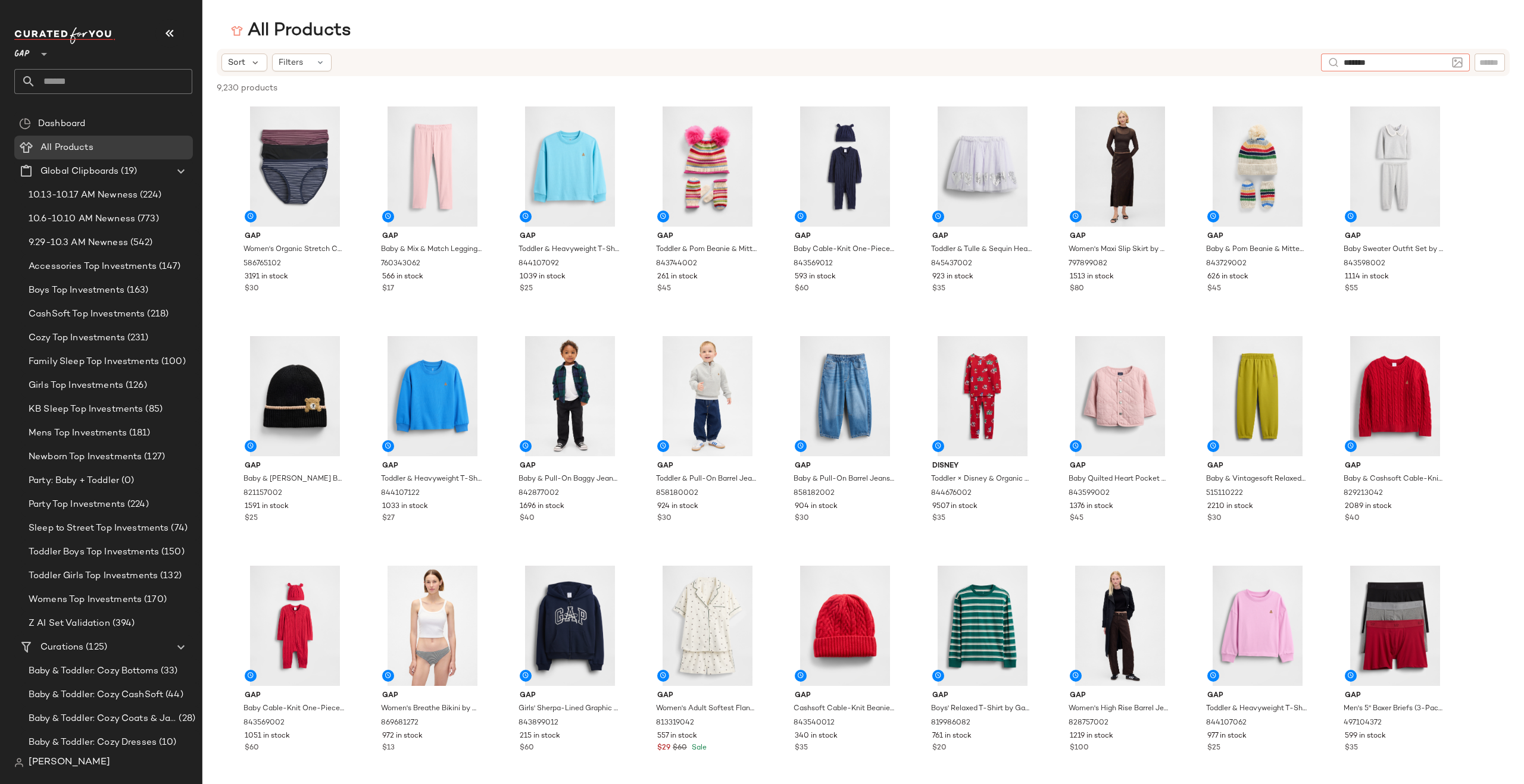
type input "********"
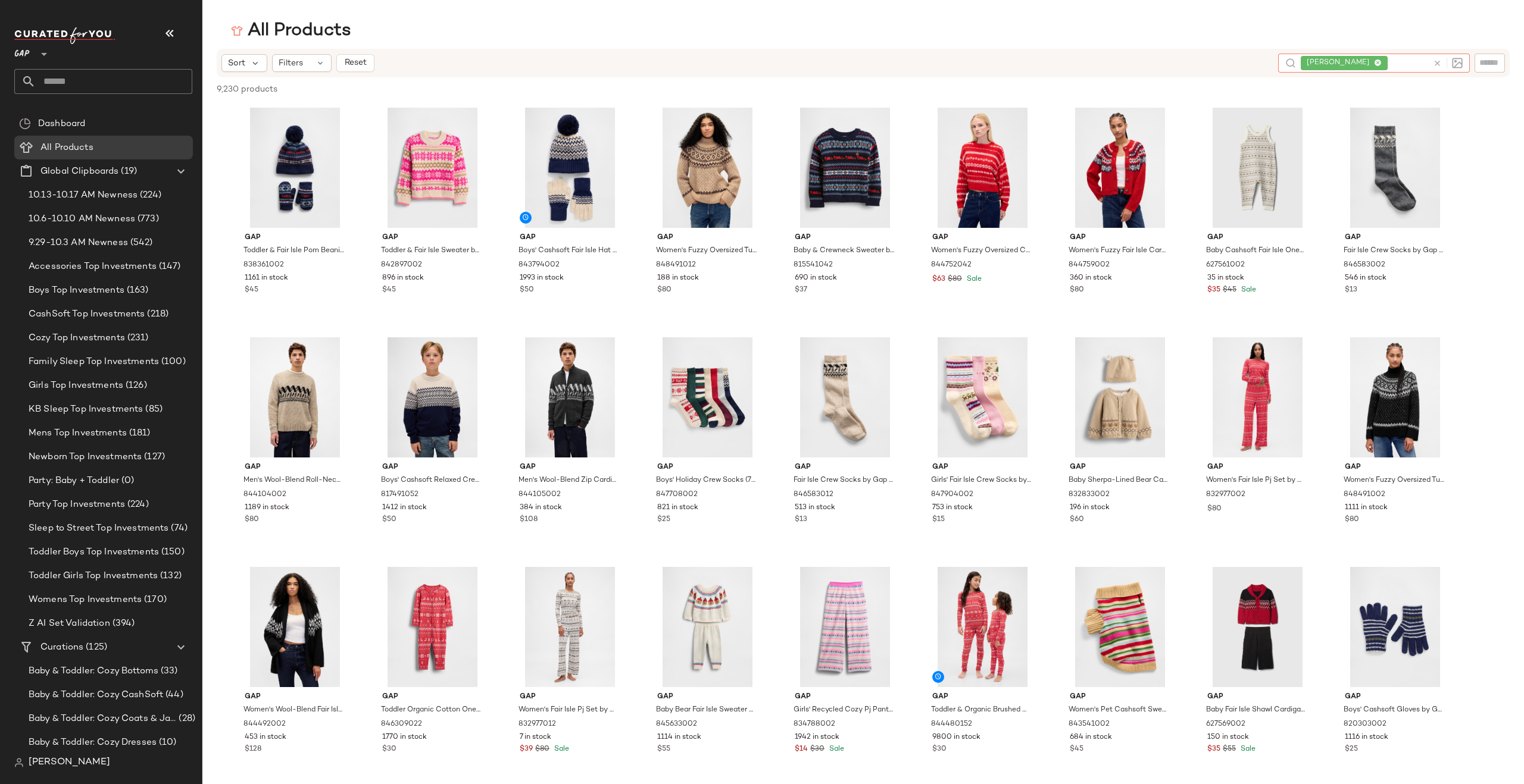
click at [1219, 63] on icon at bounding box center [1437, 63] width 9 height 9
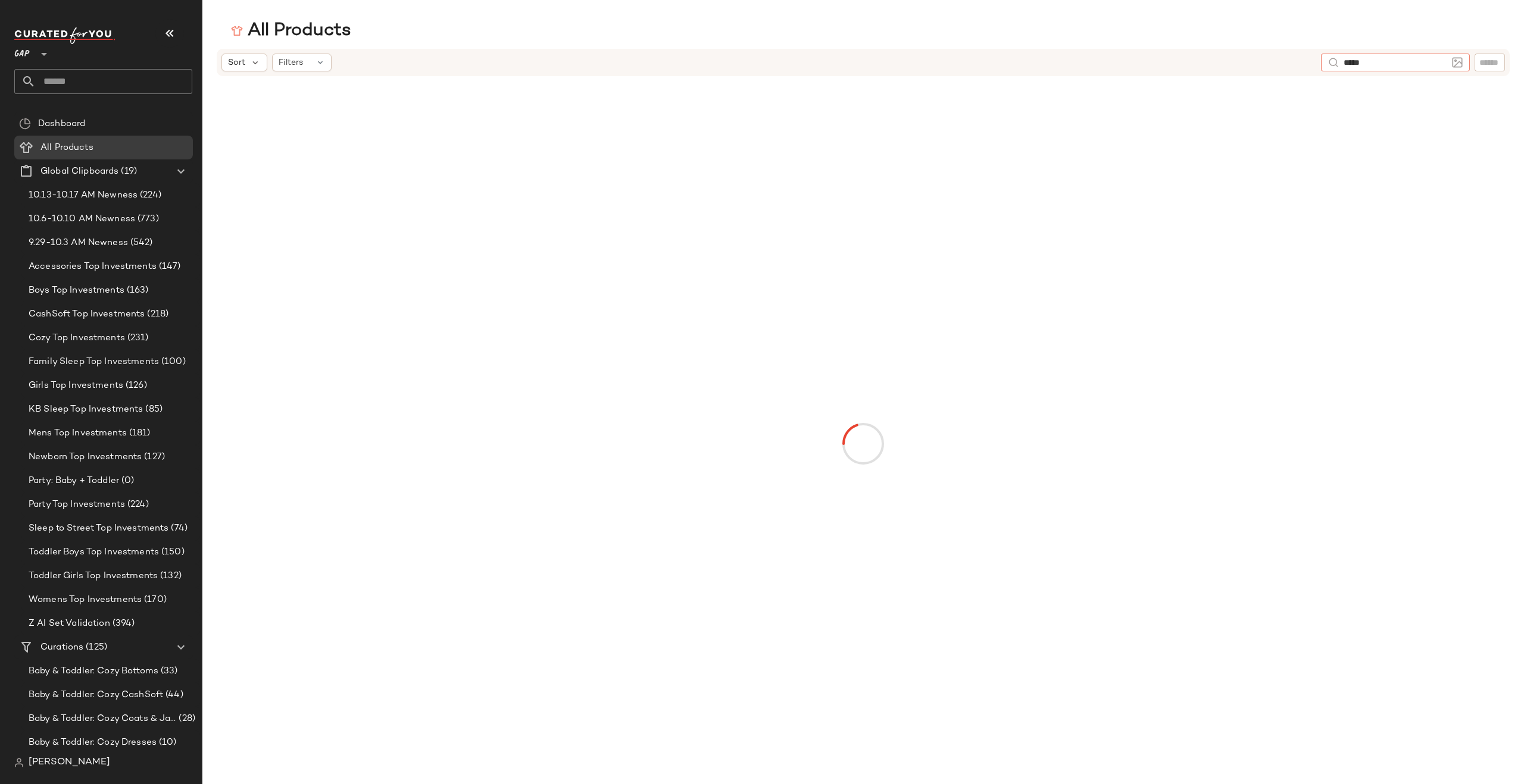
type input "******"
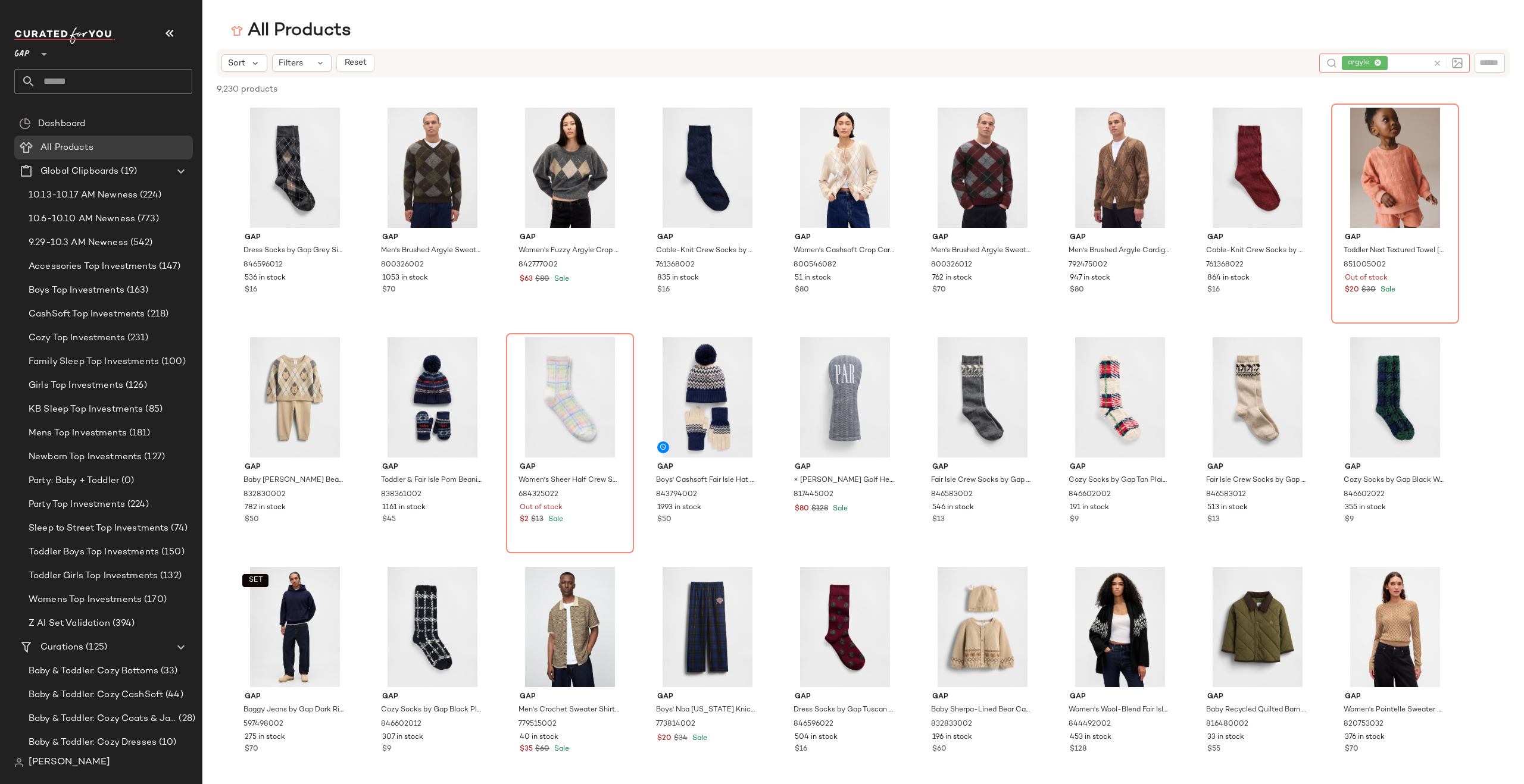
click at [1219, 61] on icon at bounding box center [1437, 63] width 9 height 9
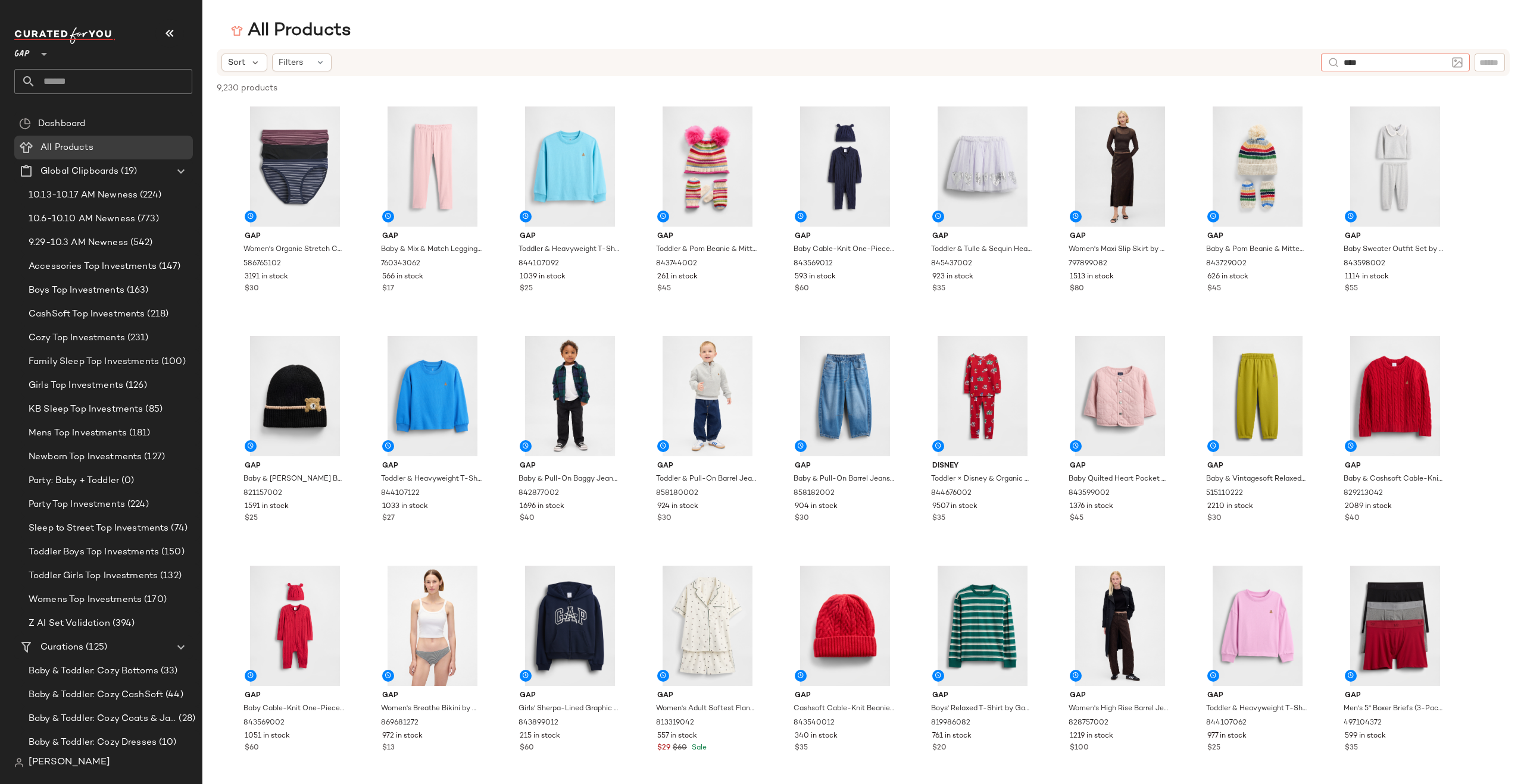
type input "*****"
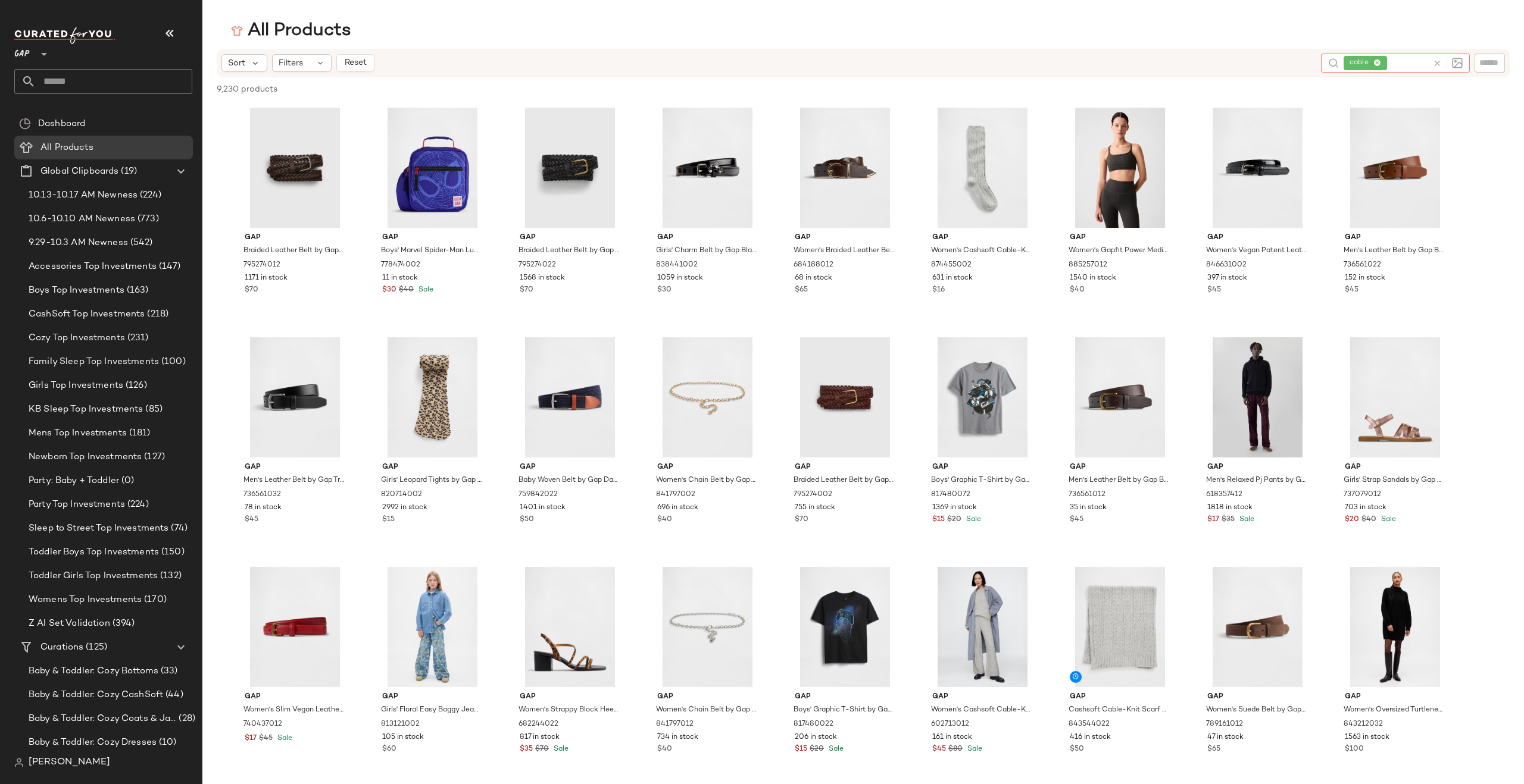
click at [1219, 62] on icon at bounding box center [1437, 63] width 9 height 9
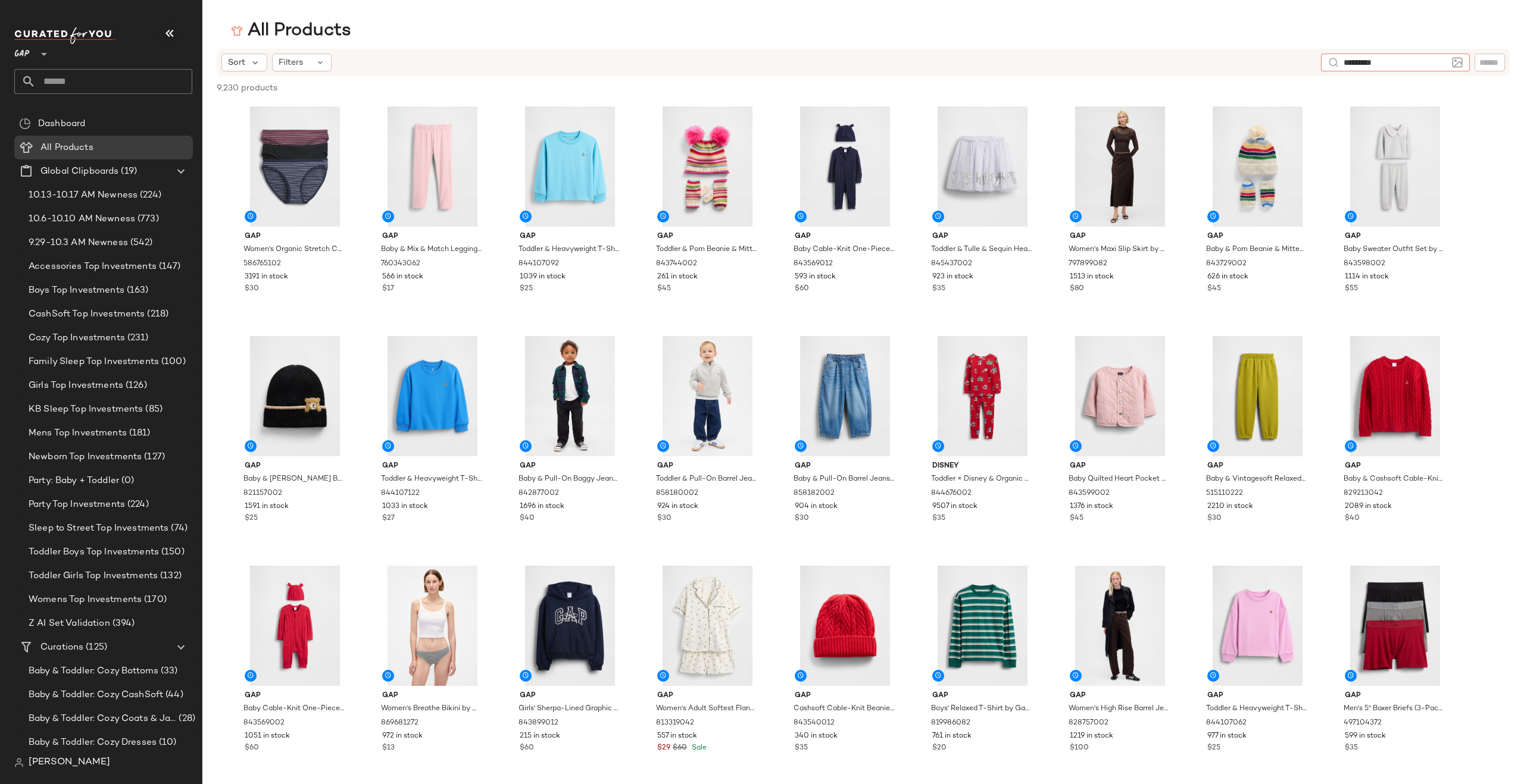
type input "**********"
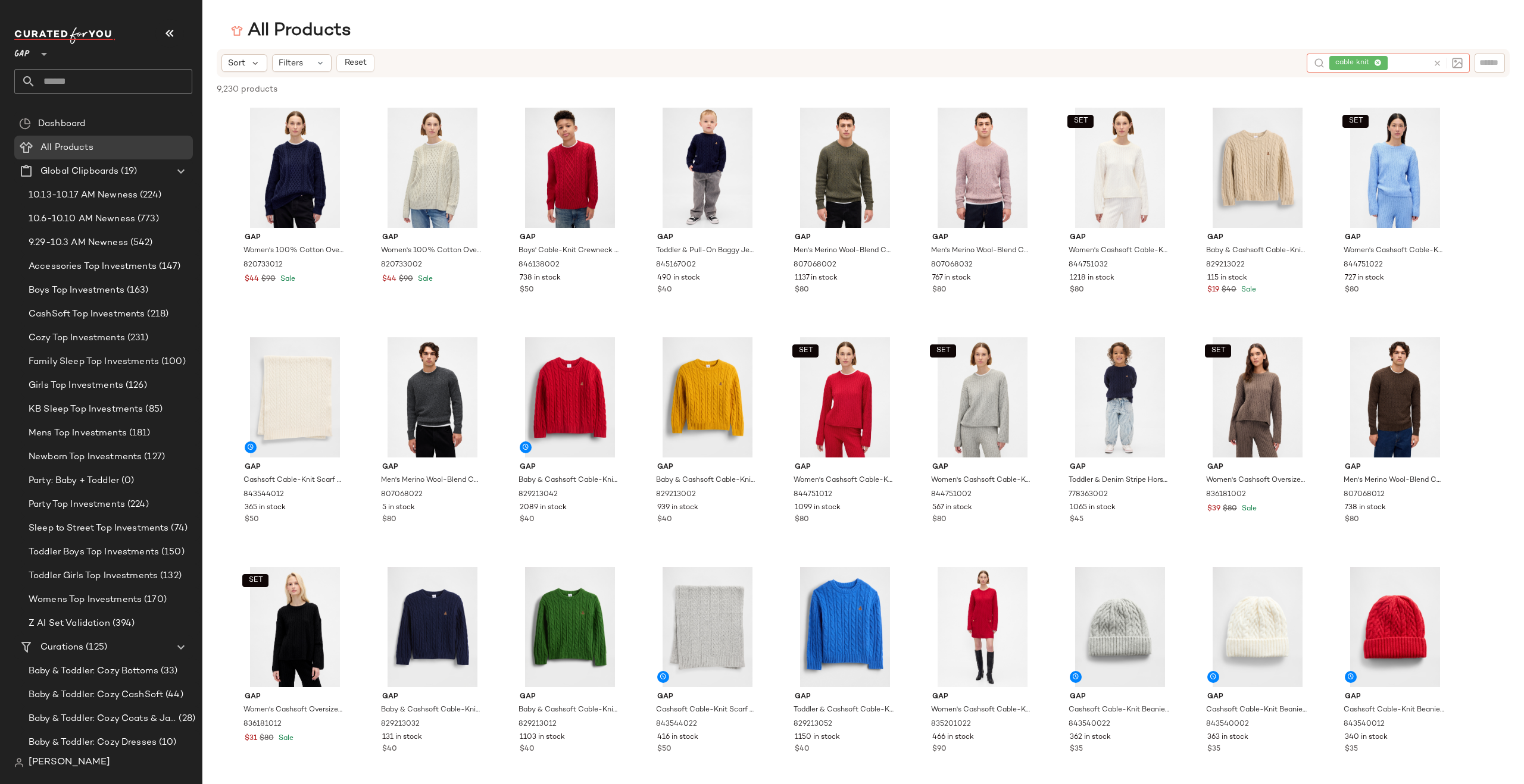
click at [1219, 64] on icon at bounding box center [1437, 63] width 9 height 9
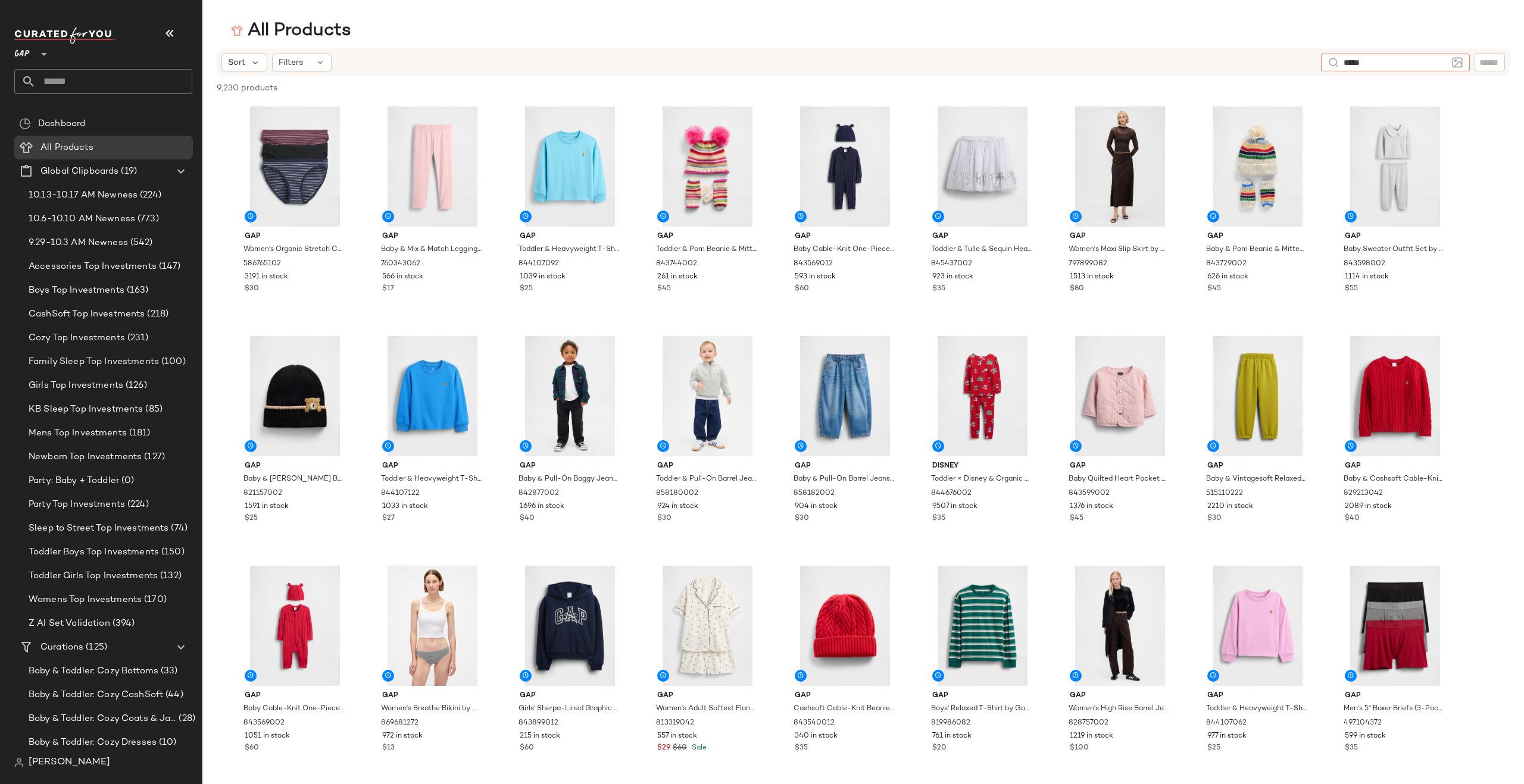
type input "******"
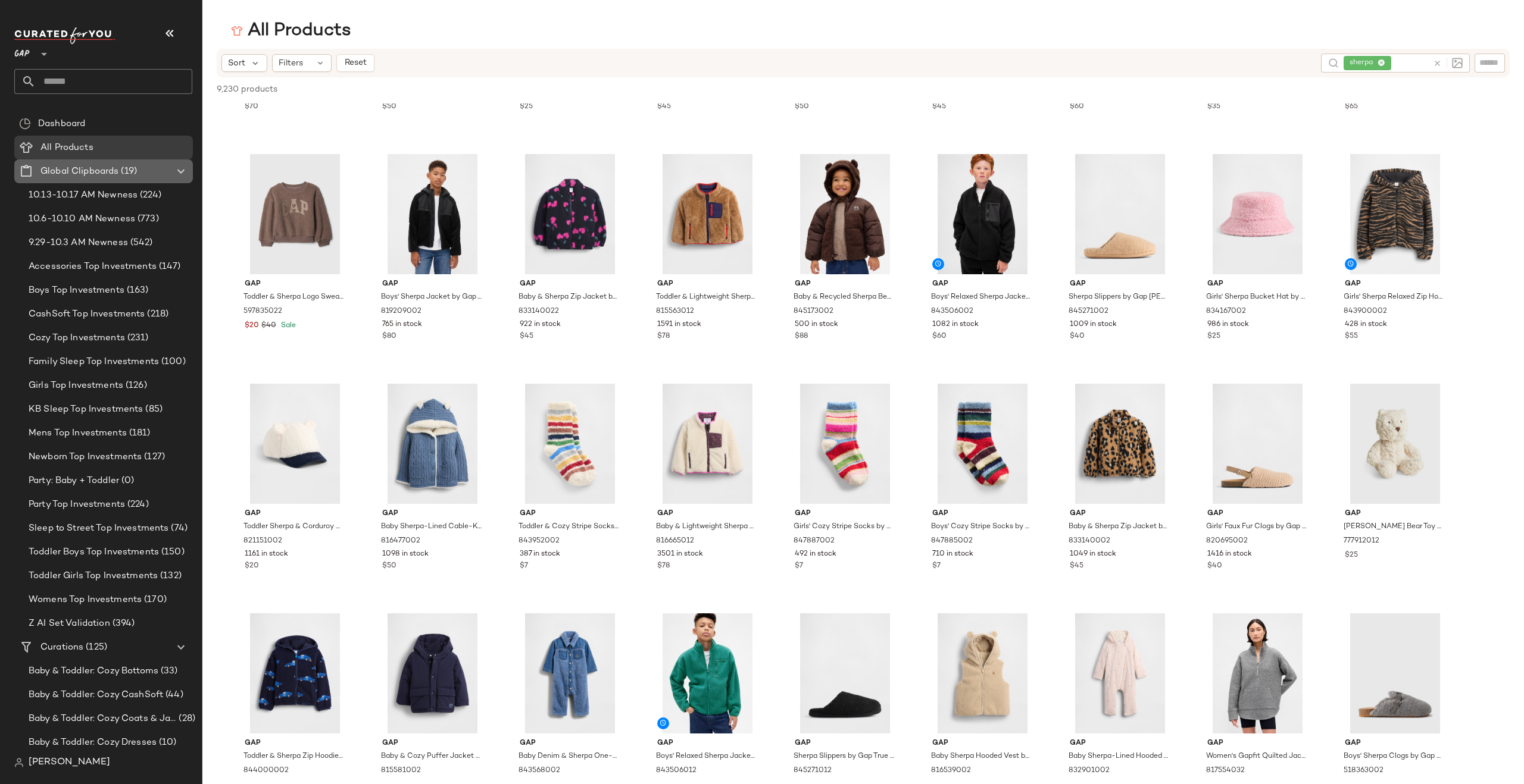
click at [114, 167] on span "Global Clipboards" at bounding box center [80, 171] width 78 height 13
click at [163, 189] on span "Create Global Clipboard" at bounding box center [190, 192] width 113 height 10
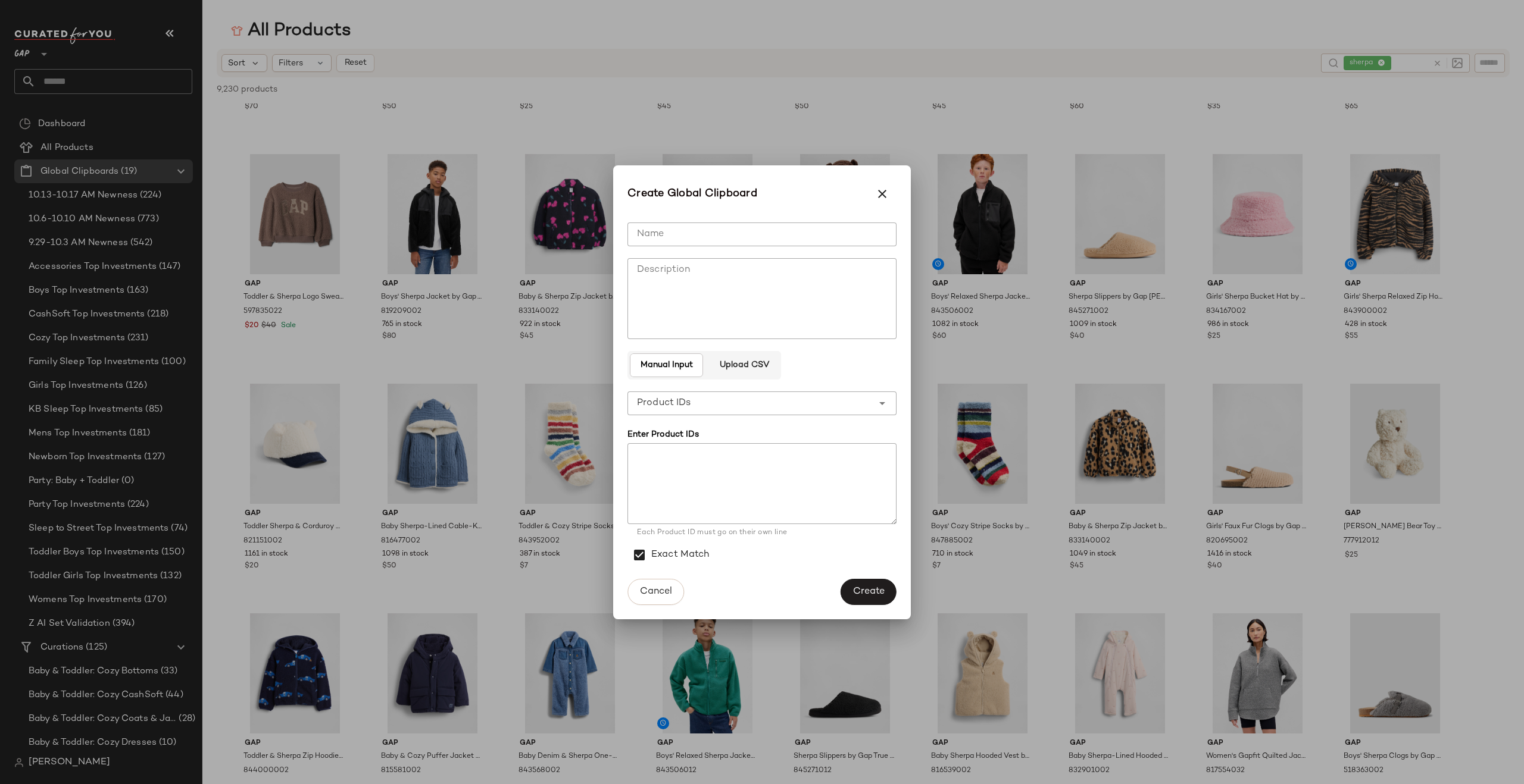
click at [711, 238] on input "Name" at bounding box center [762, 235] width 269 height 24
type input "*"
type input "**********"
click at [674, 288] on textarea "Description" at bounding box center [762, 299] width 269 height 81
type textarea "**********"
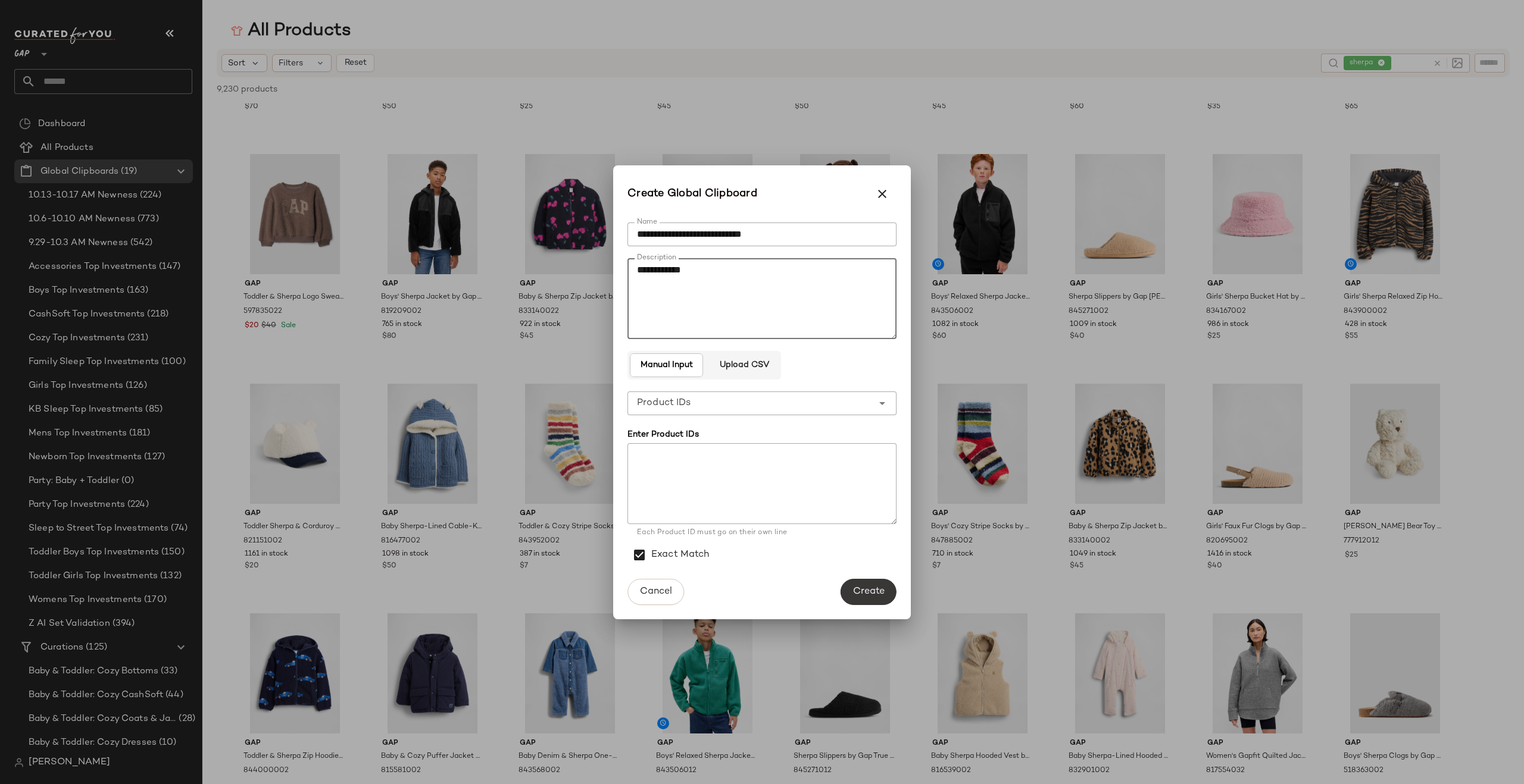
click at [855, 591] on span "Create" at bounding box center [868, 592] width 32 height 11
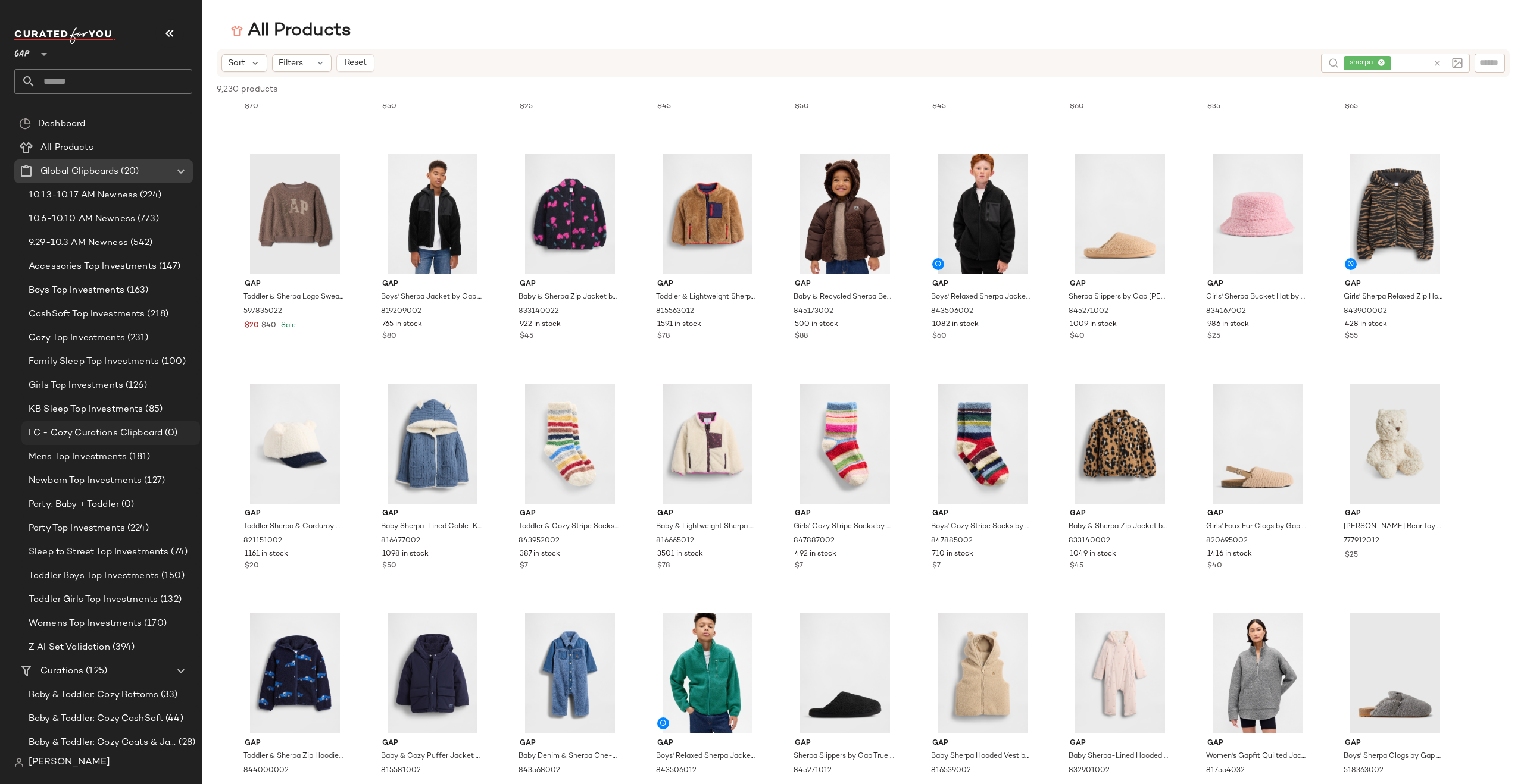
click at [77, 431] on span "LC - Cozy Curations Clipboard" at bounding box center [95, 433] width 134 height 13
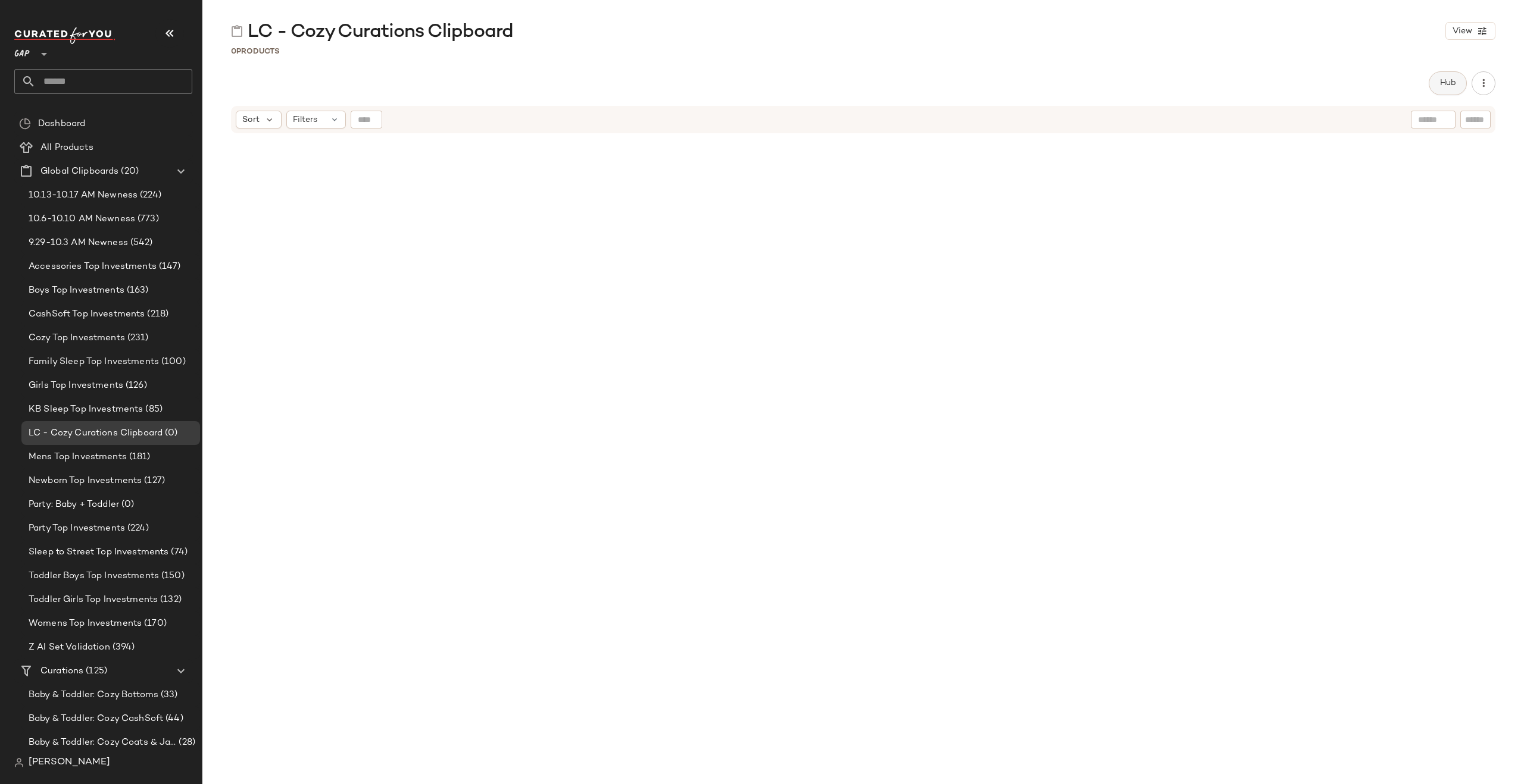
click at [1219, 86] on span "Hub" at bounding box center [1447, 83] width 16 height 9
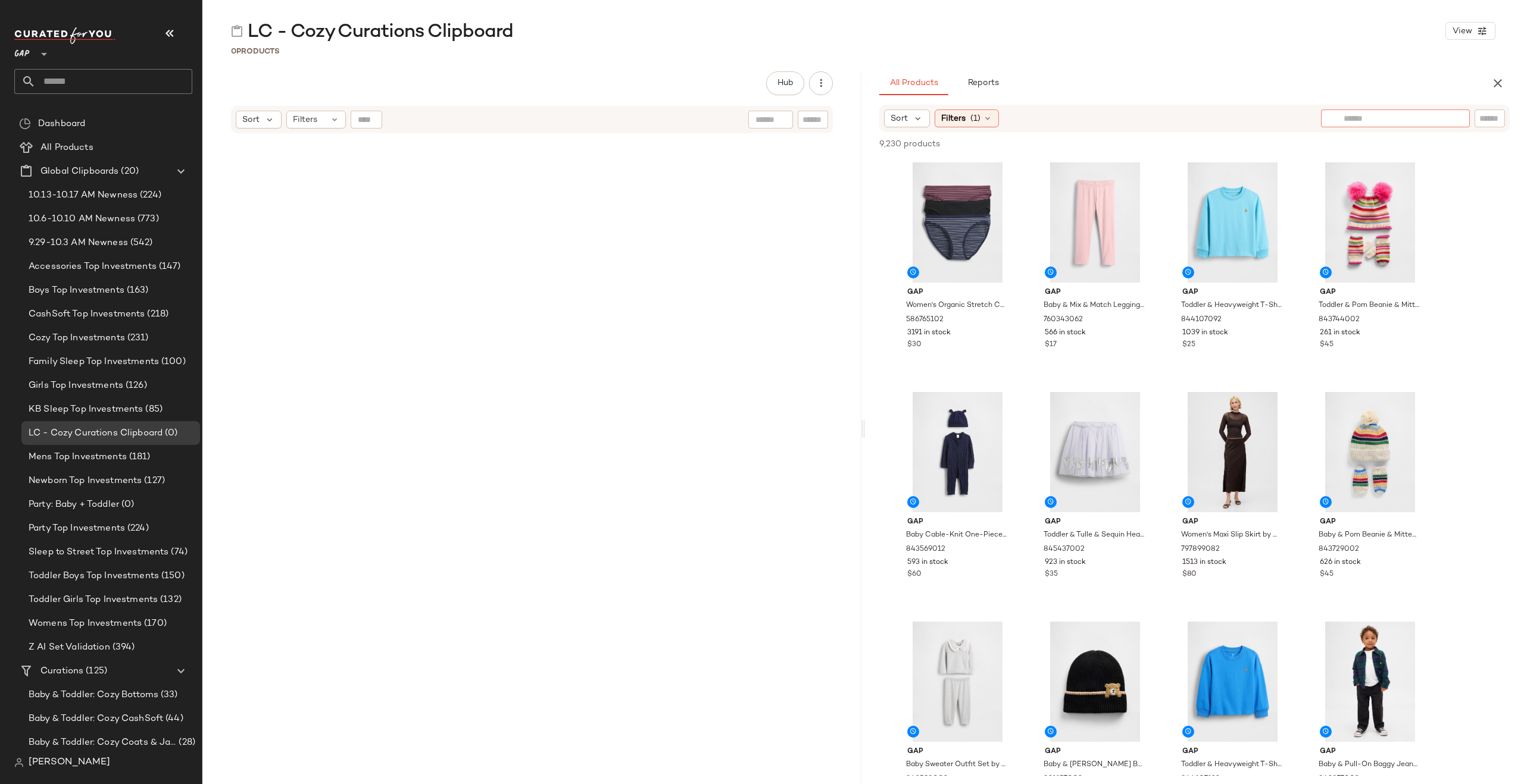
click at [1219, 121] on div at bounding box center [1396, 118] width 149 height 18
type input "******"
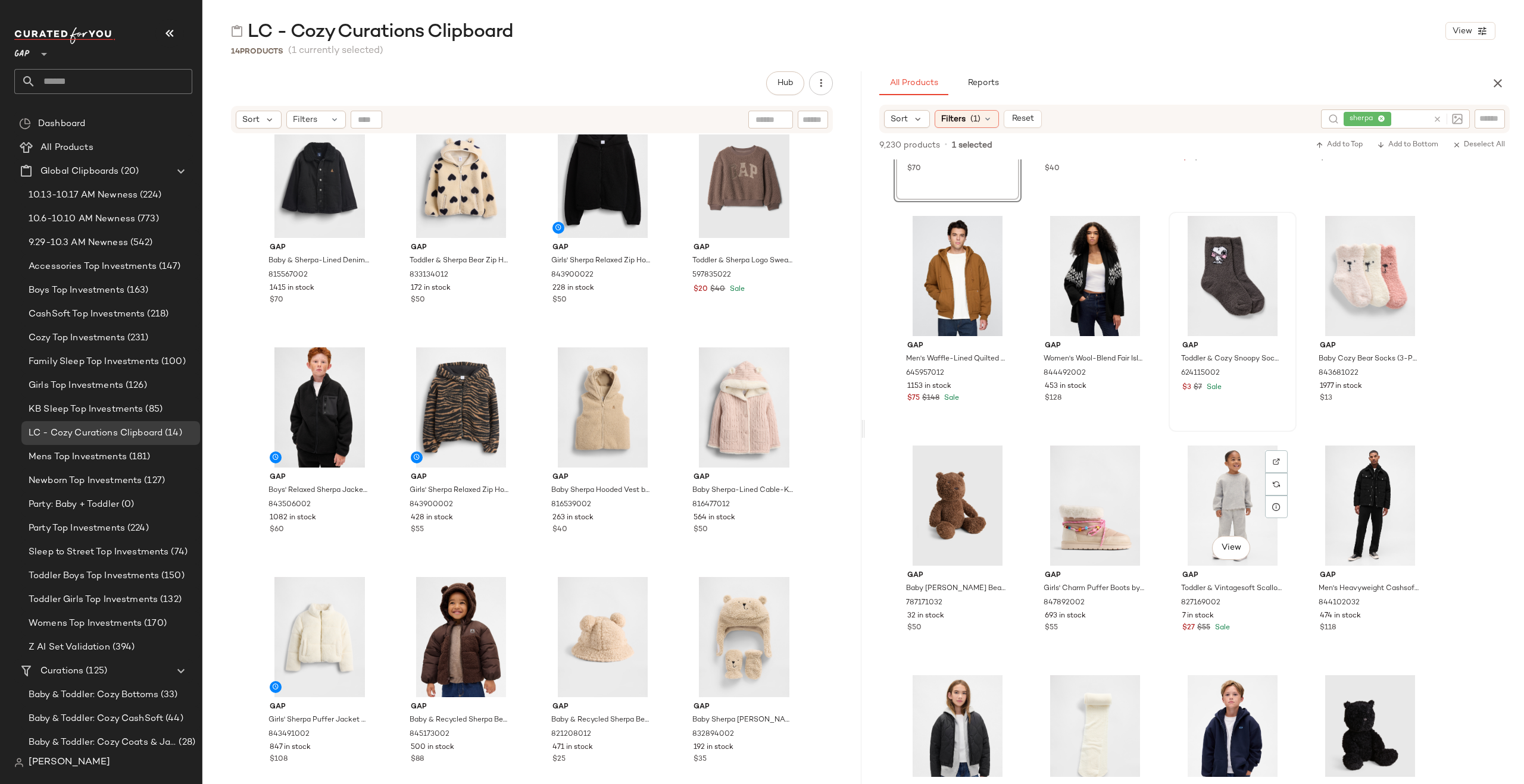
scroll to position [7301, 0]
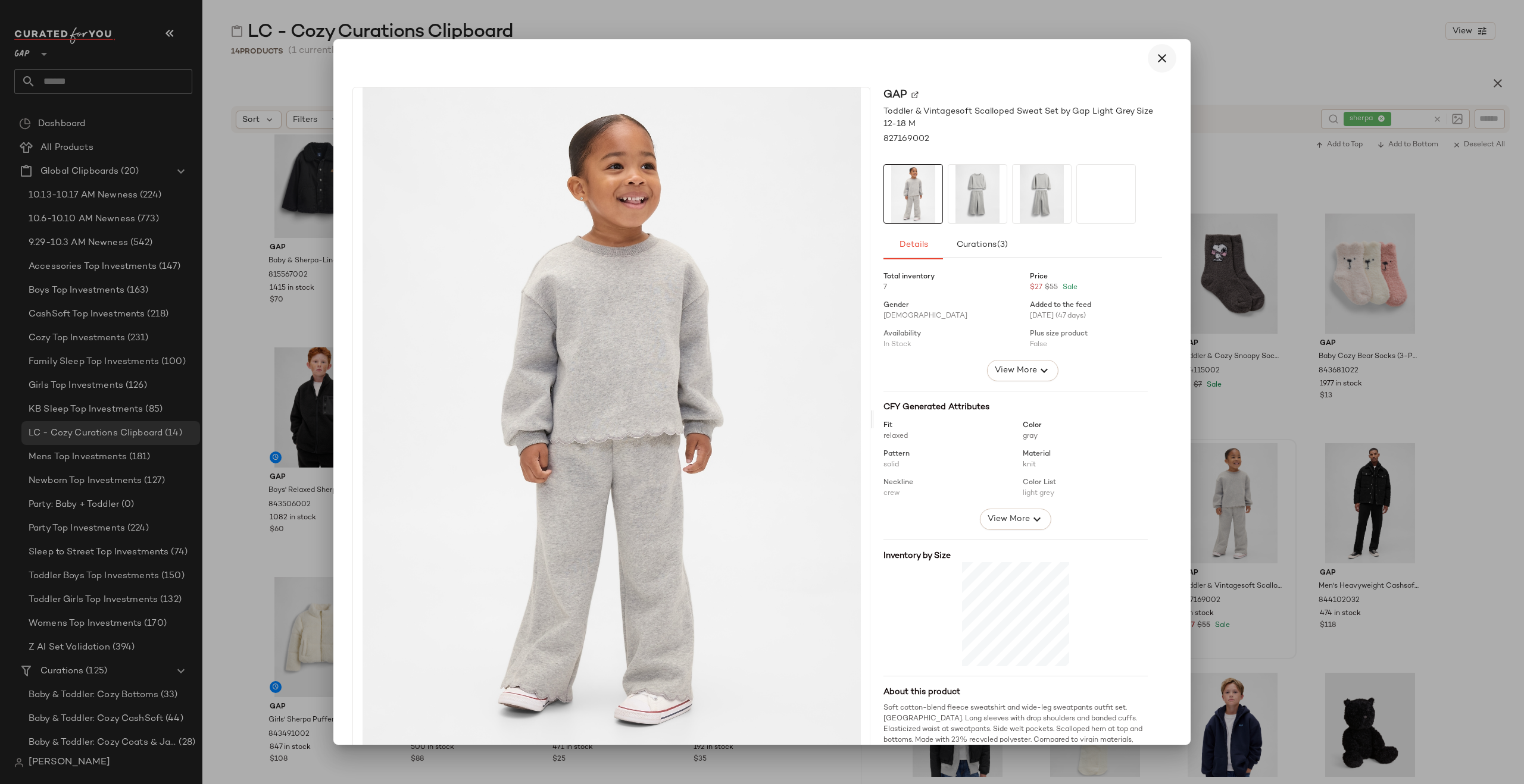
click at [1161, 68] on button "button" at bounding box center [1162, 58] width 28 height 28
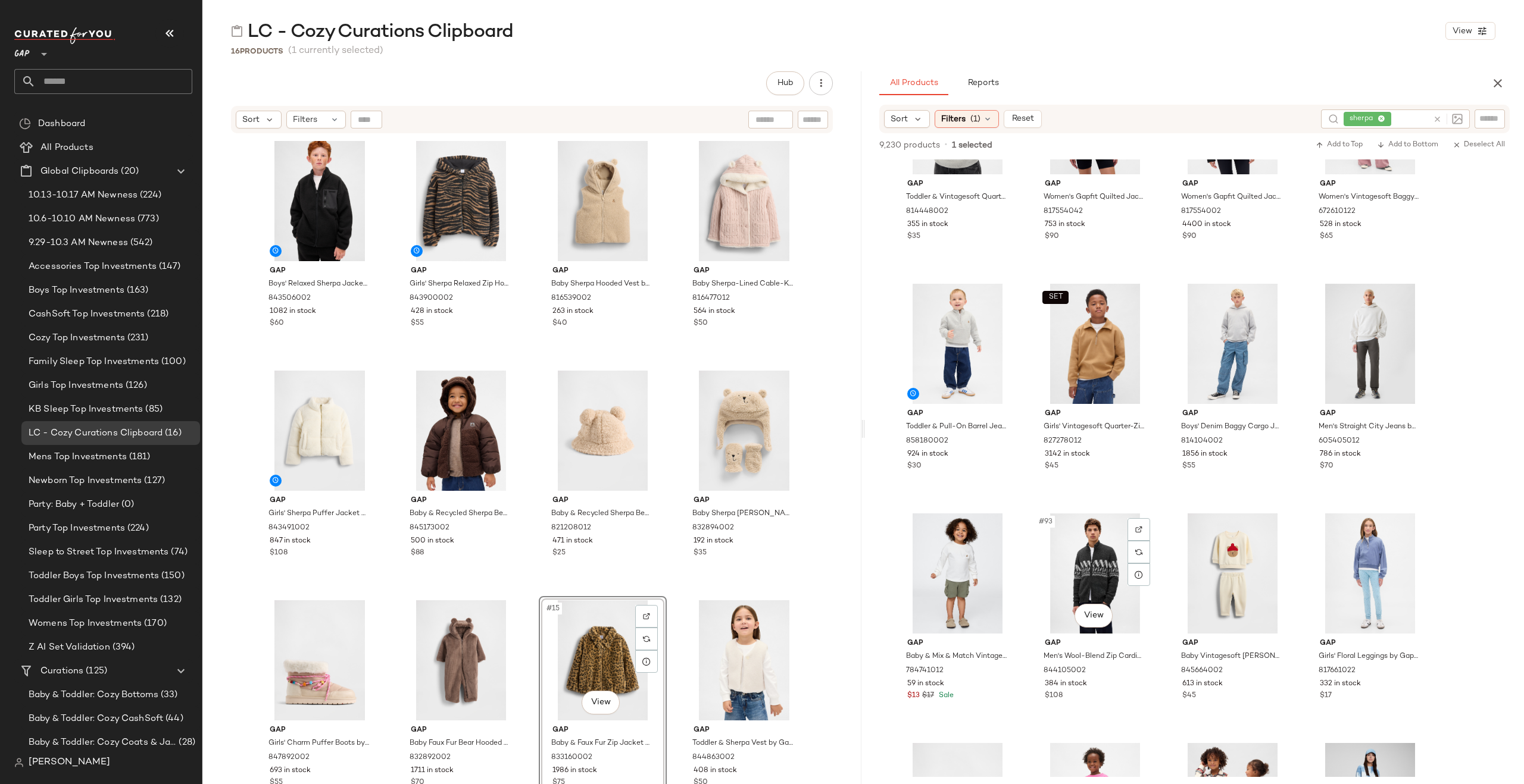
scroll to position [11363, 0]
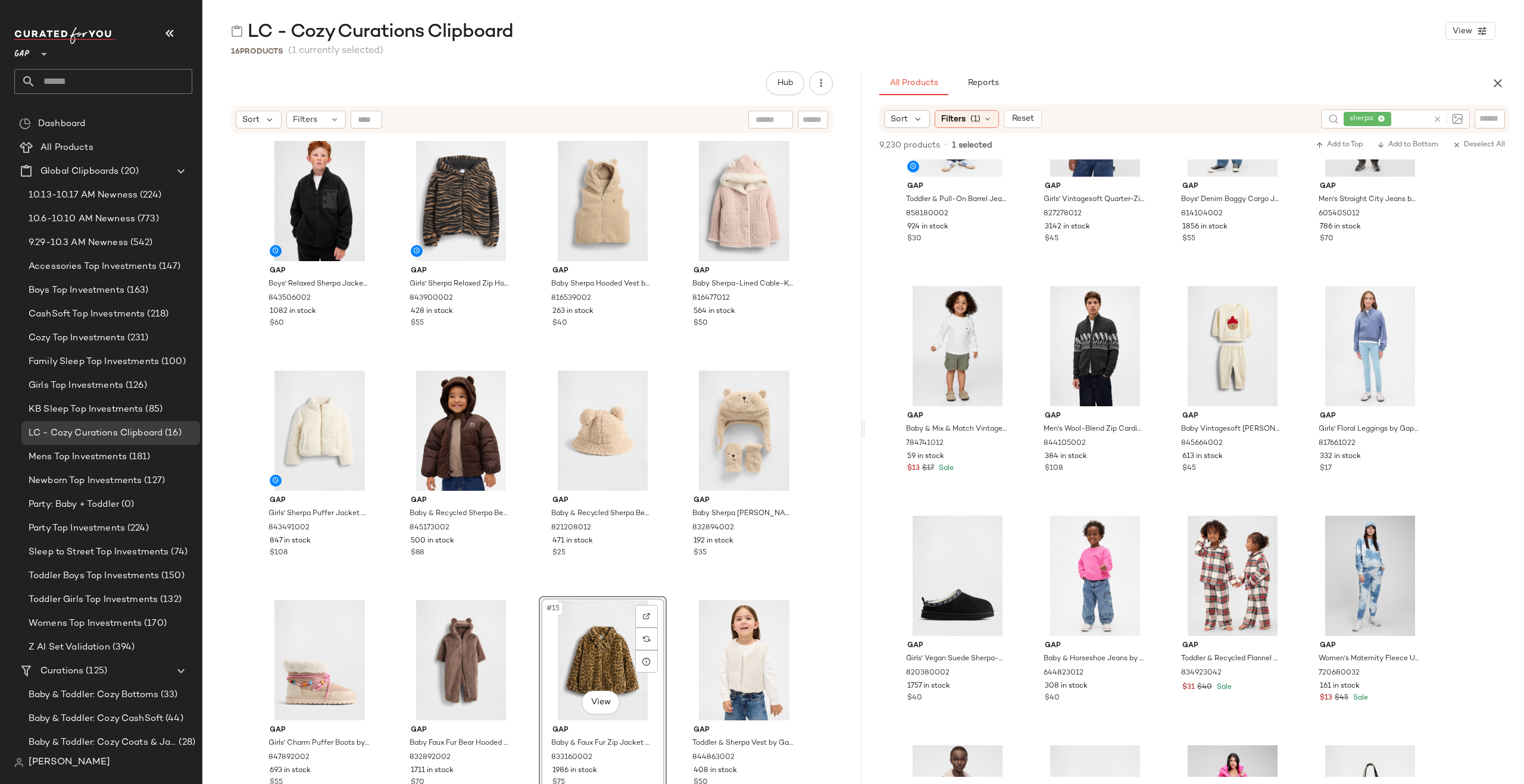
drag, startPoint x: 1369, startPoint y: 419, endPoint x: 1315, endPoint y: 10, distance: 412.5
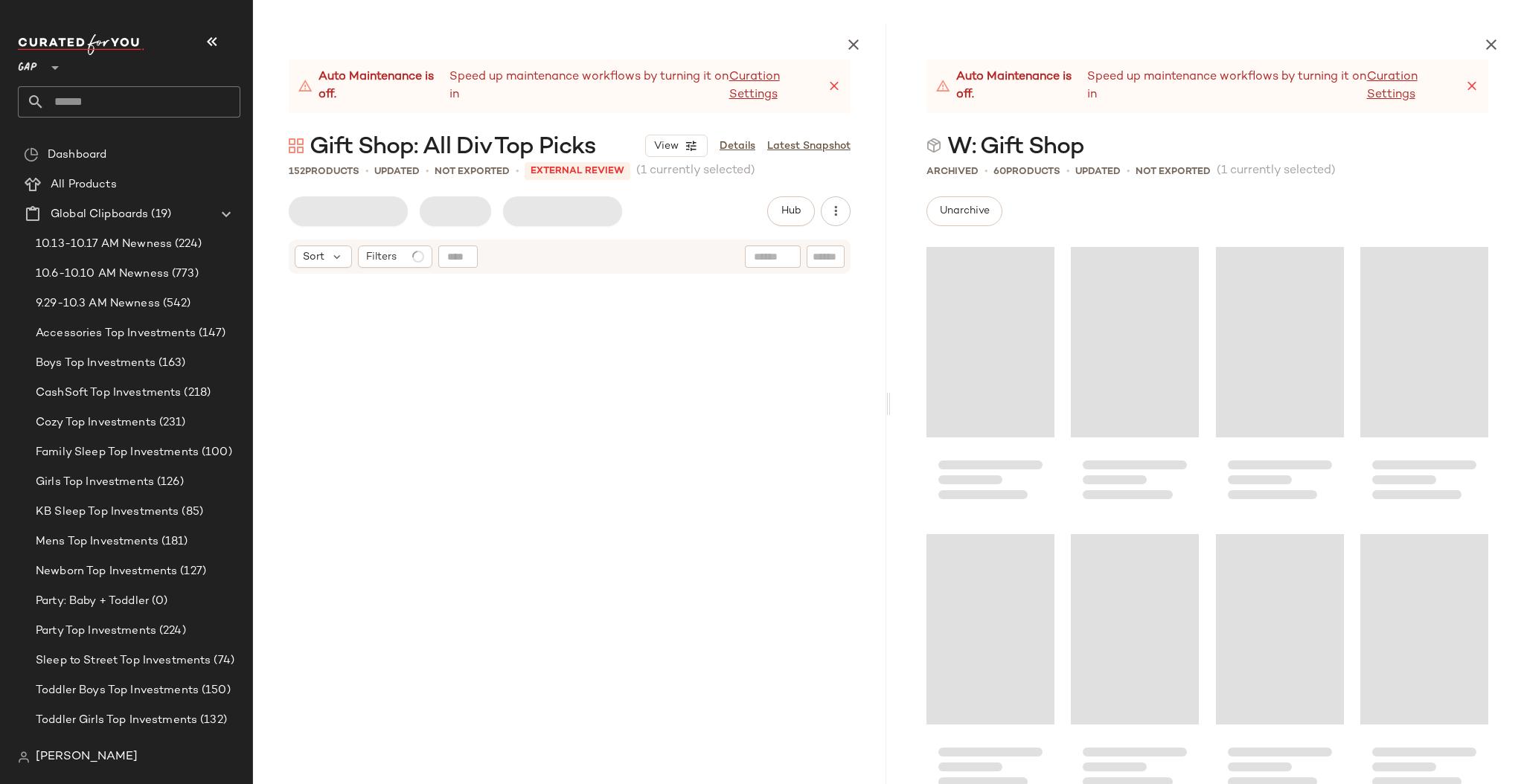
scroll to position [2010, 0]
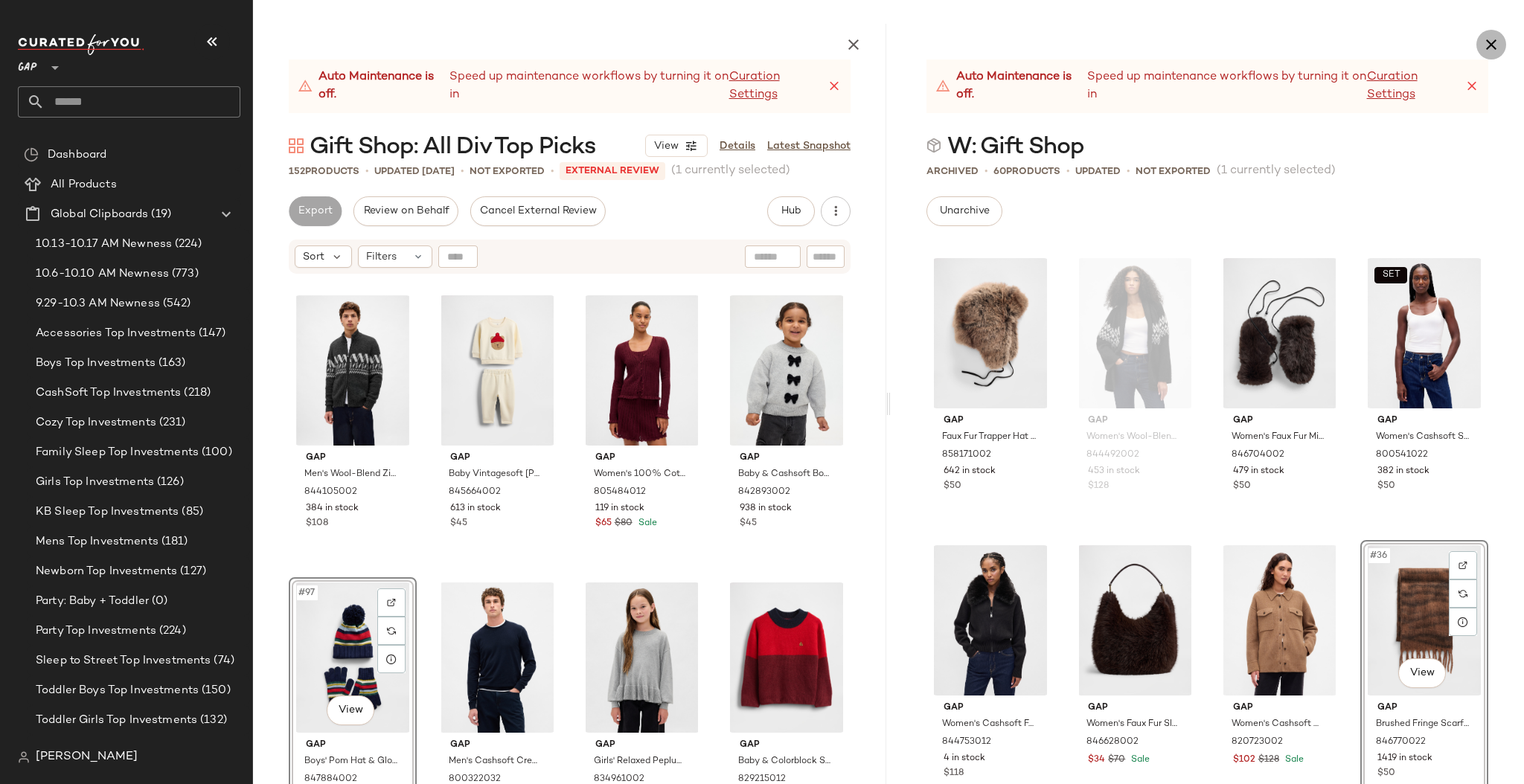
click at [1490, 50] on icon "button" at bounding box center [1491, 44] width 18 height 18
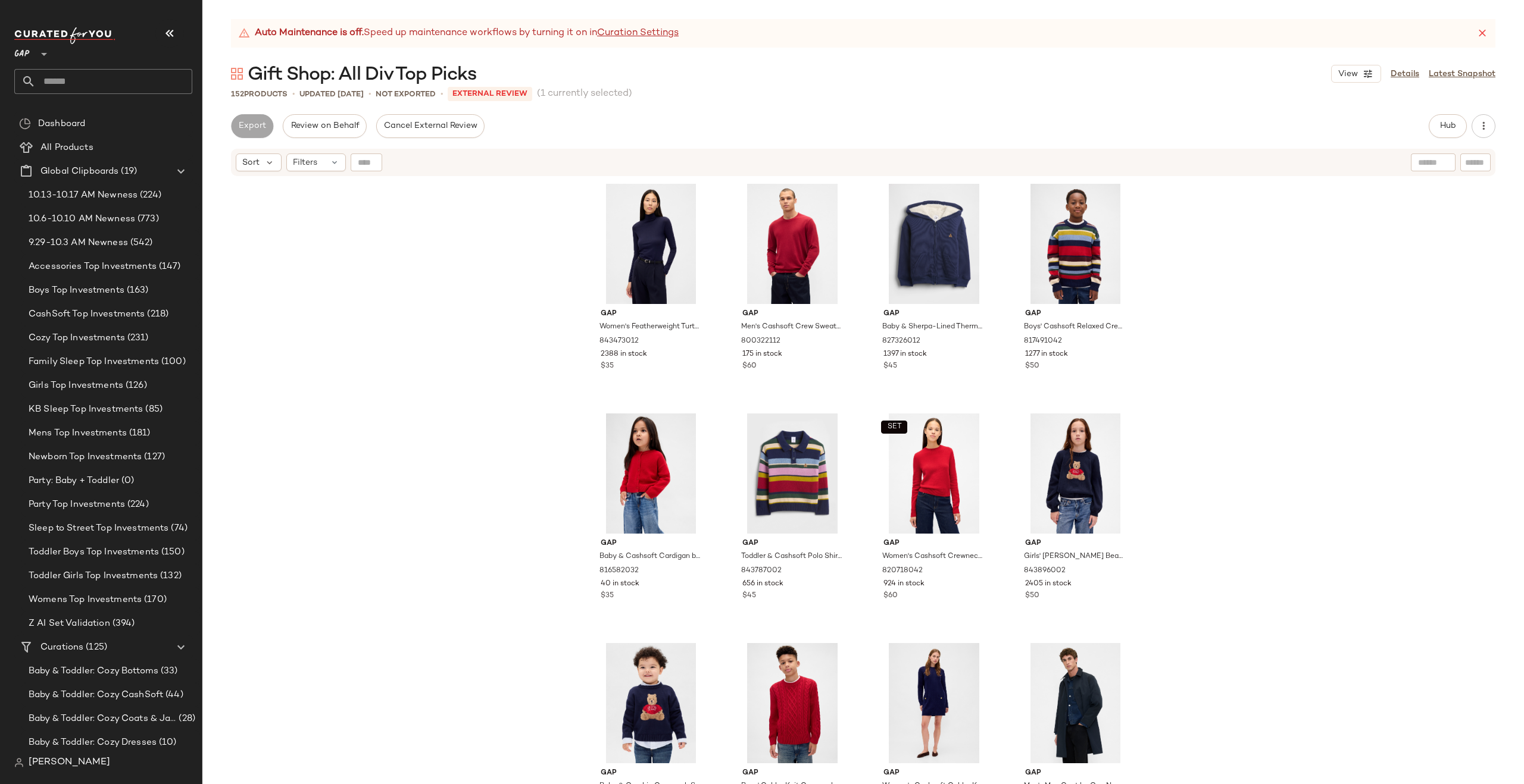
click at [80, 79] on input "text" at bounding box center [114, 81] width 157 height 25
